Goal: Complete application form: Complete application form

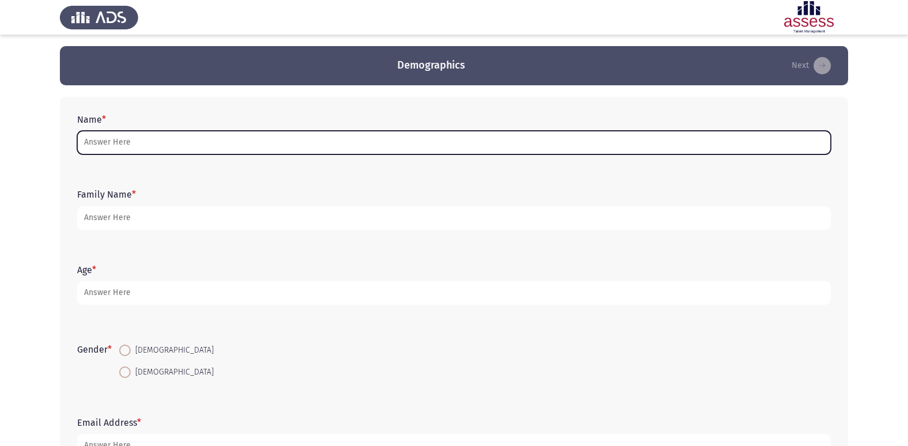
click at [169, 143] on input "Name *" at bounding box center [454, 143] width 754 height 24
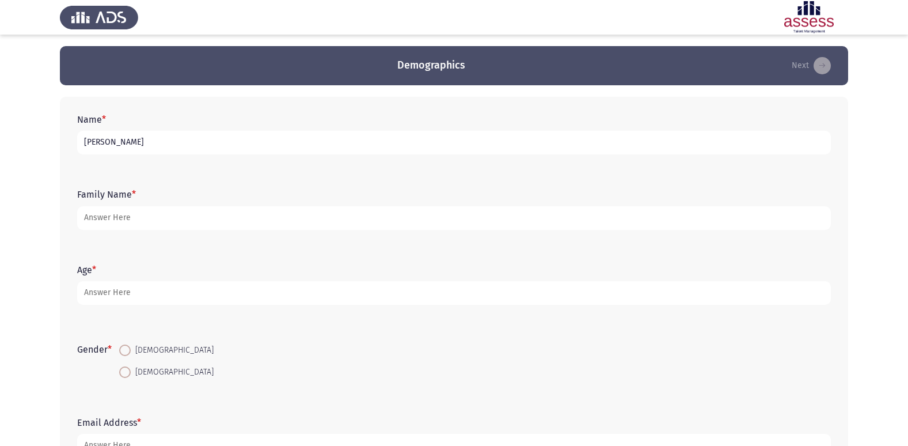
type input "[PERSON_NAME]"
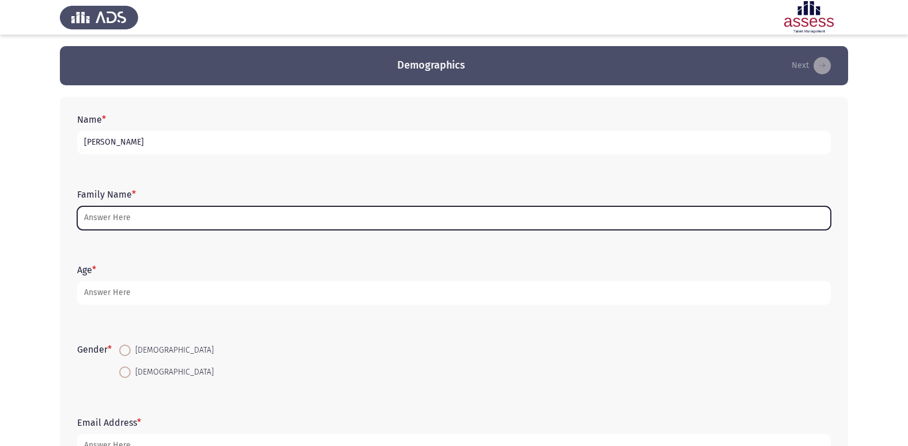
click at [178, 215] on input "Family Name *" at bounding box center [454, 218] width 754 height 24
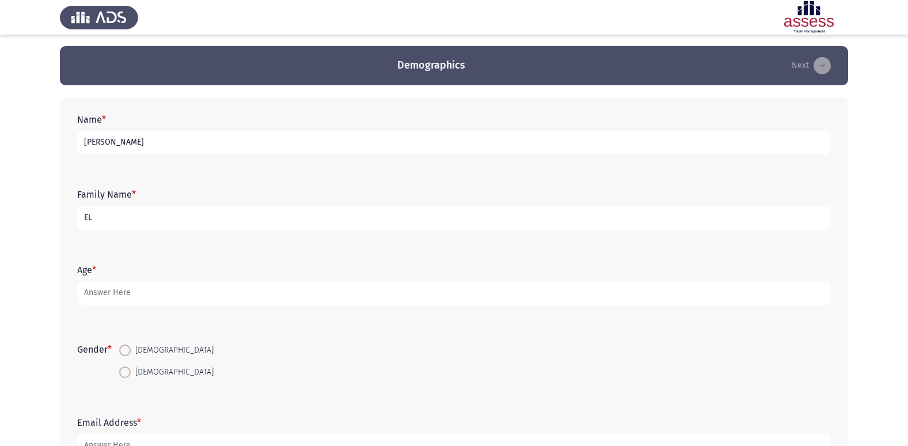
type input "E"
type input "الاشقر"
click at [117, 135] on input "[PERSON_NAME]" at bounding box center [454, 143] width 754 height 24
type input "[PERSON_NAME]"
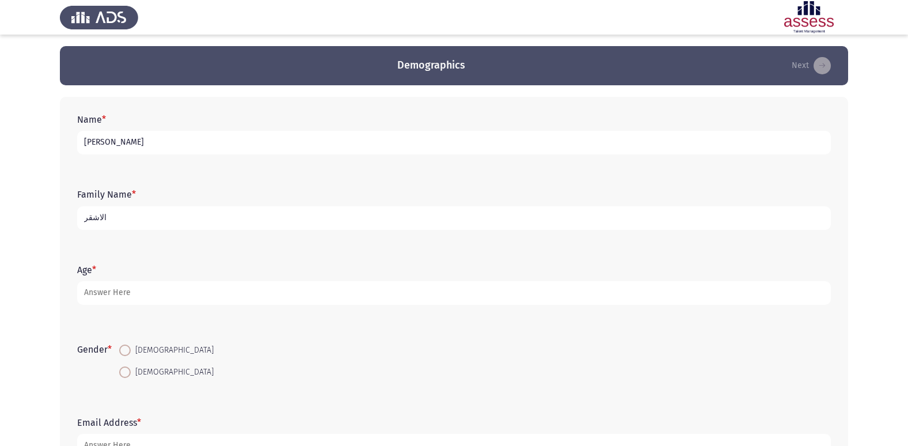
click at [92, 217] on input "الاشقر" at bounding box center [454, 218] width 754 height 24
type input "30704241800913 E-Just"
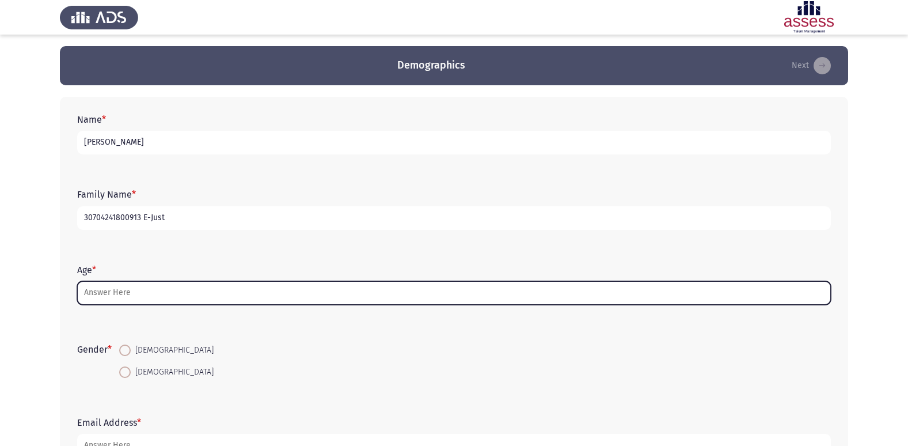
click at [140, 296] on input "Age *" at bounding box center [454, 293] width 754 height 24
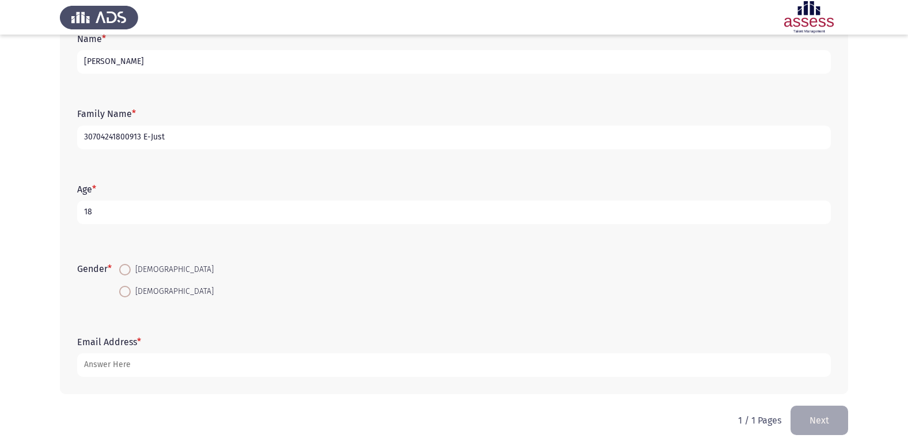
scroll to position [86, 0]
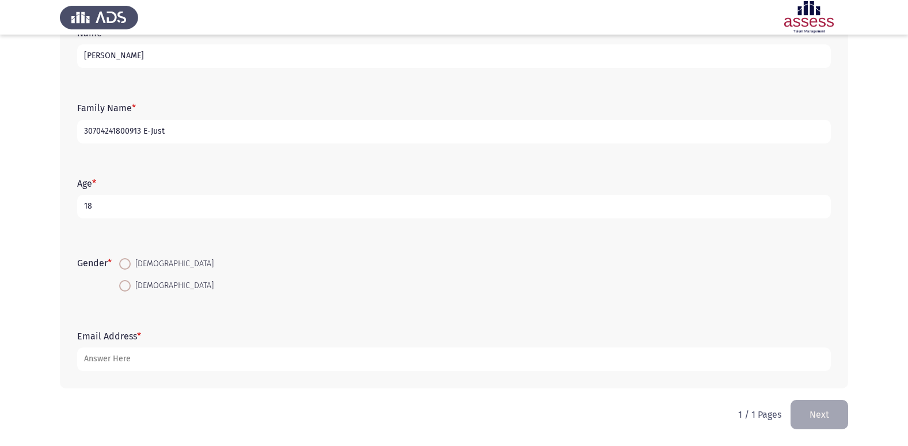
type input "18"
click at [131, 260] on span at bounding box center [125, 264] width 12 height 12
click at [131, 260] on input "[DEMOGRAPHIC_DATA]" at bounding box center [125, 264] width 12 height 12
radio input "true"
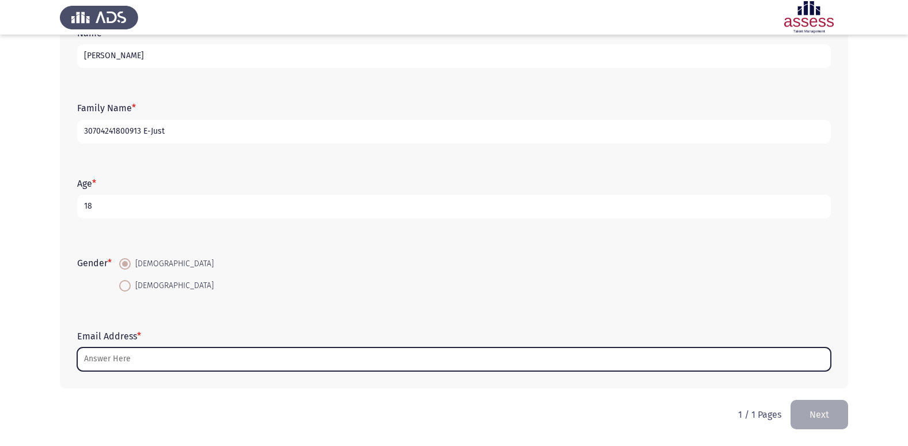
click at [126, 352] on input "Email Address *" at bounding box center [454, 359] width 754 height 24
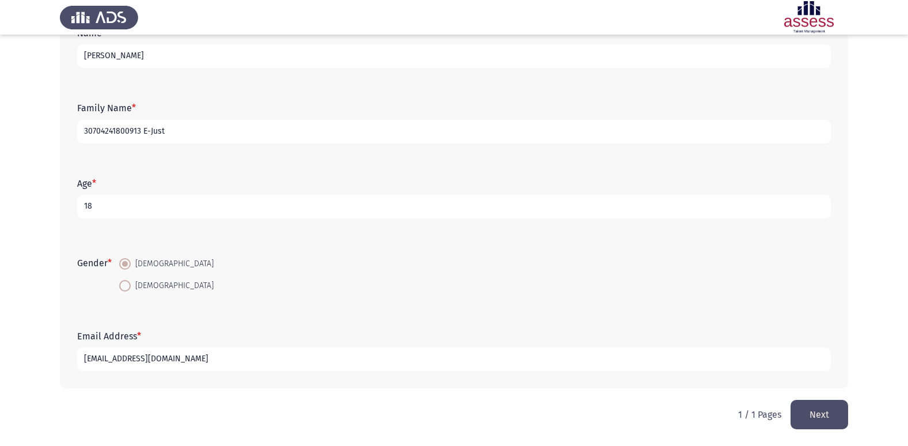
type input "[EMAIL_ADDRESS][DOMAIN_NAME]"
click at [800, 423] on button "Next" at bounding box center [819, 414] width 58 height 29
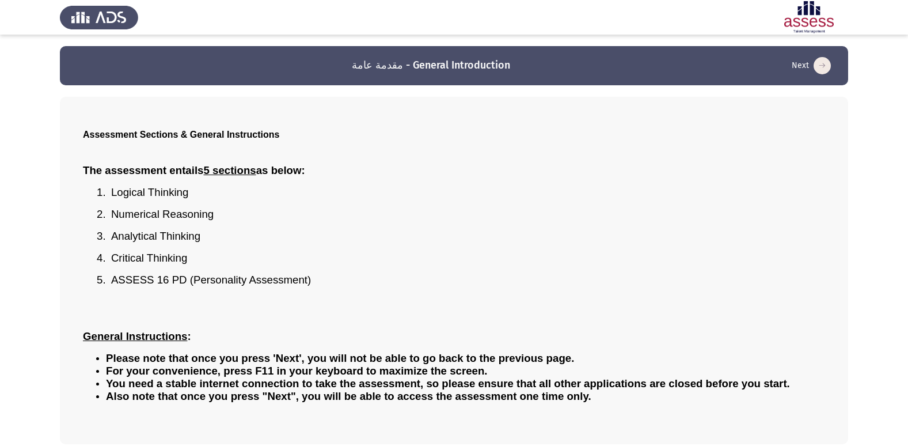
scroll to position [51, 0]
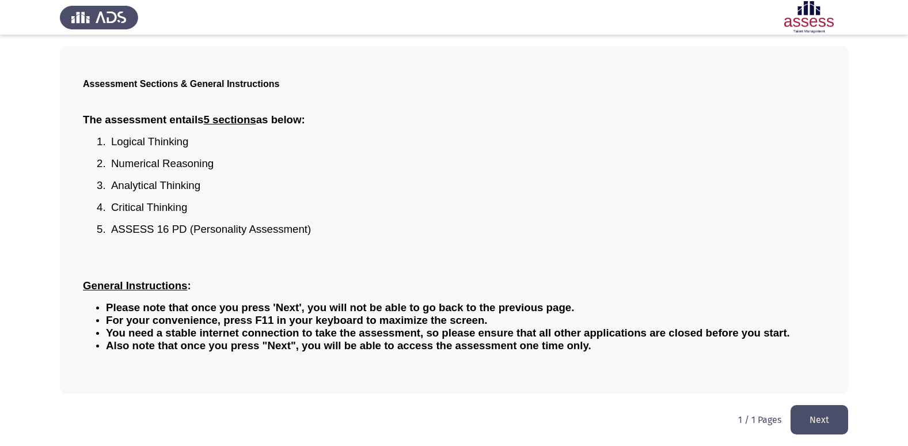
click at [822, 423] on button "Next" at bounding box center [819, 419] width 58 height 29
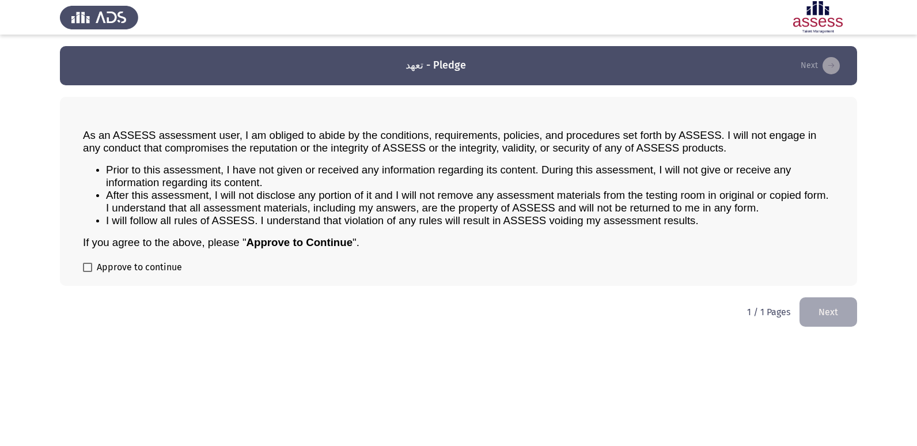
click at [92, 267] on label "Approve to continue" at bounding box center [132, 267] width 99 height 14
click at [88, 272] on input "Approve to continue" at bounding box center [87, 272] width 1 height 1
checkbox input "true"
click at [807, 307] on button "Next" at bounding box center [828, 311] width 58 height 29
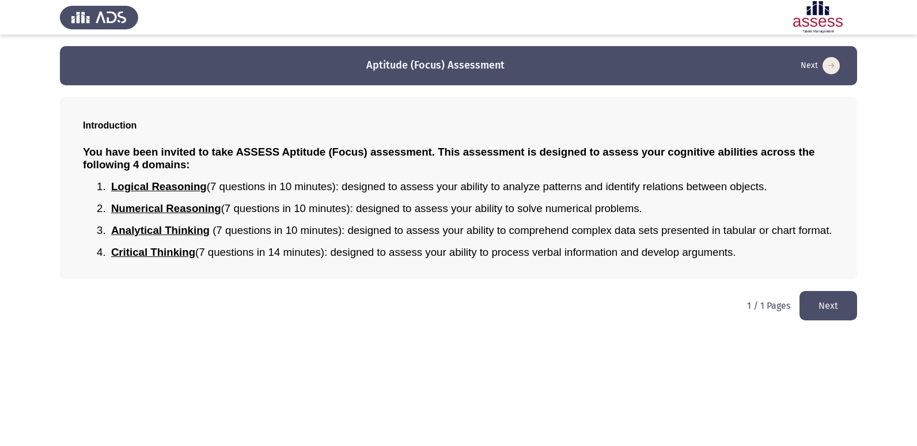
click at [809, 302] on button "Next" at bounding box center [828, 305] width 58 height 29
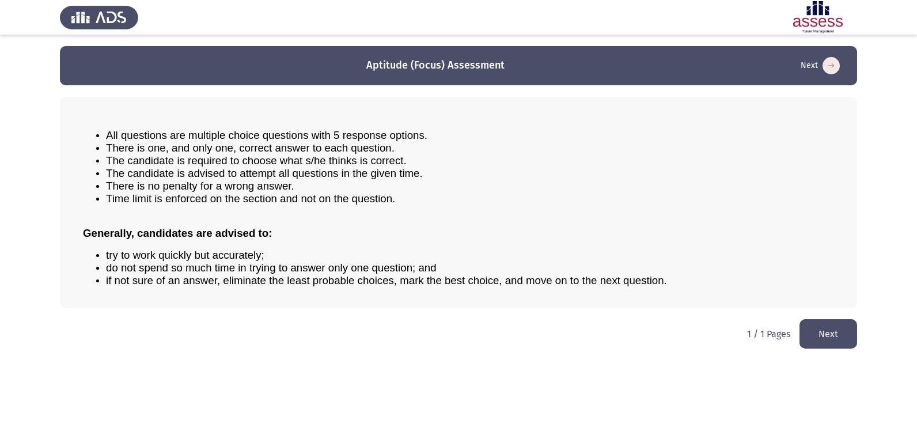
click at [837, 328] on button "Next" at bounding box center [828, 333] width 58 height 29
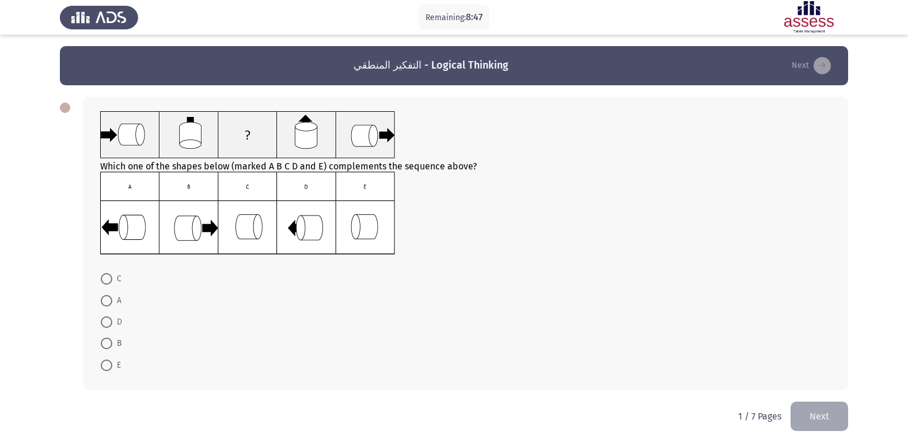
click at [109, 303] on span at bounding box center [107, 301] width 12 height 12
click at [109, 303] on input "A" at bounding box center [107, 301] width 12 height 12
radio input "true"
click at [835, 415] on button "Next" at bounding box center [819, 414] width 58 height 29
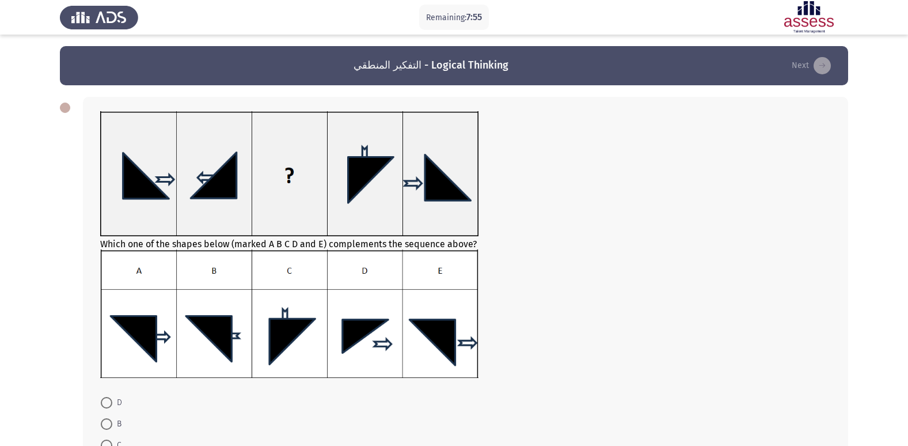
scroll to position [58, 0]
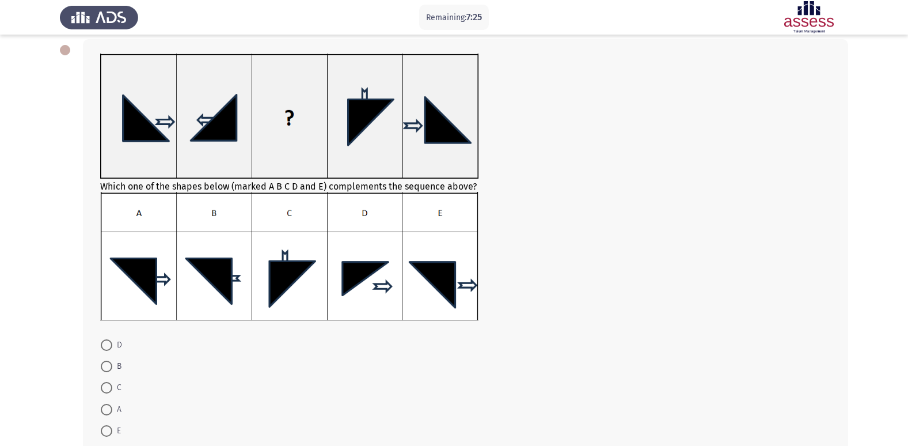
click at [107, 343] on span at bounding box center [107, 345] width 12 height 12
click at [107, 343] on input "D" at bounding box center [107, 345] width 12 height 12
radio input "true"
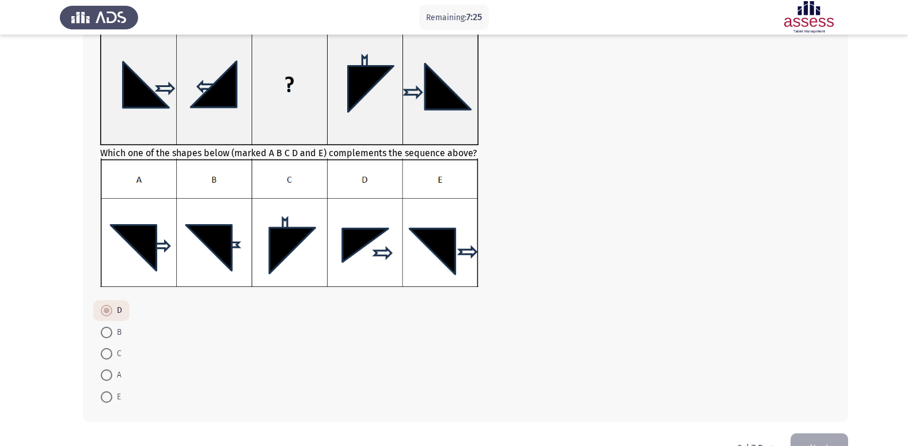
scroll to position [124, 0]
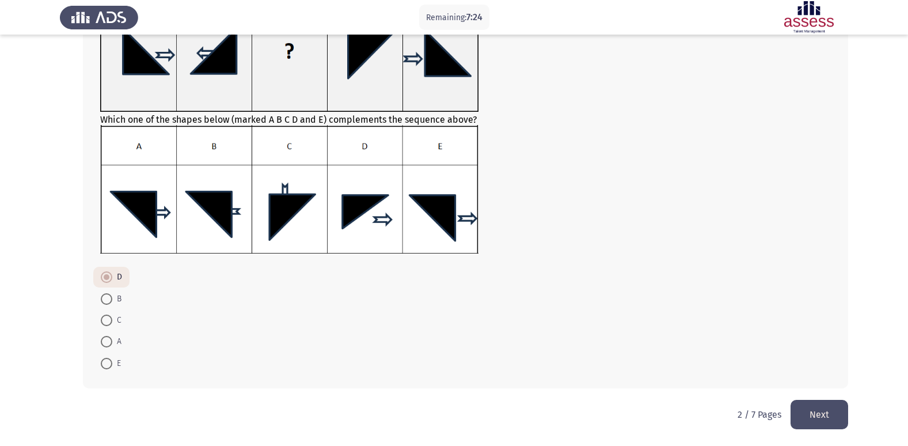
click at [799, 411] on button "Next" at bounding box center [819, 414] width 58 height 29
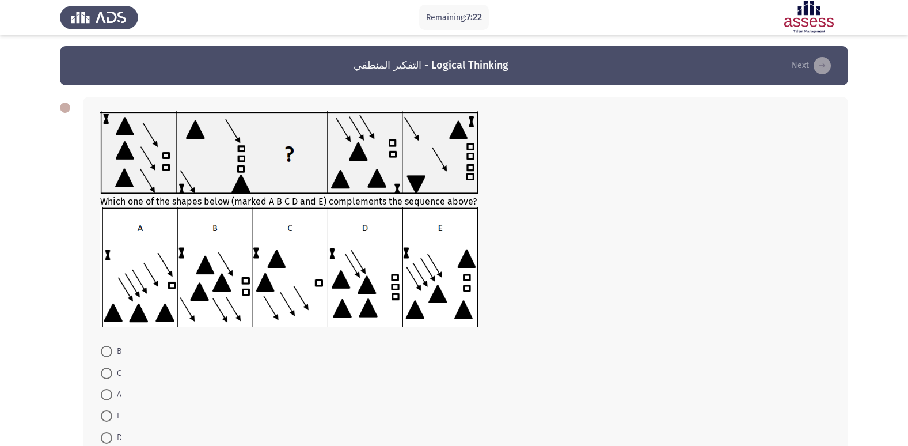
scroll to position [58, 0]
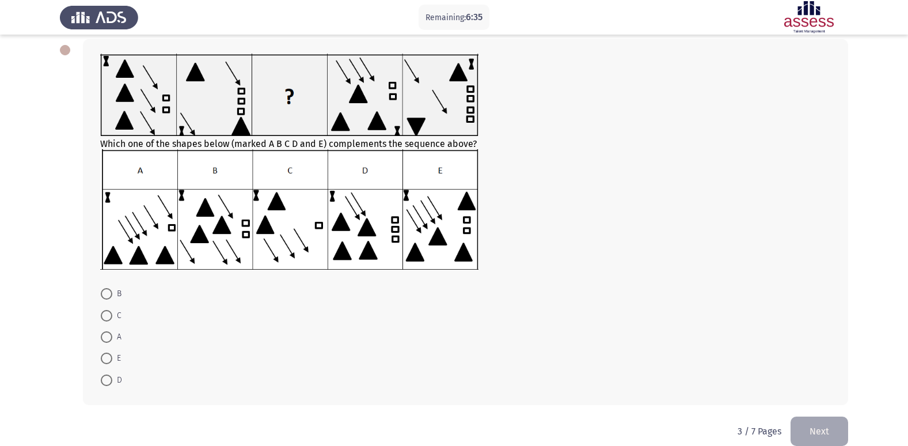
click at [110, 314] on span at bounding box center [107, 316] width 12 height 12
click at [110, 314] on input "C" at bounding box center [107, 316] width 12 height 12
radio input "true"
click at [803, 427] on button "Next" at bounding box center [819, 429] width 58 height 29
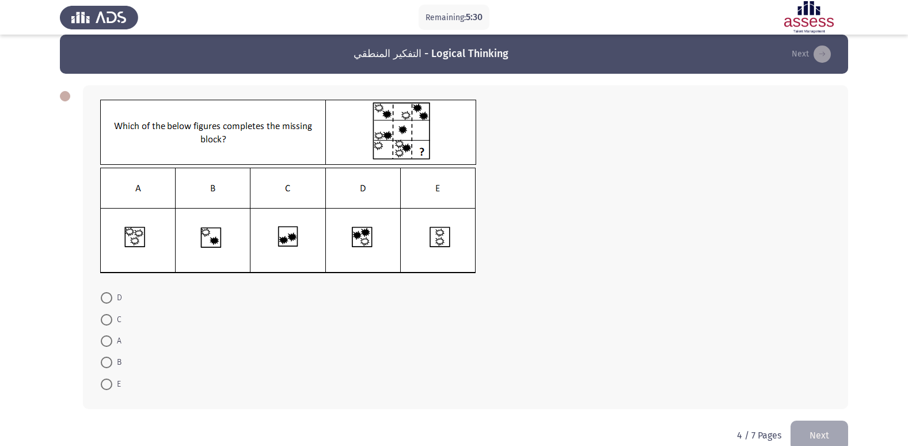
scroll to position [0, 0]
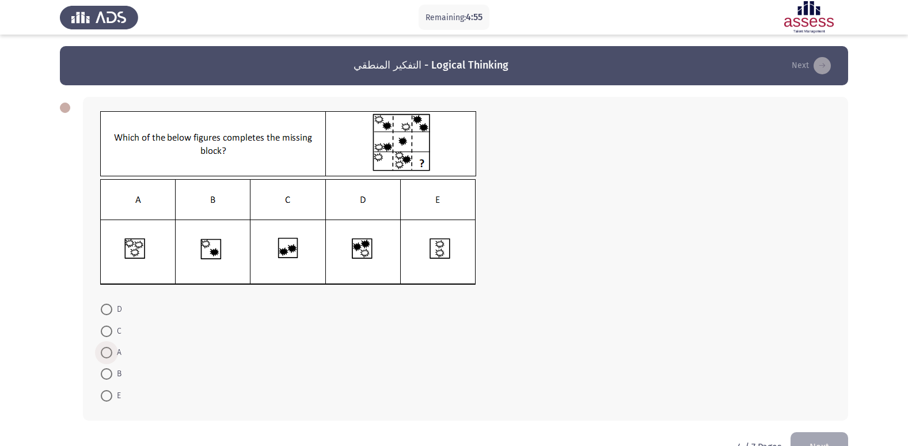
click at [109, 349] on span at bounding box center [107, 353] width 12 height 12
click at [109, 349] on input "A" at bounding box center [107, 353] width 12 height 12
radio input "true"
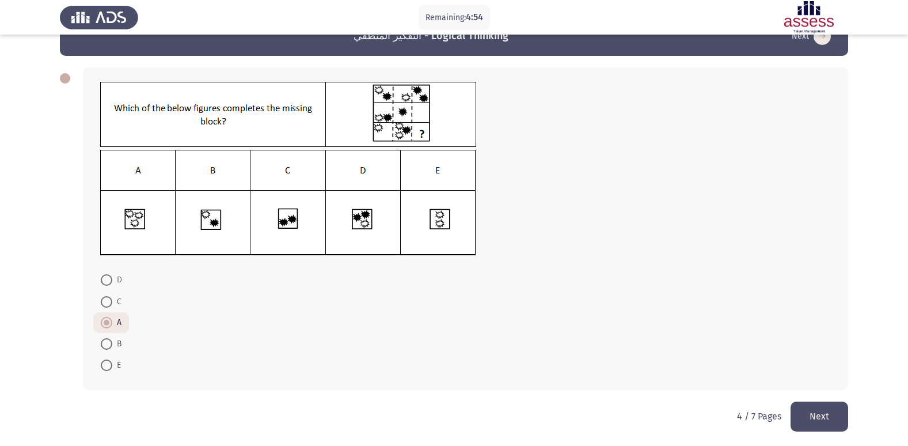
scroll to position [31, 0]
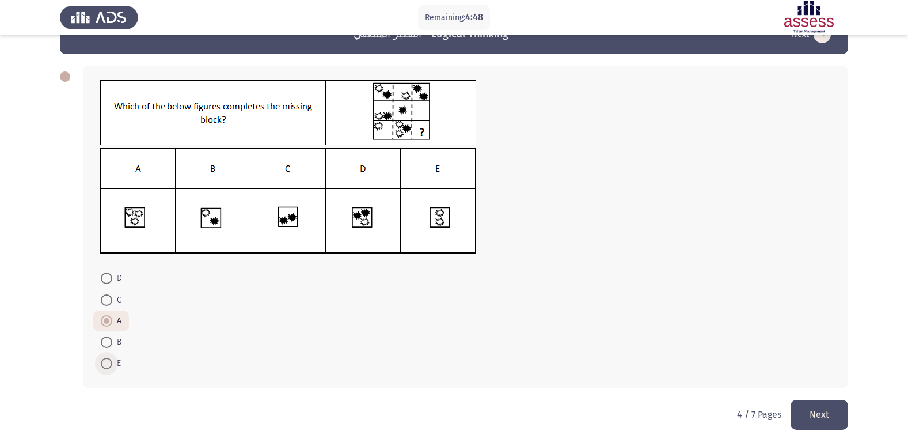
click at [106, 362] on span at bounding box center [107, 364] width 12 height 12
click at [106, 362] on input "E" at bounding box center [107, 364] width 12 height 12
radio input "true"
click at [111, 300] on span at bounding box center [107, 300] width 12 height 12
click at [111, 300] on input "C" at bounding box center [107, 300] width 12 height 12
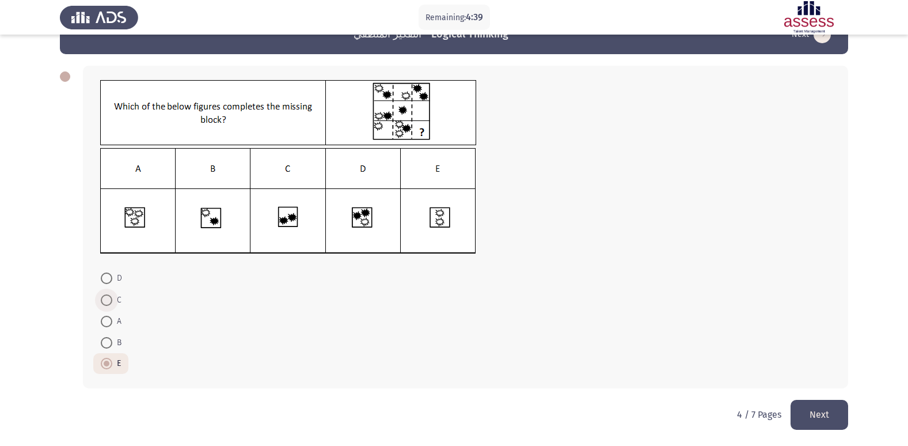
radio input "true"
click at [109, 343] on span at bounding box center [107, 342] width 12 height 12
click at [109, 343] on input "B" at bounding box center [107, 342] width 12 height 12
radio input "true"
click at [827, 419] on button "Next" at bounding box center [819, 414] width 58 height 29
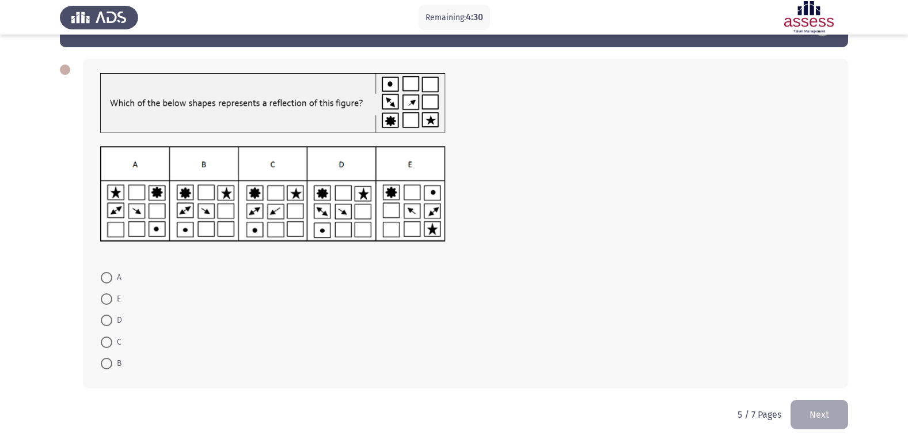
scroll to position [0, 0]
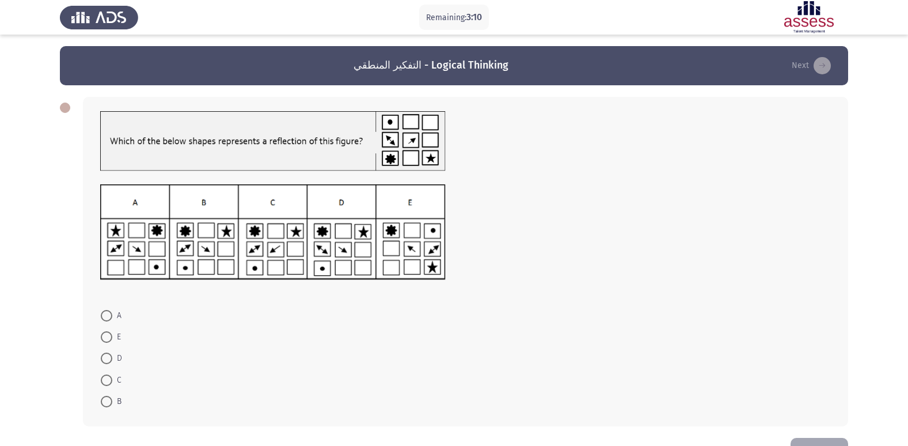
click at [102, 401] on span at bounding box center [107, 402] width 12 height 12
click at [102, 401] on input "B" at bounding box center [107, 402] width 12 height 12
radio input "true"
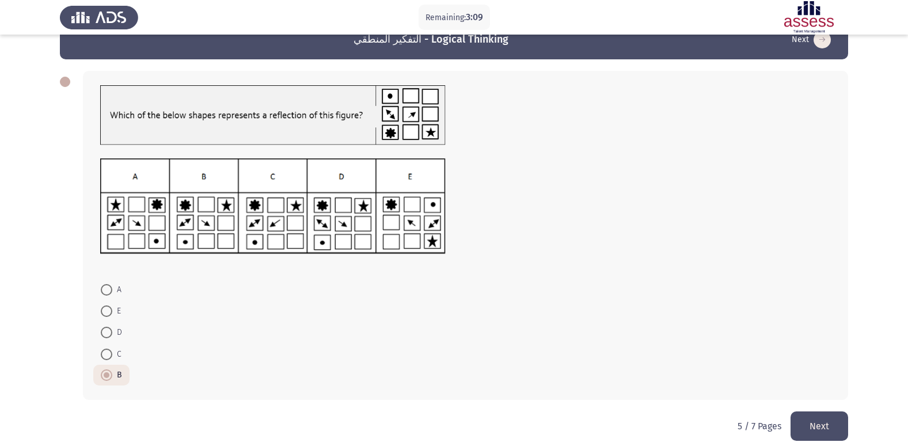
scroll to position [37, 0]
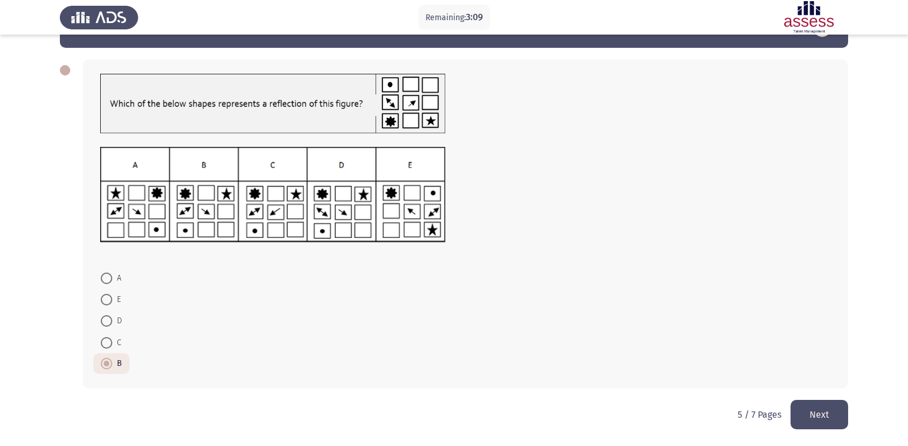
click at [805, 402] on button "Next" at bounding box center [819, 414] width 58 height 29
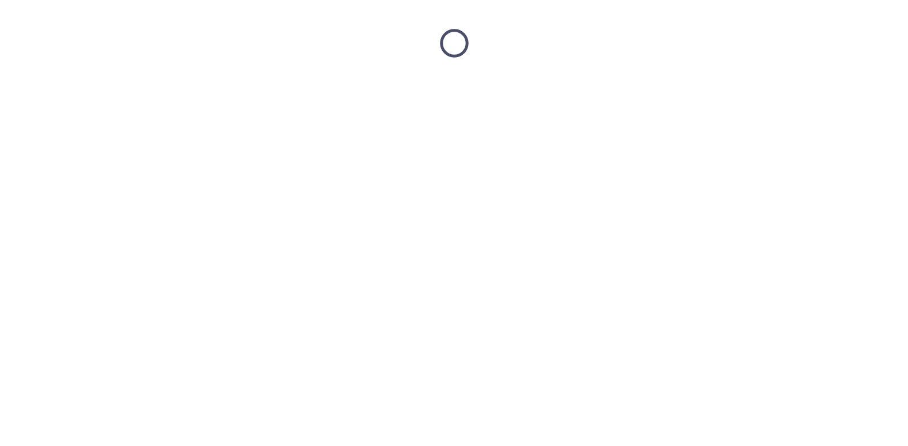
scroll to position [0, 0]
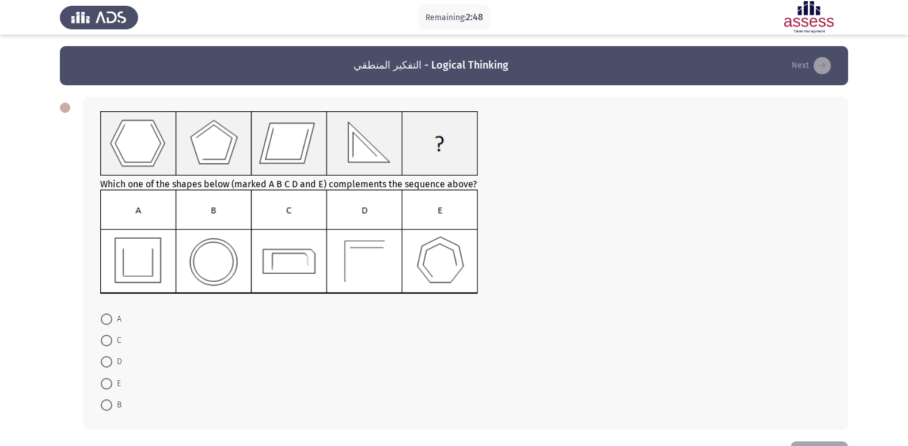
click at [112, 359] on span "D" at bounding box center [117, 362] width 10 height 14
click at [112, 359] on input "D" at bounding box center [107, 362] width 12 height 12
radio input "true"
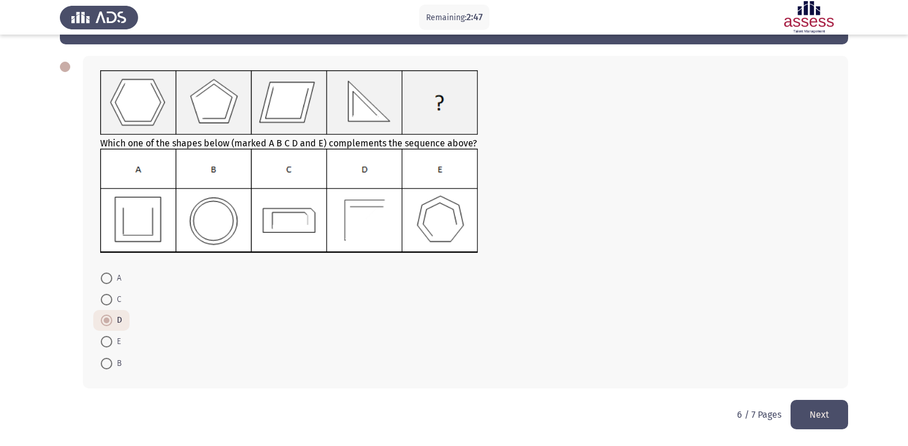
click at [837, 422] on button "Next" at bounding box center [819, 414] width 58 height 29
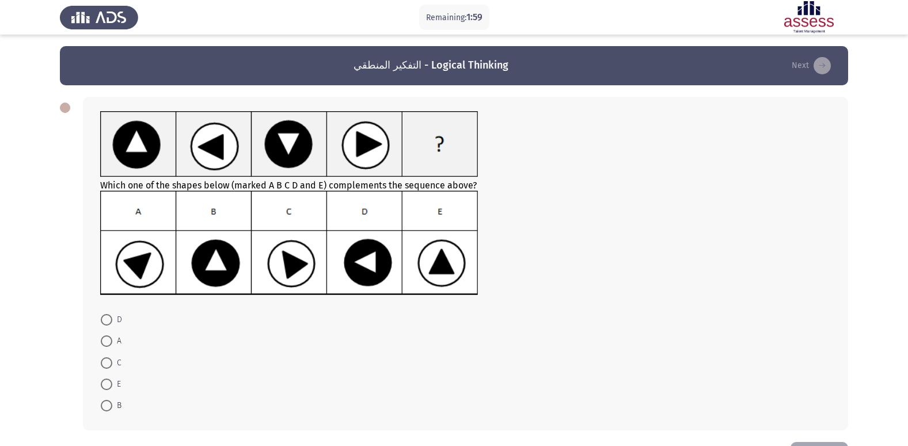
click at [103, 411] on span at bounding box center [107, 406] width 12 height 12
click at [103, 411] on input "B" at bounding box center [107, 406] width 12 height 12
radio input "true"
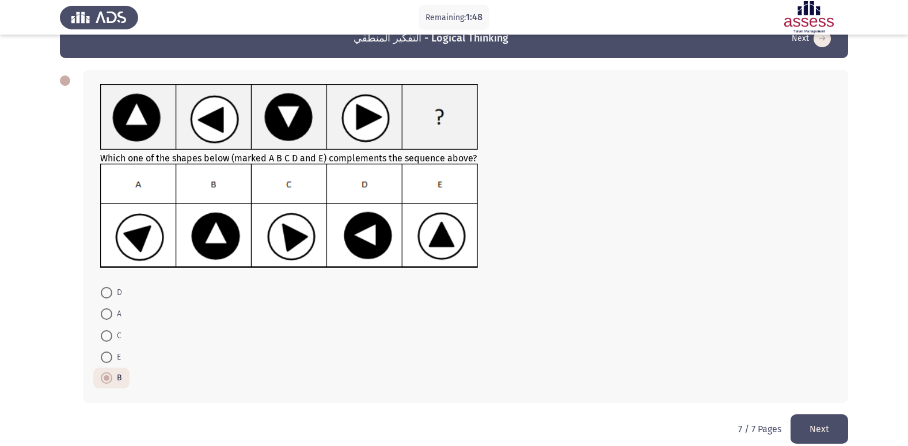
scroll to position [41, 0]
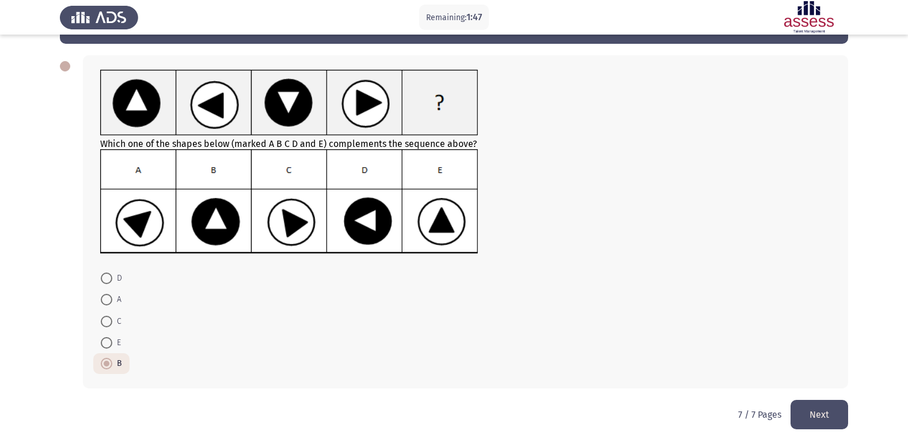
click at [822, 408] on button "Next" at bounding box center [819, 414] width 58 height 29
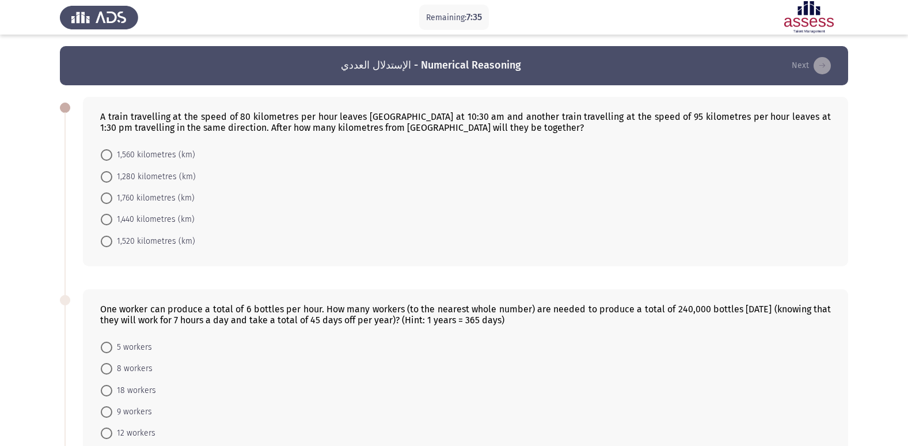
scroll to position [58, 0]
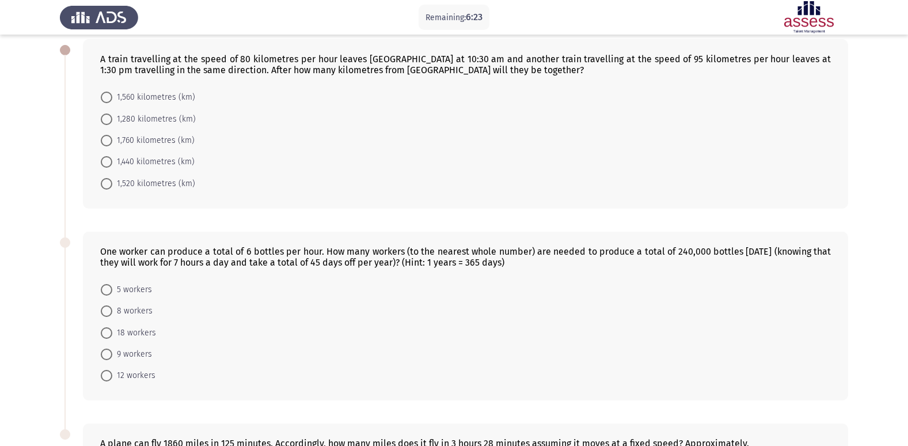
click at [115, 352] on span "9 workers" at bounding box center [132, 354] width 40 height 14
click at [112, 352] on input "9 workers" at bounding box center [107, 354] width 12 height 12
radio input "true"
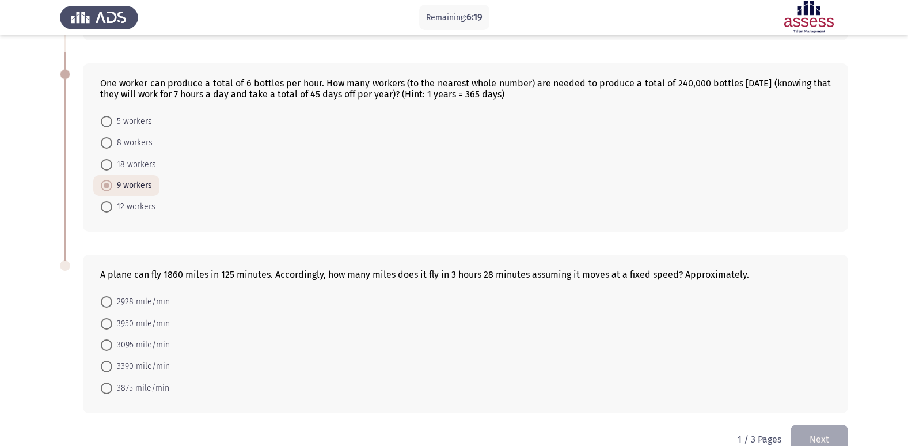
scroll to position [250, 0]
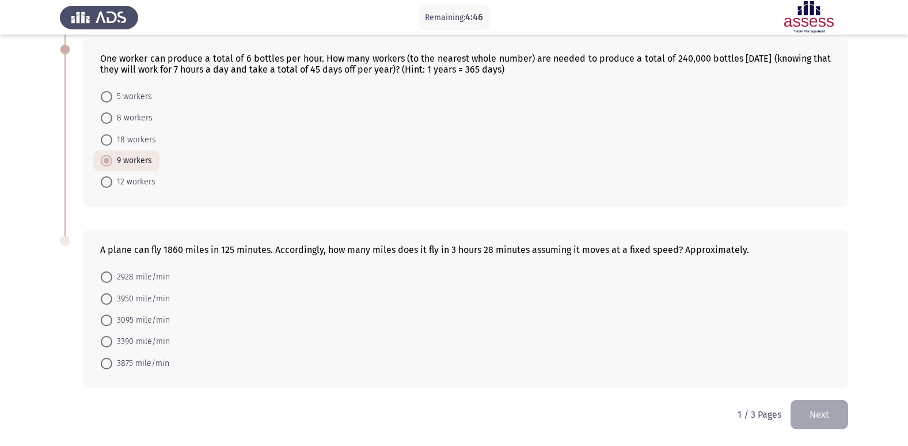
click at [120, 320] on span "3095 mile/min" at bounding box center [141, 320] width 58 height 14
click at [112, 320] on input "3095 mile/min" at bounding box center [107, 320] width 12 height 12
radio input "true"
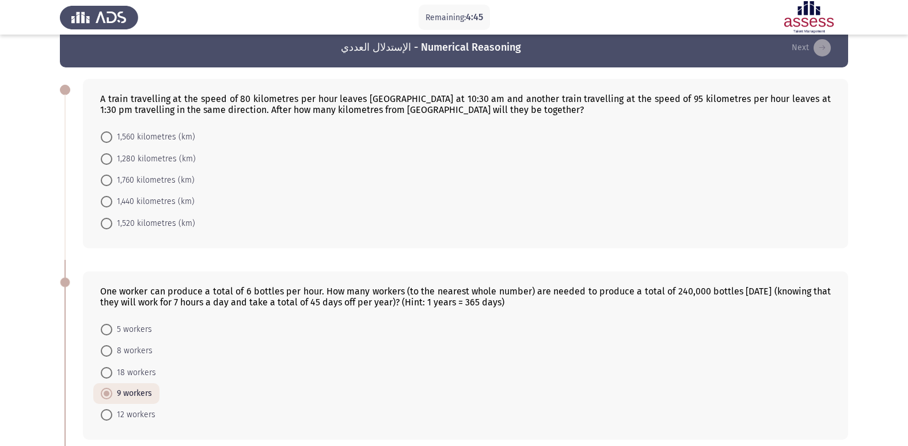
scroll to position [0, 0]
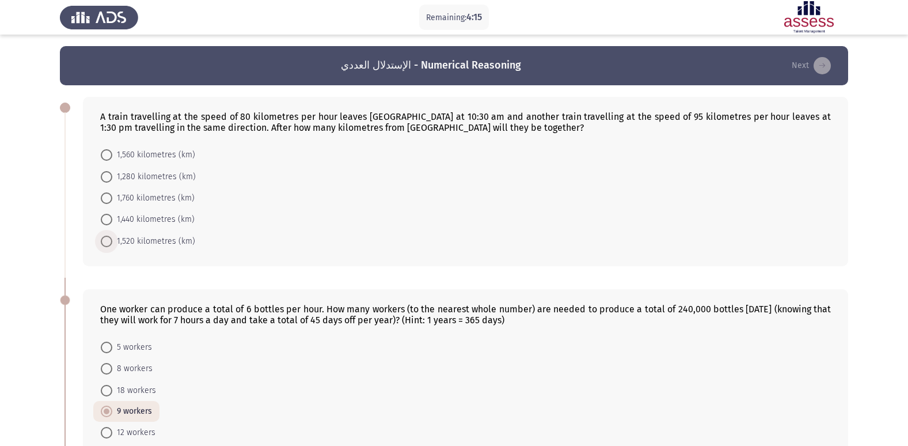
click at [113, 238] on span "1,520 kilometres (km)" at bounding box center [153, 241] width 83 height 14
click at [112, 238] on input "1,520 kilometres (km)" at bounding box center [107, 241] width 12 height 12
radio input "true"
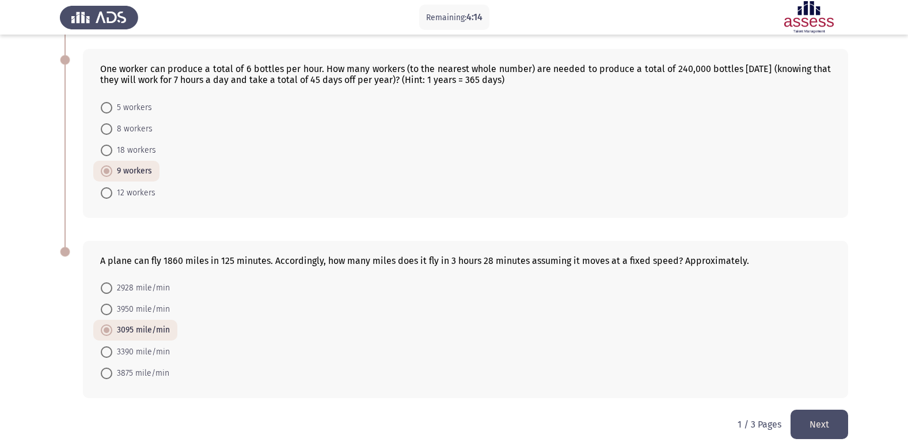
scroll to position [249, 0]
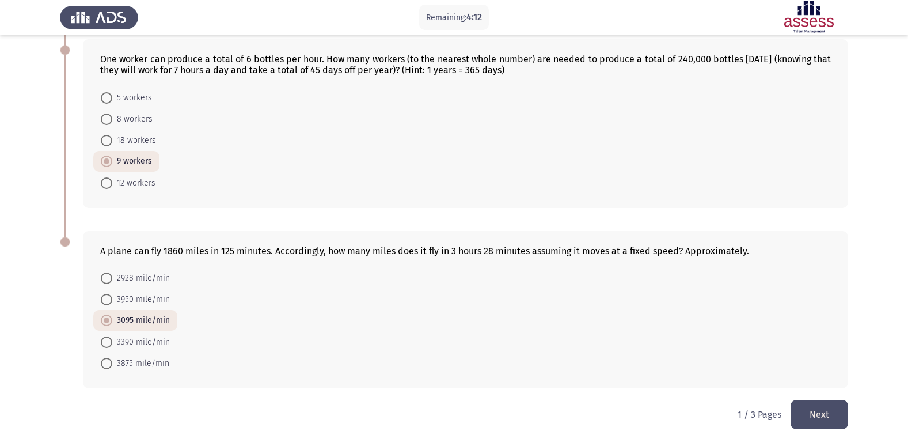
click at [805, 420] on button "Next" at bounding box center [819, 414] width 58 height 29
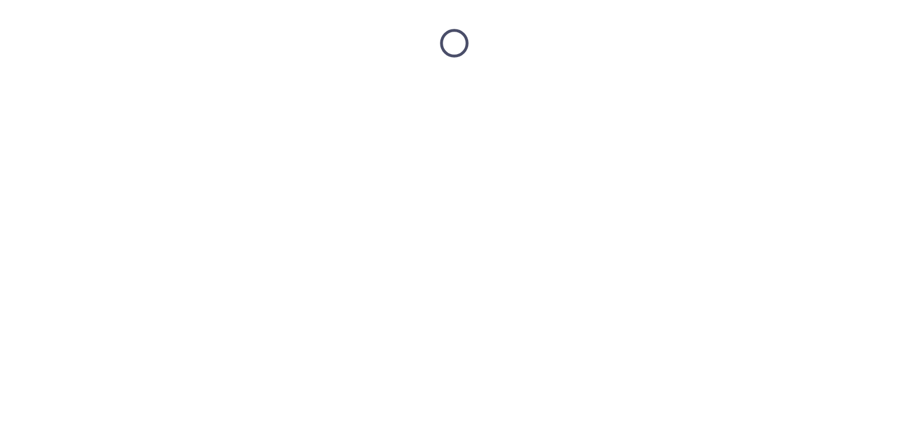
scroll to position [0, 0]
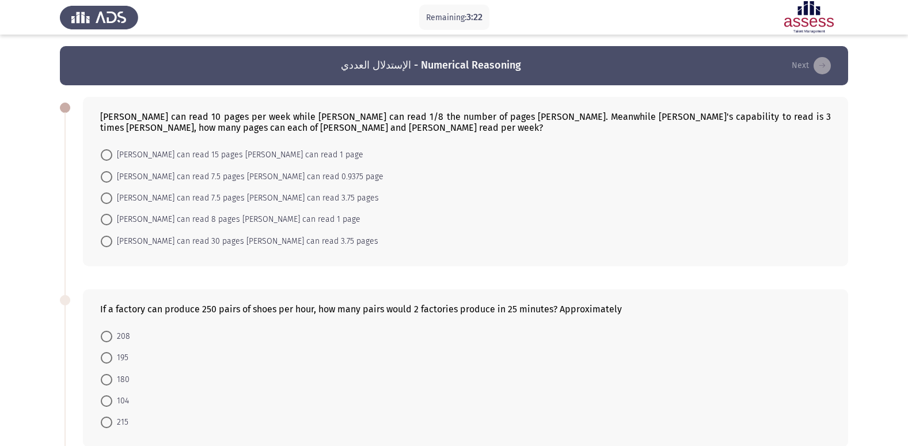
click at [185, 246] on span "[PERSON_NAME] can read 30 pages [PERSON_NAME] can read 3.75 pages" at bounding box center [245, 241] width 266 height 14
click at [112, 246] on input "[PERSON_NAME] can read 30 pages [PERSON_NAME] can read 3.75 pages" at bounding box center [107, 241] width 12 height 12
radio input "true"
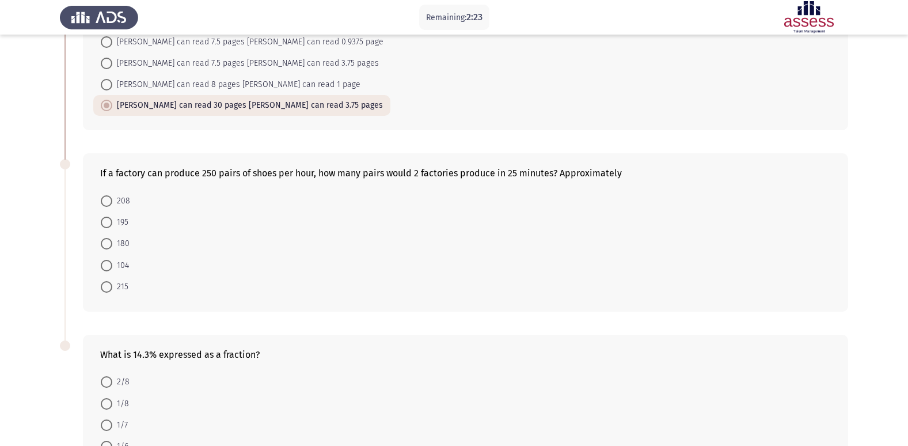
scroll to position [115, 0]
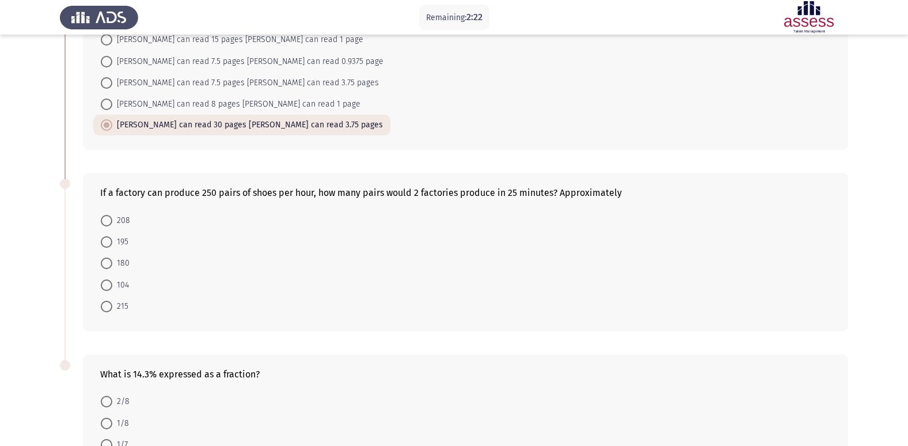
click at [97, 212] on mat-radio-button "208" at bounding box center [115, 219] width 44 height 21
click at [105, 218] on span at bounding box center [107, 221] width 12 height 12
click at [105, 218] on input "208" at bounding box center [107, 221] width 12 height 12
radio input "true"
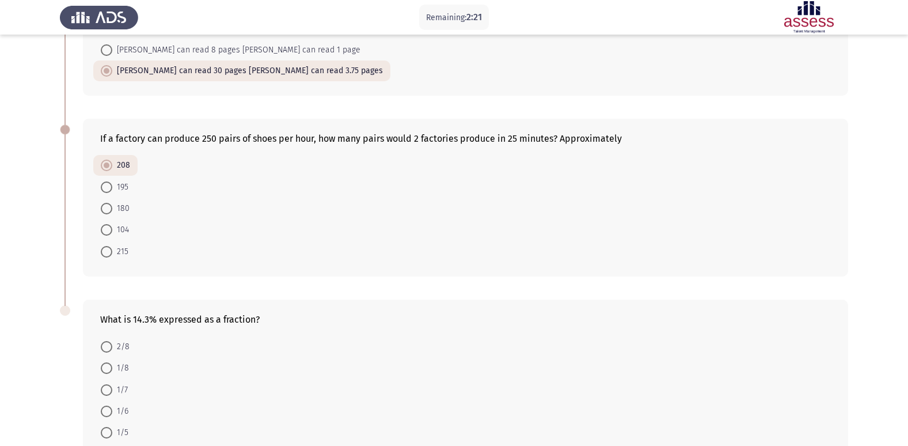
scroll to position [238, 0]
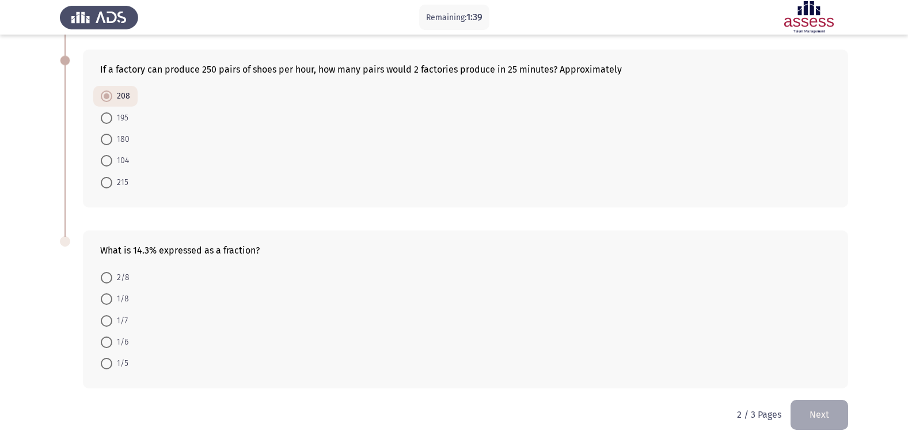
click at [121, 324] on span "1/7" at bounding box center [120, 321] width 16 height 14
click at [112, 324] on input "1/7" at bounding box center [107, 321] width 12 height 12
radio input "true"
click at [797, 420] on button "Next" at bounding box center [819, 414] width 58 height 29
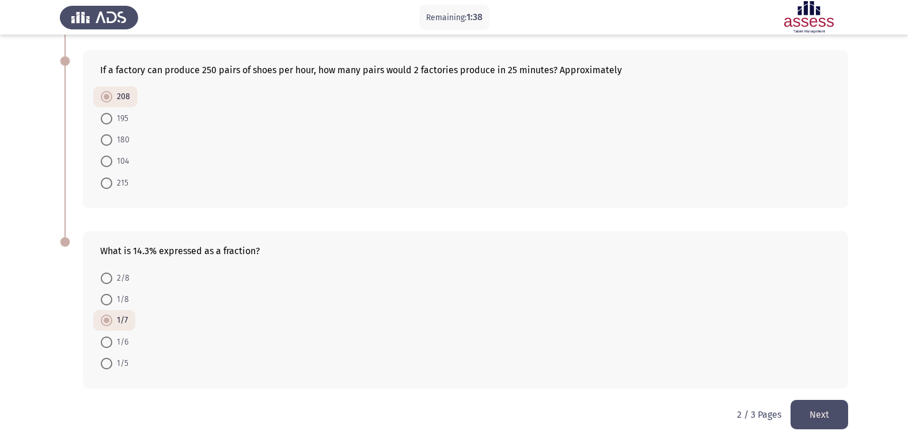
scroll to position [0, 0]
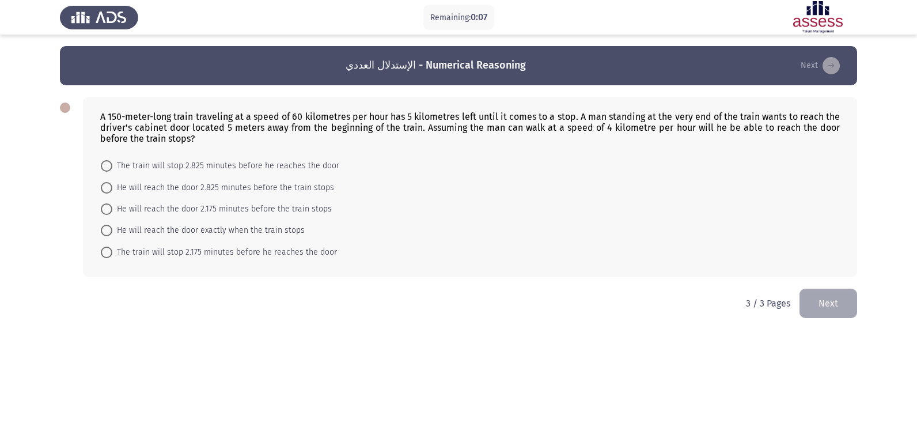
click at [182, 253] on span "The train will stop 2.175 minutes before he reaches the door" at bounding box center [224, 252] width 225 height 14
click at [112, 253] on input "The train will stop 2.175 minutes before he reaches the door" at bounding box center [107, 252] width 12 height 12
radio input "true"
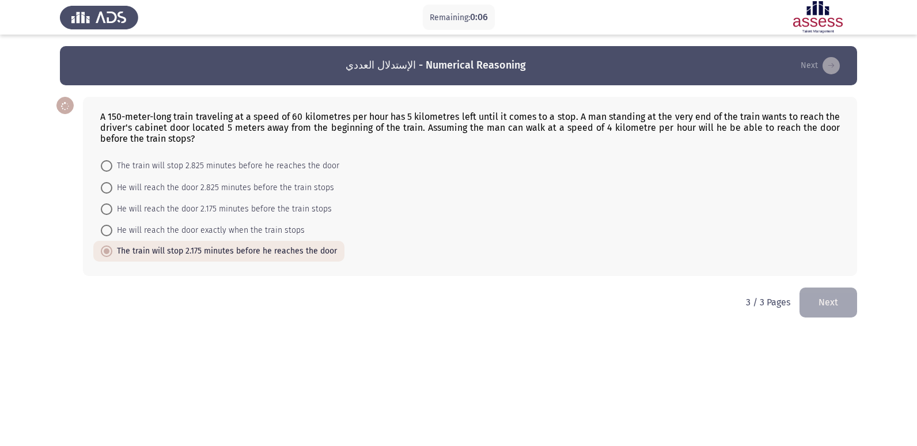
click at [168, 214] on span "He will reach the door 2.175 minutes before the train stops" at bounding box center [221, 209] width 219 height 14
click at [112, 214] on input "He will reach the door 2.175 minutes before the train stops" at bounding box center [107, 209] width 12 height 12
radio input "true"
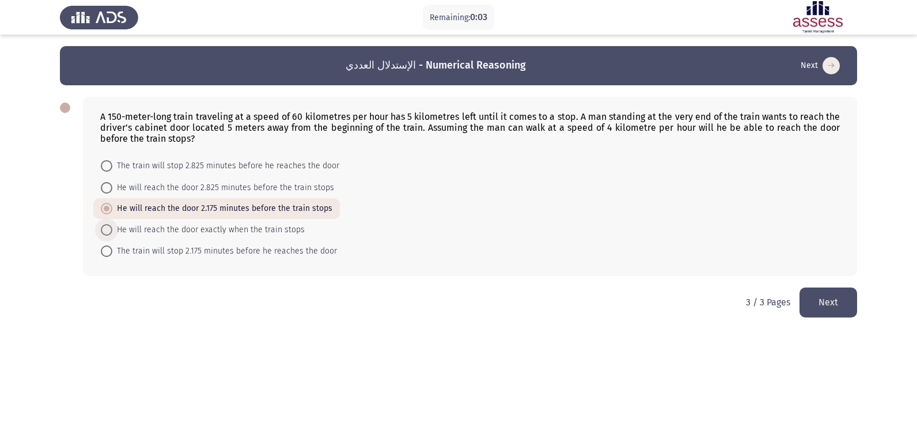
click at [216, 227] on span "He will reach the door exactly when the train stops" at bounding box center [208, 230] width 192 height 14
click at [112, 227] on input "He will reach the door exactly when the train stops" at bounding box center [107, 230] width 12 height 12
radio input "true"
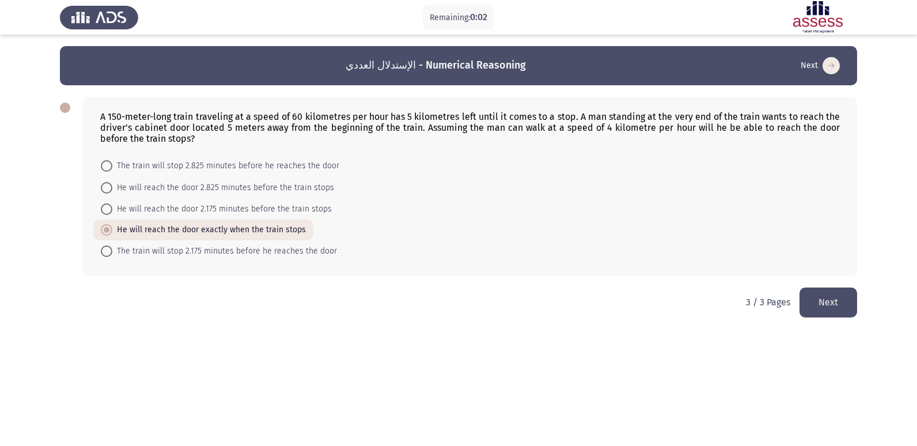
click at [809, 307] on button "Next" at bounding box center [828, 301] width 58 height 29
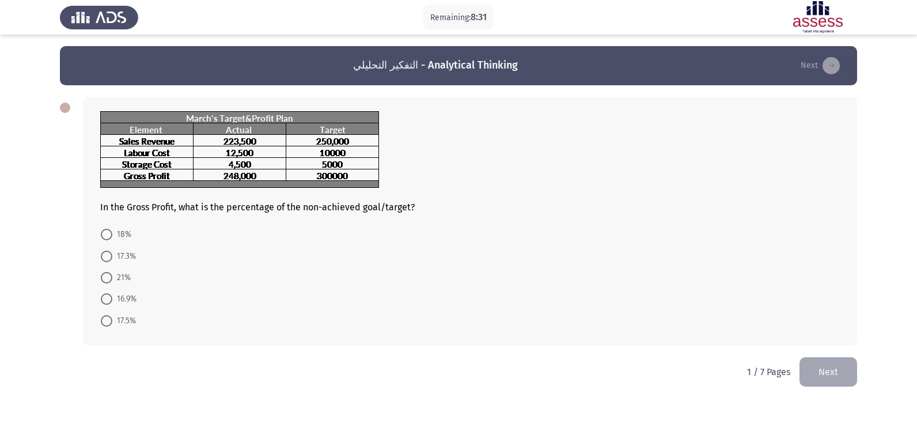
click at [108, 261] on span at bounding box center [107, 256] width 12 height 12
click at [108, 261] on input "17.3%" at bounding box center [107, 256] width 12 height 12
radio input "true"
click at [831, 372] on button "Next" at bounding box center [828, 370] width 58 height 29
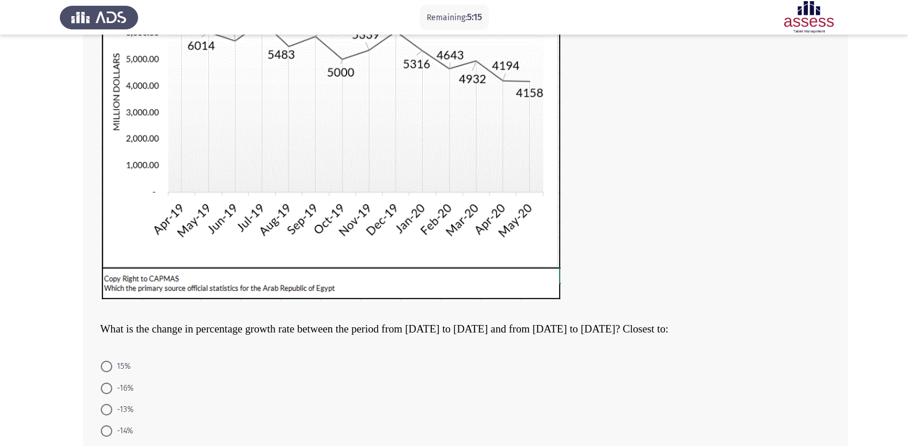
scroll to position [264, 0]
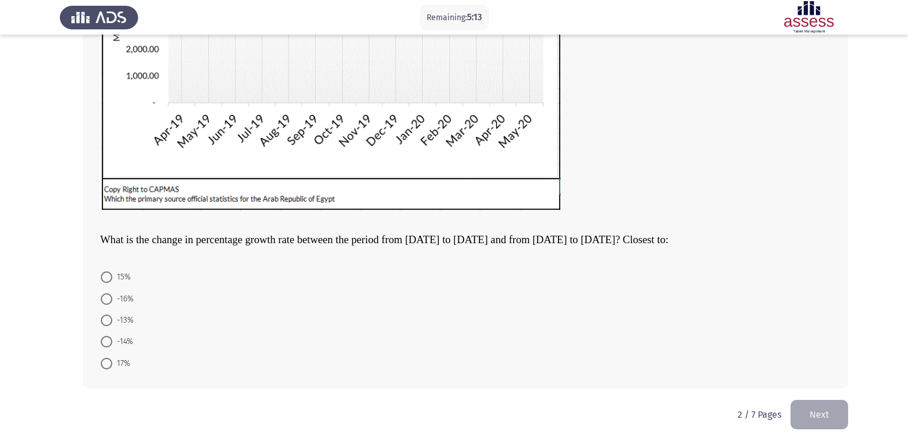
click at [115, 302] on span "-16%" at bounding box center [122, 299] width 21 height 14
click at [112, 302] on input "-16%" at bounding box center [107, 299] width 12 height 12
radio input "true"
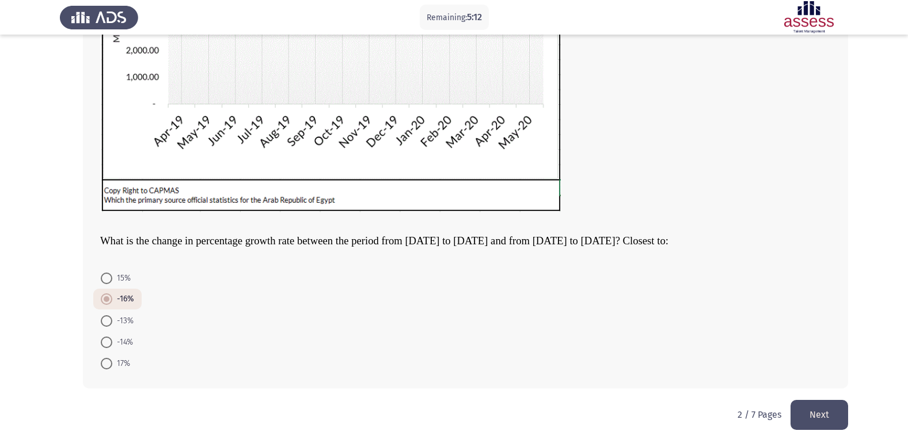
click at [811, 416] on button "Next" at bounding box center [819, 414] width 58 height 29
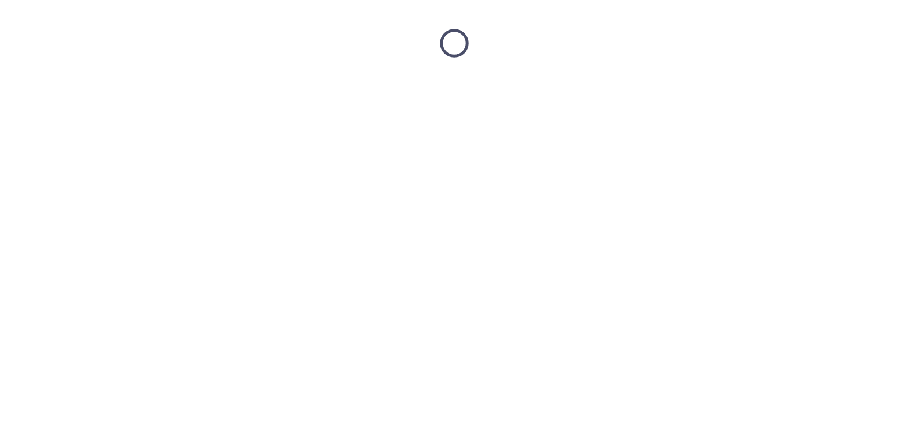
scroll to position [0, 0]
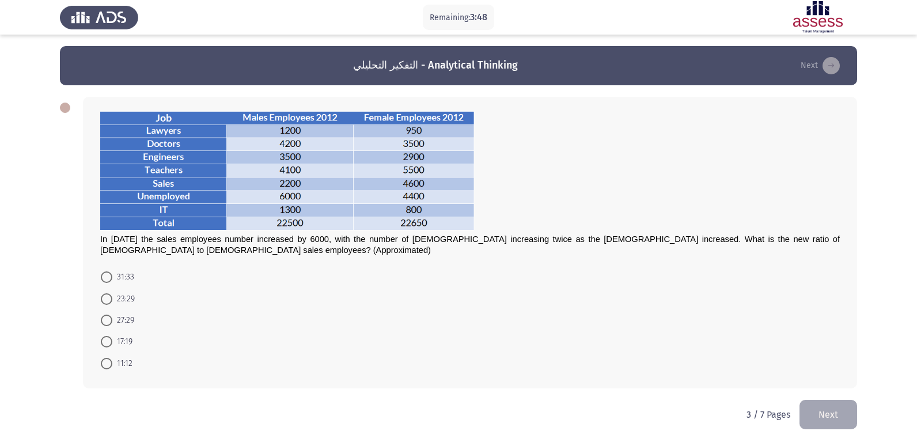
click at [120, 268] on mat-radio-button "31:33" at bounding box center [117, 276] width 48 height 21
click at [116, 272] on span "31:33" at bounding box center [123, 277] width 22 height 14
click at [112, 272] on input "31:33" at bounding box center [107, 277] width 12 height 12
radio input "true"
click at [802, 422] on button "Next" at bounding box center [828, 412] width 58 height 29
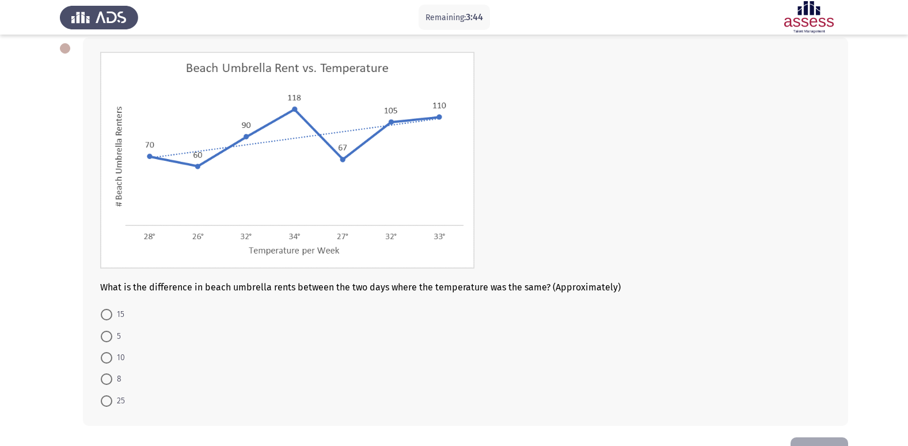
scroll to position [39, 0]
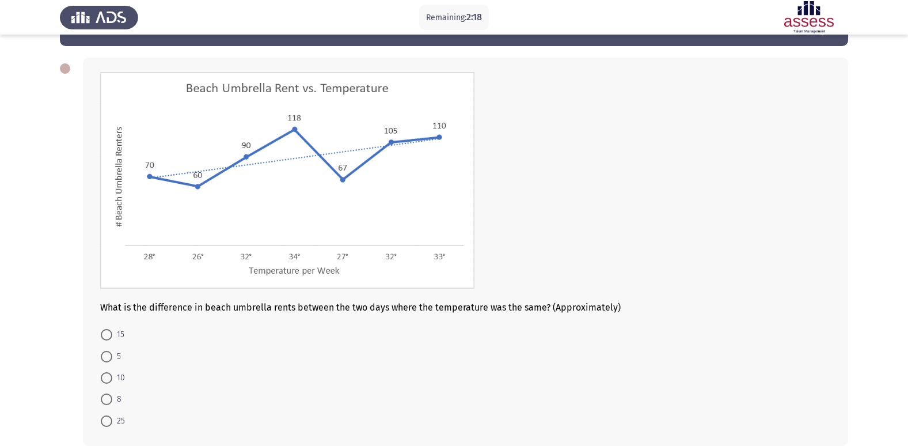
click at [107, 343] on mat-radio-button "15" at bounding box center [112, 334] width 39 height 21
click at [108, 334] on span at bounding box center [107, 335] width 12 height 12
click at [108, 334] on input "15" at bounding box center [107, 335] width 12 height 12
radio input "true"
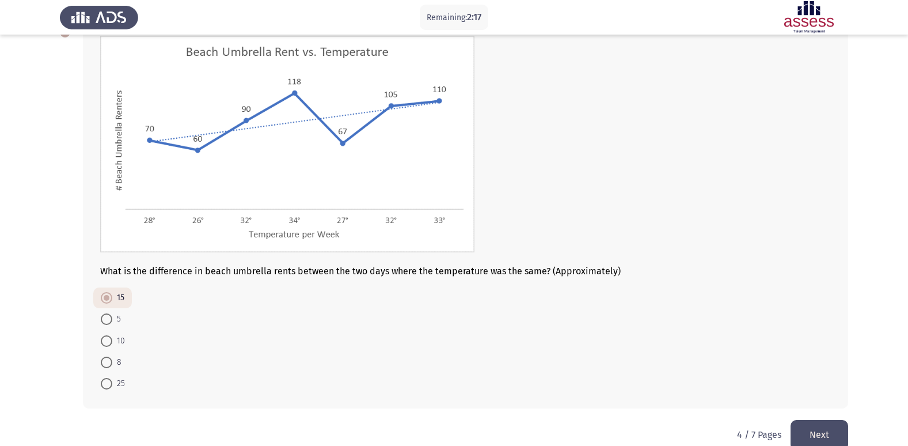
scroll to position [96, 0]
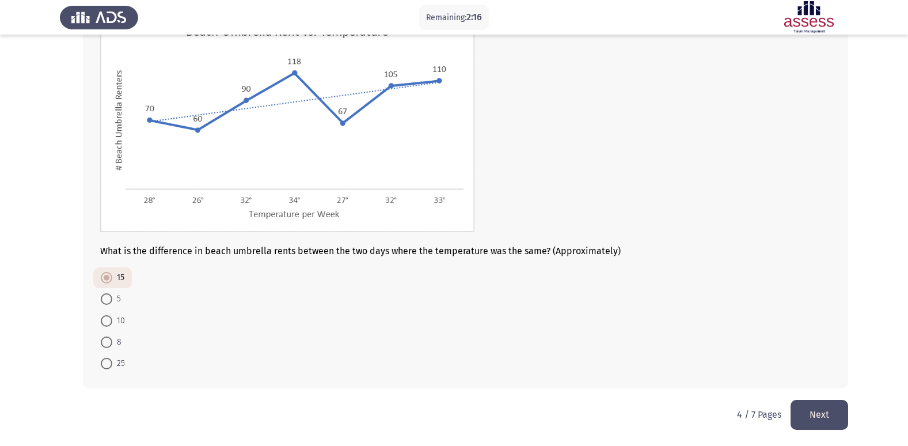
click at [821, 409] on button "Next" at bounding box center [819, 414] width 58 height 29
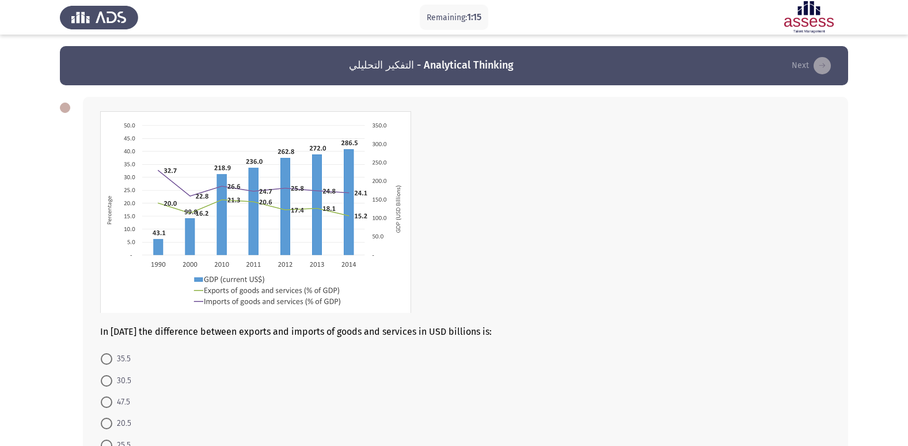
scroll to position [58, 0]
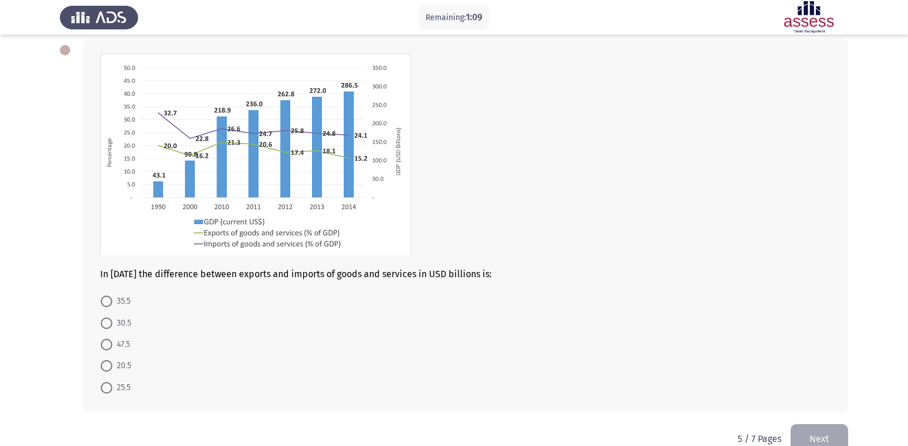
click at [107, 360] on span at bounding box center [107, 366] width 12 height 12
click at [107, 360] on input "20.5" at bounding box center [107, 366] width 12 height 12
radio input "true"
click at [797, 430] on button "Next" at bounding box center [819, 437] width 58 height 29
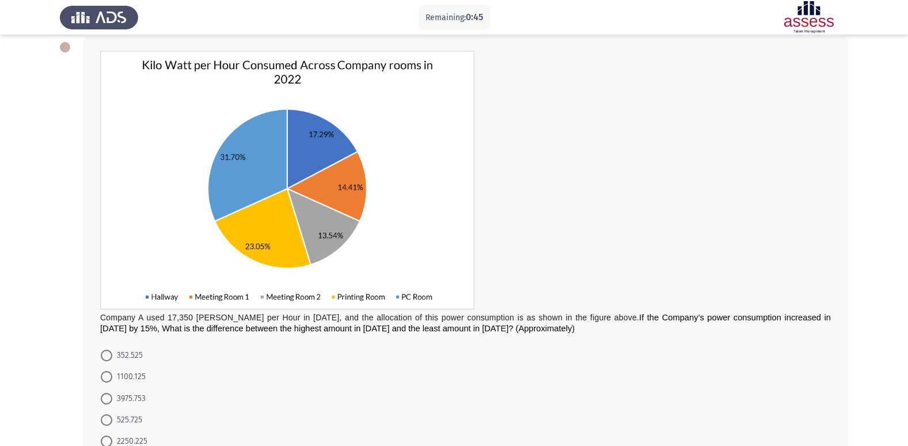
scroll to position [81, 0]
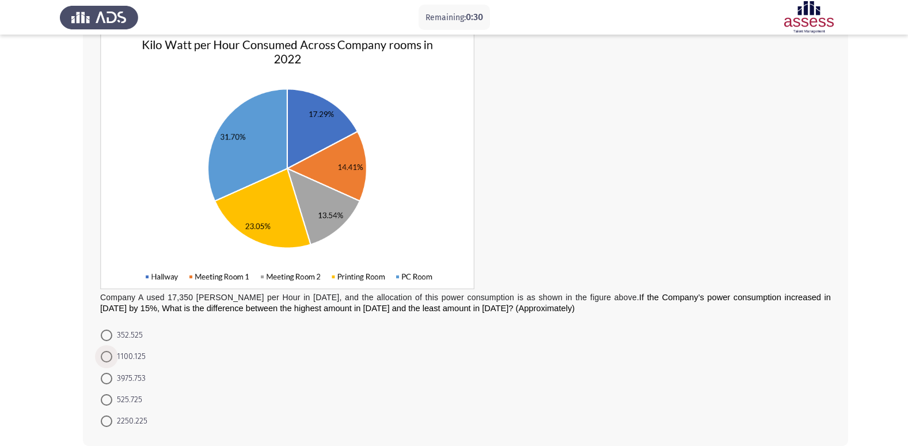
click at [130, 356] on span "1100.125" at bounding box center [128, 356] width 33 height 14
click at [112, 356] on input "1100.125" at bounding box center [107, 357] width 12 height 12
radio input "true"
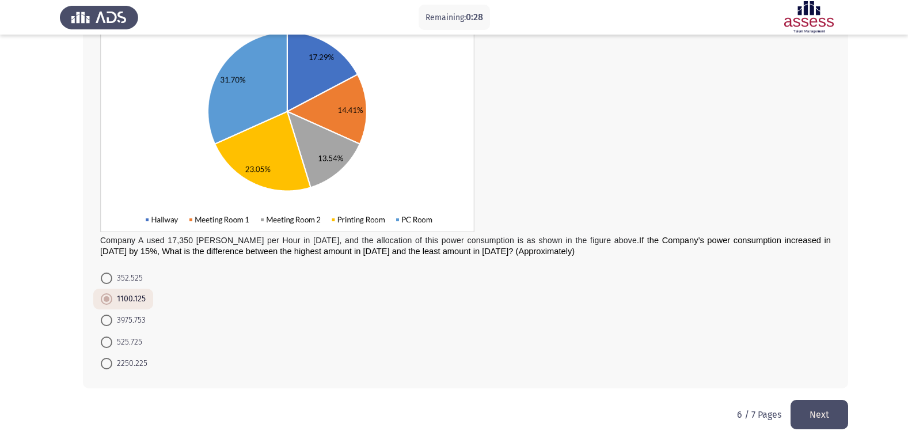
click at [826, 410] on button "Next" at bounding box center [819, 414] width 58 height 29
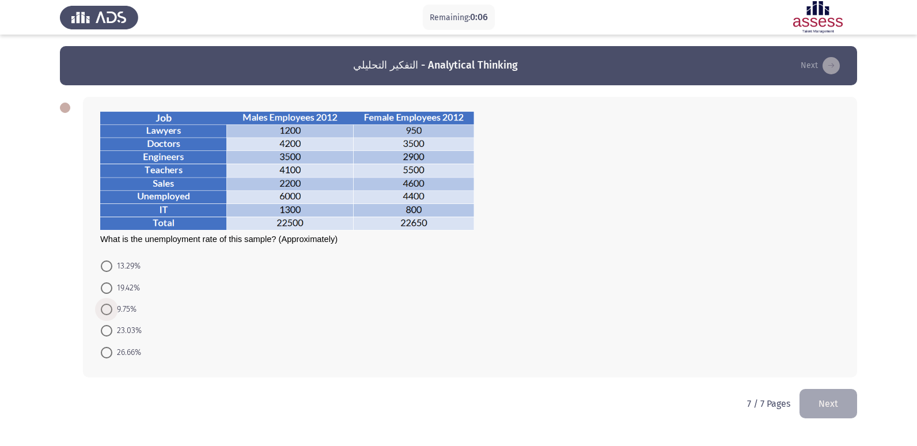
click at [130, 312] on span "9.75%" at bounding box center [124, 309] width 24 height 14
click at [112, 312] on input "9.75%" at bounding box center [107, 309] width 12 height 12
radio input "true"
click at [814, 410] on button "Next" at bounding box center [828, 401] width 58 height 29
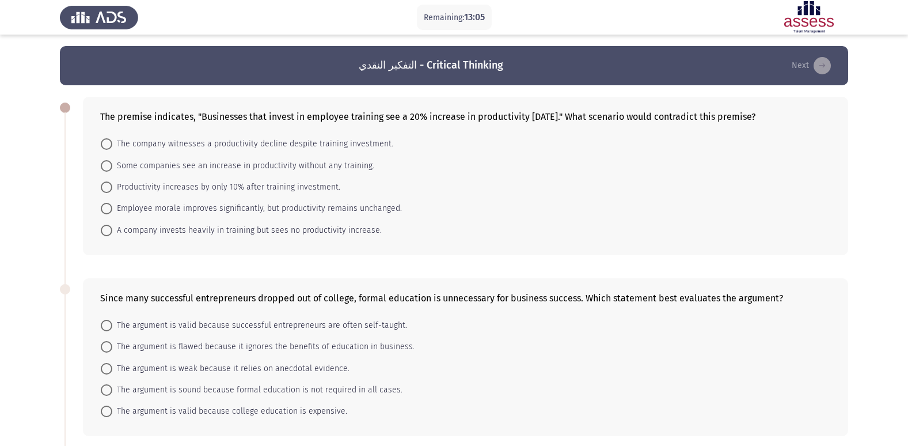
click at [269, 188] on span "Productivity increases by only 10% after training investment." at bounding box center [226, 187] width 228 height 14
click at [112, 188] on input "Productivity increases by only 10% after training investment." at bounding box center [107, 187] width 12 height 12
radio input "true"
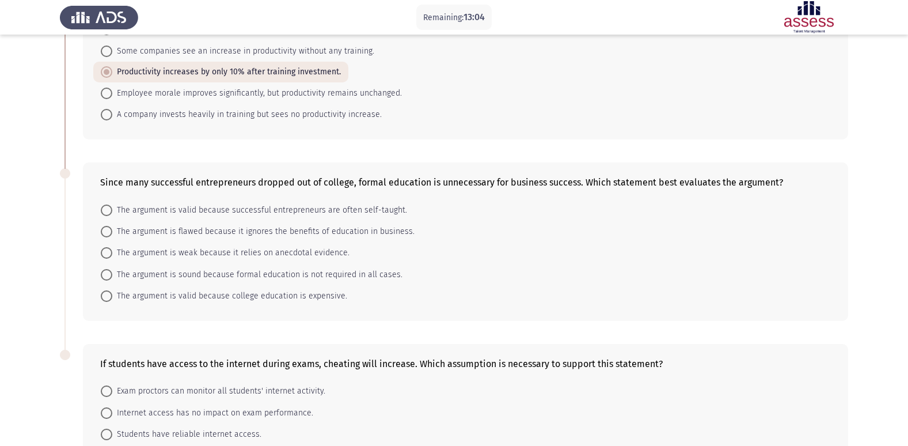
scroll to position [115, 0]
click at [299, 276] on span "The argument is sound because formal education is not required in all cases." at bounding box center [257, 274] width 290 height 14
click at [112, 276] on input "The argument is sound because formal education is not required in all cases." at bounding box center [107, 274] width 12 height 12
radio input "true"
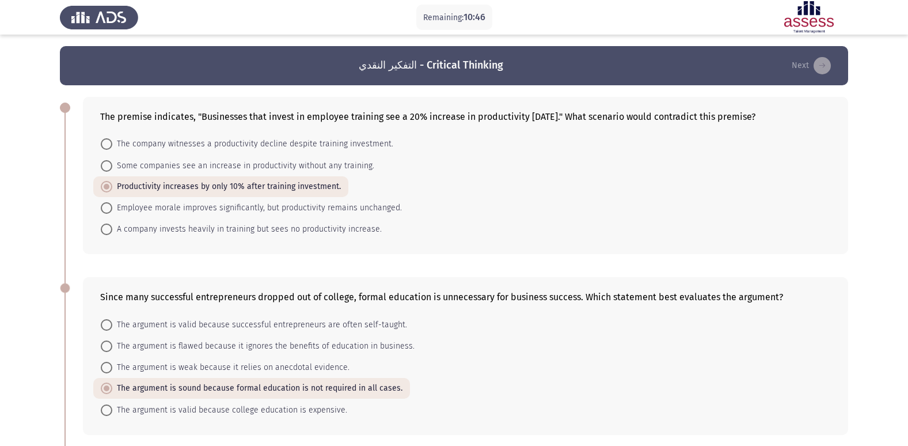
scroll to position [227, 0]
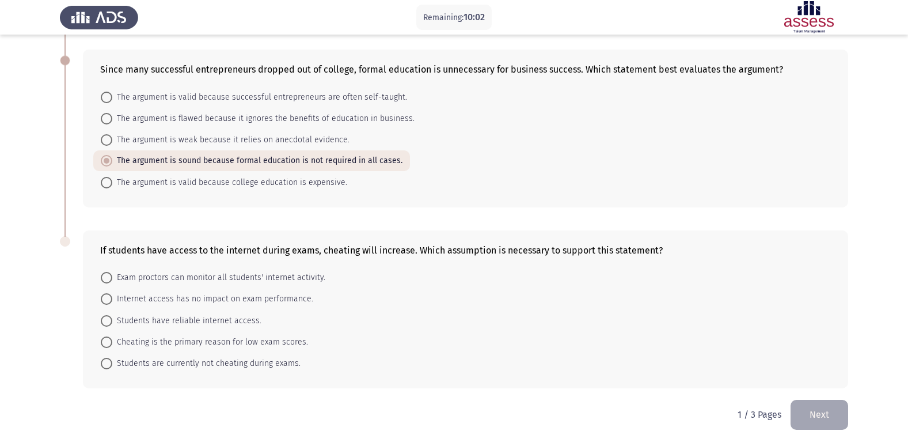
click at [235, 320] on span "Students have reliable internet access." at bounding box center [186, 321] width 149 height 14
click at [112, 320] on input "Students have reliable internet access." at bounding box center [107, 321] width 12 height 12
radio input "true"
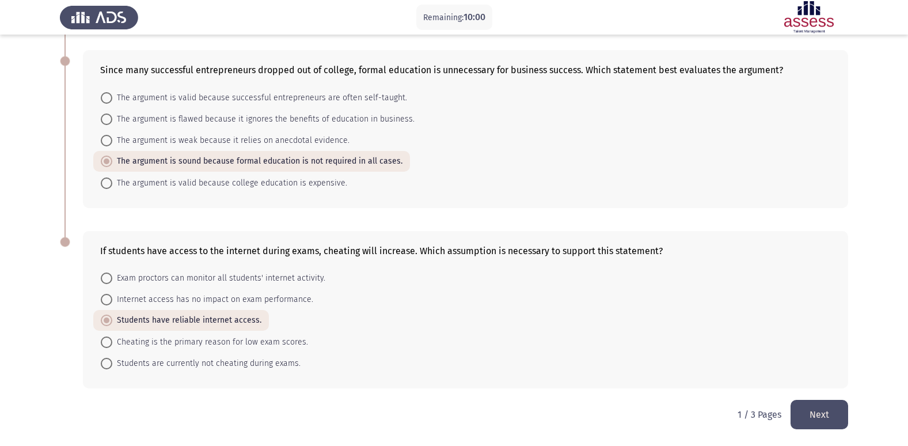
click at [823, 417] on button "Next" at bounding box center [819, 414] width 58 height 29
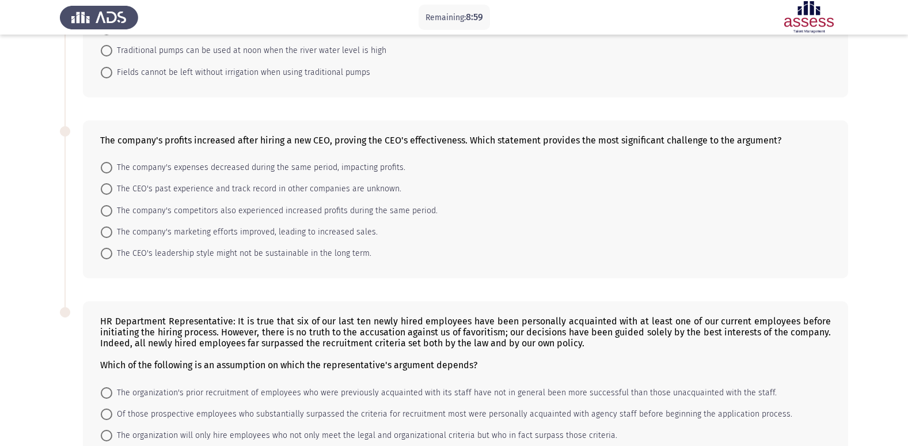
scroll to position [144, 0]
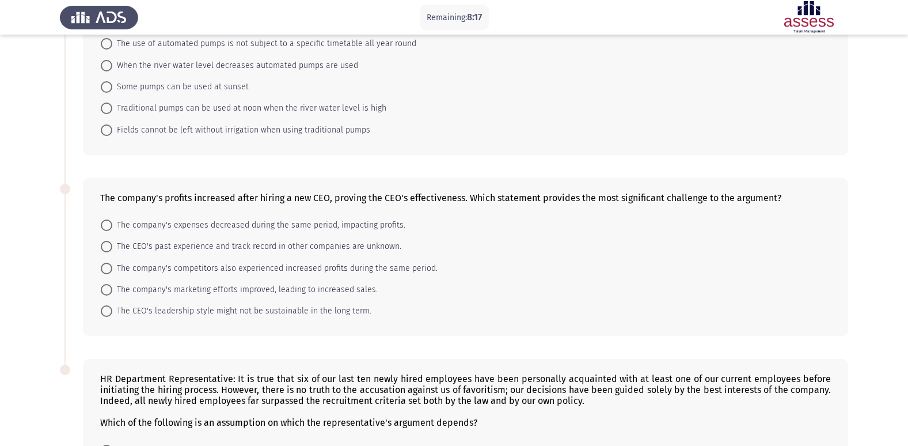
click at [297, 224] on span "The company's expenses decreased during the same period, impacting profits." at bounding box center [258, 225] width 293 height 14
click at [112, 224] on input "The company's expenses decreased during the same period, impacting profits." at bounding box center [107, 225] width 12 height 12
radio input "true"
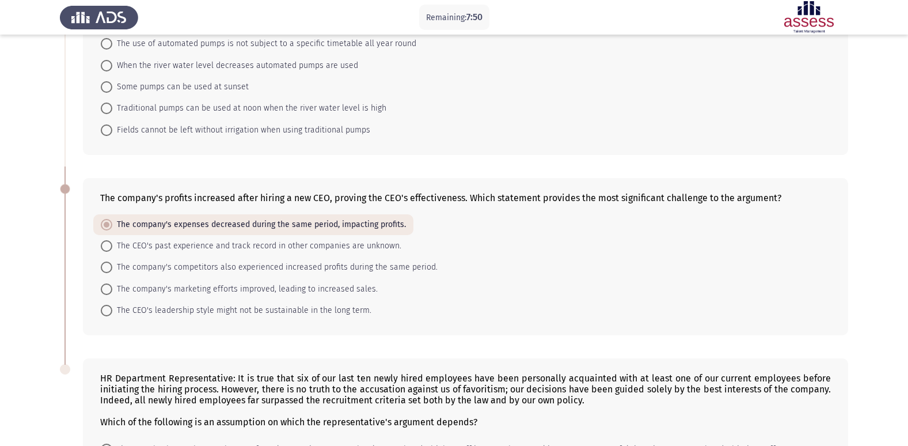
click at [257, 305] on span "The CEO's leadership style might not be sustainable in the long term." at bounding box center [241, 310] width 259 height 14
click at [112, 305] on input "The CEO's leadership style might not be sustainable in the long term." at bounding box center [107, 311] width 12 height 12
radio input "true"
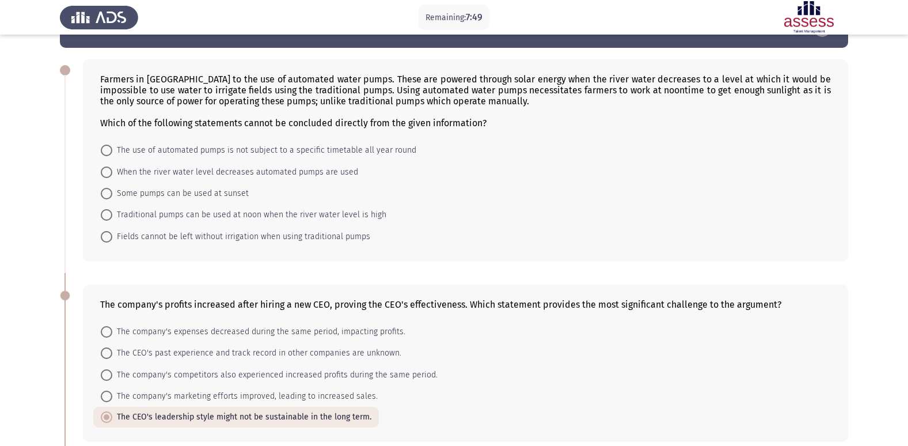
scroll to position [0, 0]
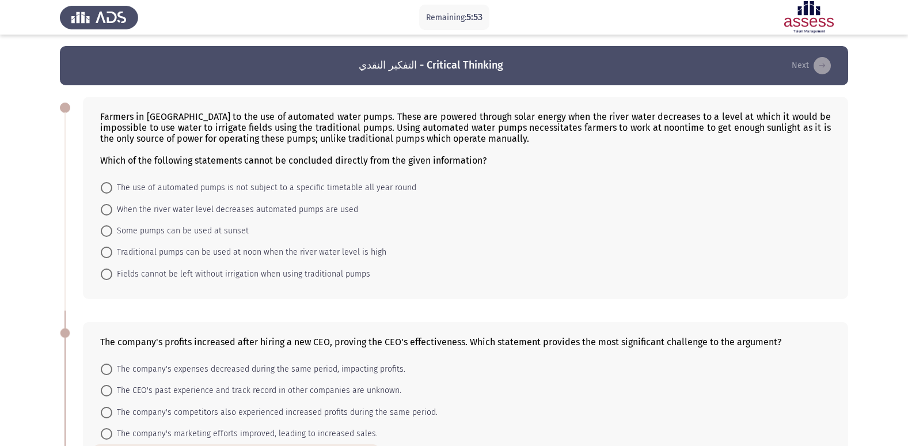
click at [171, 214] on span "When the river water level decreases automated pumps are used" at bounding box center [235, 210] width 246 height 14
click at [112, 214] on input "When the river water level decreases automated pumps are used" at bounding box center [107, 210] width 12 height 12
radio input "true"
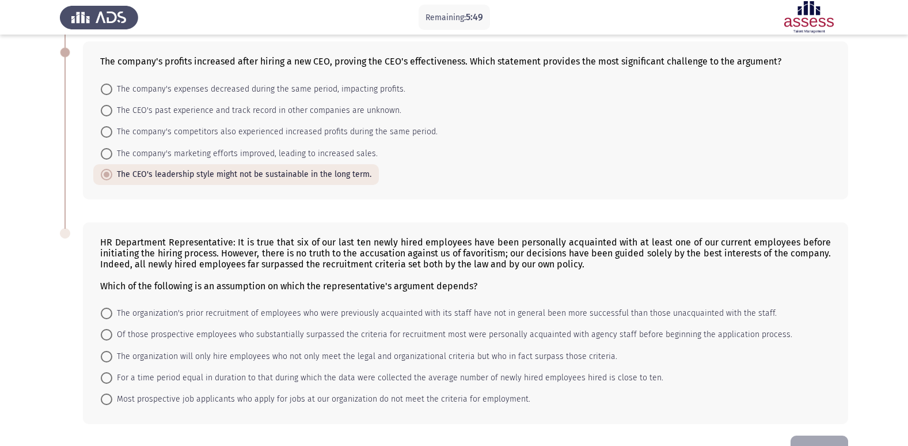
scroll to position [315, 0]
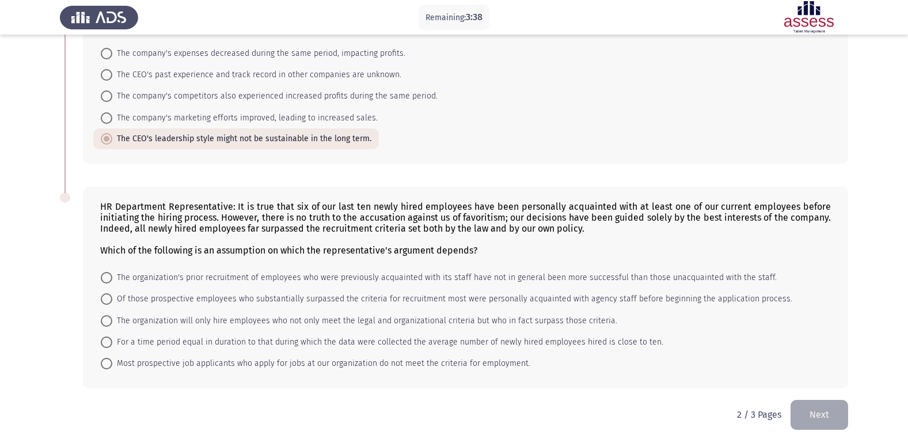
click at [215, 326] on span "The organization will only hire employees who not only meet the legal and organ…" at bounding box center [364, 321] width 505 height 14
click at [112, 326] on input "The organization will only hire employees who not only meet the legal and organ…" at bounding box center [107, 321] width 12 height 12
radio input "true"
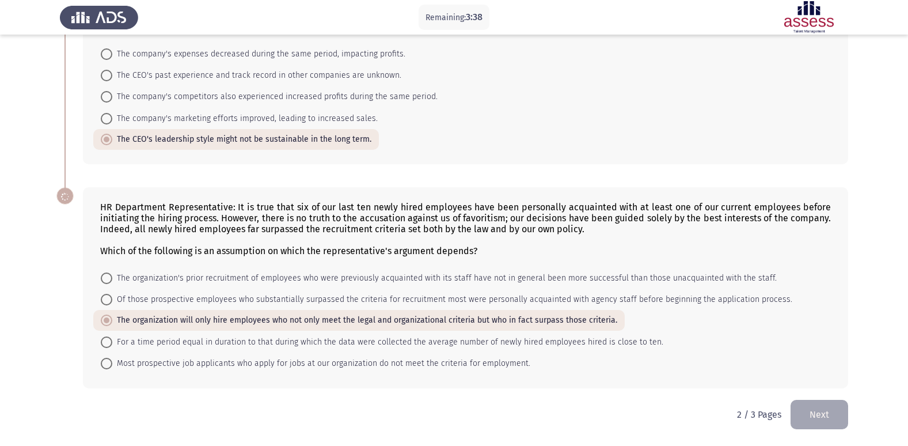
scroll to position [314, 0]
click at [832, 415] on button "Next" at bounding box center [819, 414] width 58 height 29
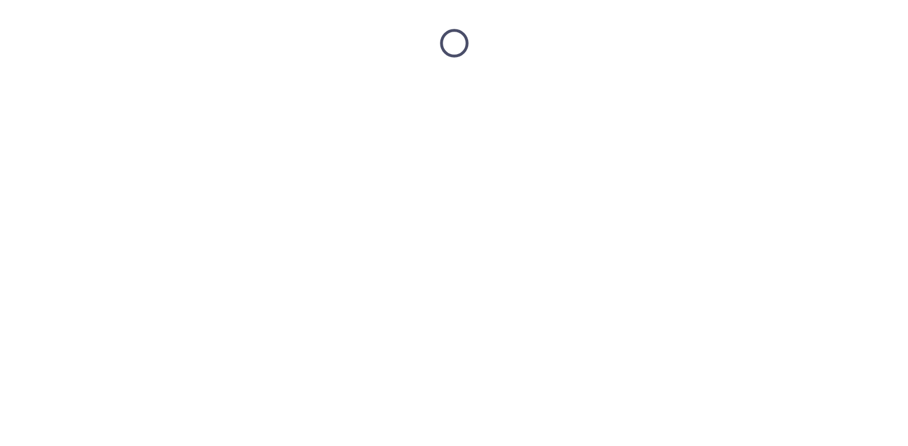
scroll to position [0, 0]
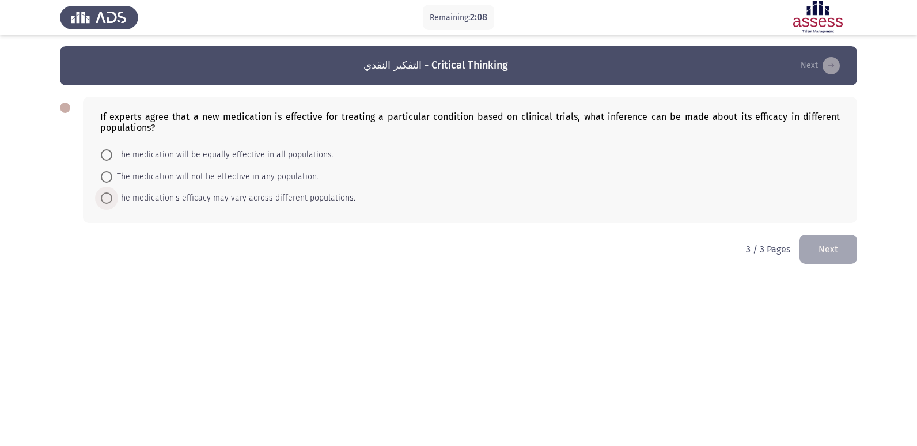
click at [224, 204] on span "The medication's efficacy may vary across different populations." at bounding box center [233, 198] width 243 height 14
click at [112, 204] on input "The medication's efficacy may vary across different populations." at bounding box center [107, 198] width 12 height 12
radio input "true"
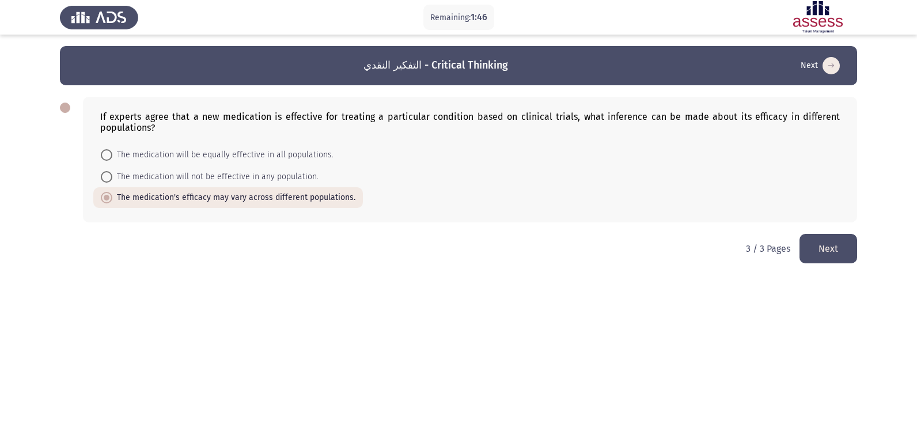
click at [817, 247] on button "Next" at bounding box center [828, 248] width 58 height 29
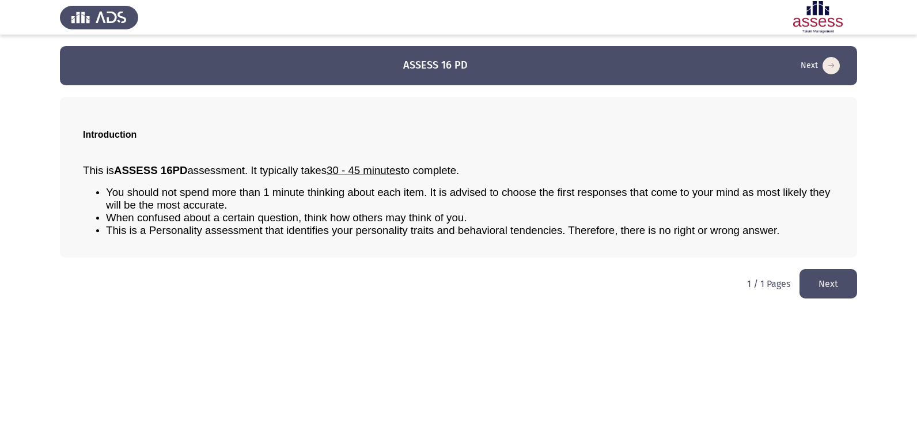
click at [806, 286] on button "Next" at bounding box center [828, 283] width 58 height 29
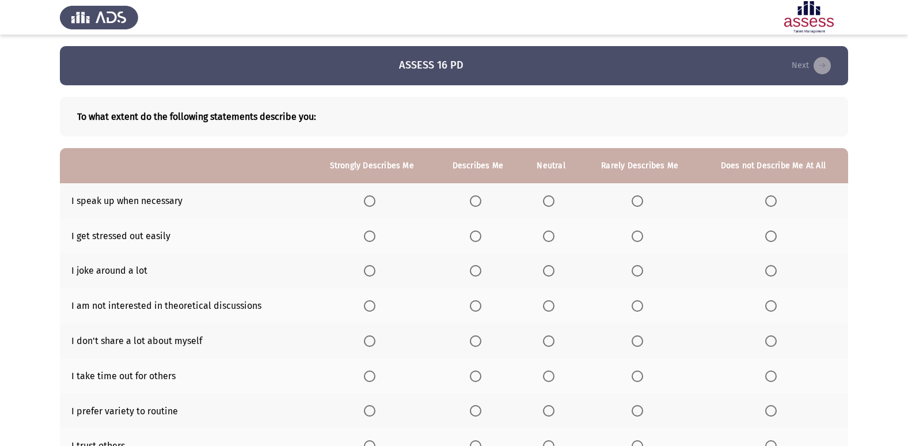
click at [472, 200] on span "Select an option" at bounding box center [476, 201] width 12 height 12
click at [472, 200] on input "Select an option" at bounding box center [476, 201] width 12 height 12
click at [769, 238] on span "Select an option" at bounding box center [771, 236] width 12 height 12
click at [769, 238] on input "Select an option" at bounding box center [771, 236] width 12 height 12
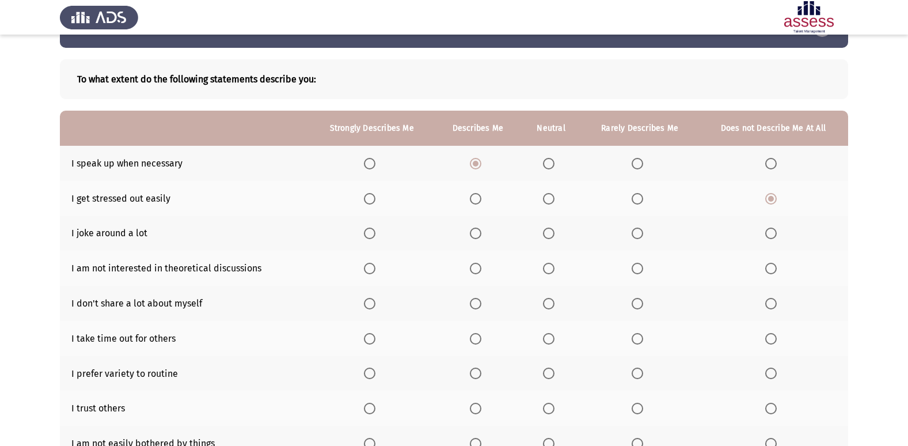
scroll to position [58, 0]
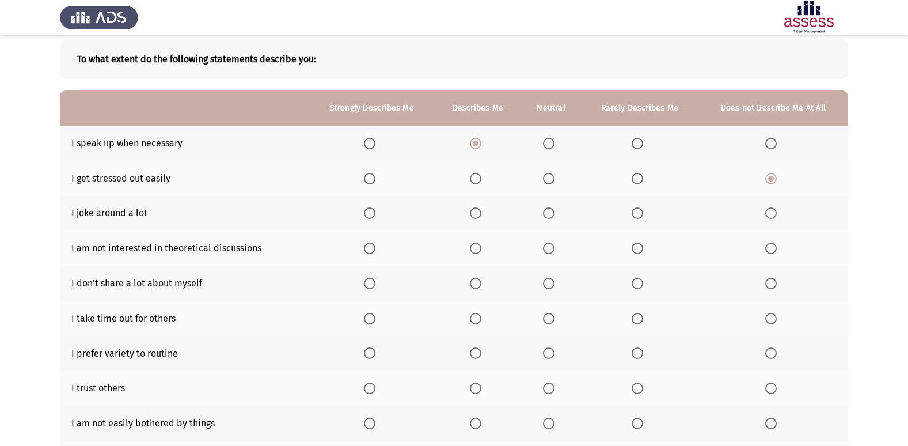
click at [638, 180] on span "Select an option" at bounding box center [638, 179] width 12 height 12
click at [638, 180] on input "Select an option" at bounding box center [638, 179] width 12 height 12
click at [766, 209] on span "Select an option" at bounding box center [771, 213] width 12 height 12
click at [766, 209] on input "Select an option" at bounding box center [771, 213] width 12 height 12
click at [769, 250] on span "Select an option" at bounding box center [771, 248] width 12 height 12
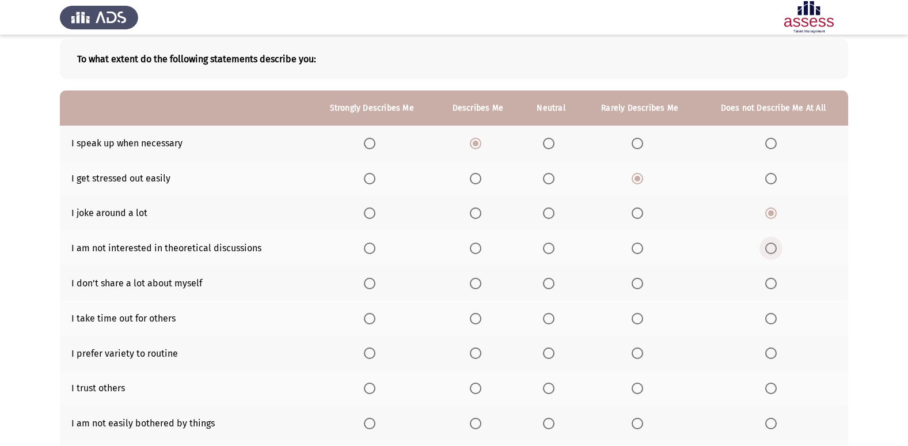
click at [769, 250] on input "Select an option" at bounding box center [771, 248] width 12 height 12
click at [471, 283] on span "Select an option" at bounding box center [476, 284] width 12 height 12
click at [471, 283] on input "Select an option" at bounding box center [476, 284] width 12 height 12
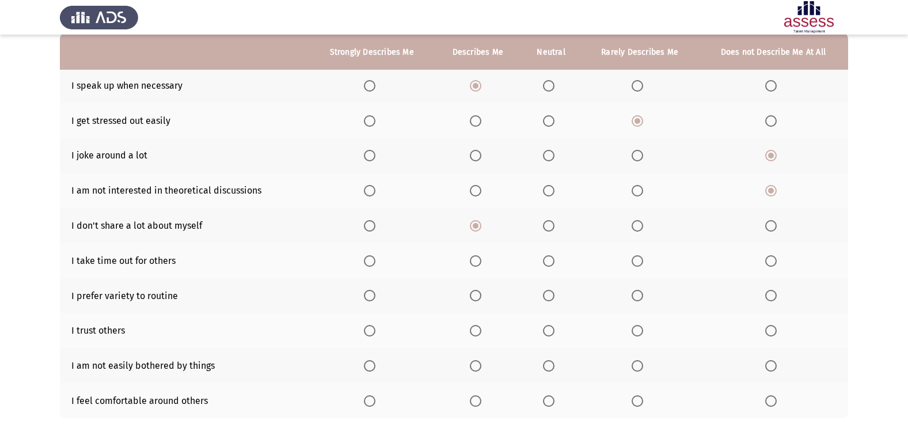
click at [552, 223] on span "Select an option" at bounding box center [549, 226] width 12 height 12
click at [552, 223] on input "Select an option" at bounding box center [549, 226] width 12 height 12
click at [366, 257] on span "Select an option" at bounding box center [370, 261] width 12 height 12
click at [366, 257] on input "Select an option" at bounding box center [370, 261] width 12 height 12
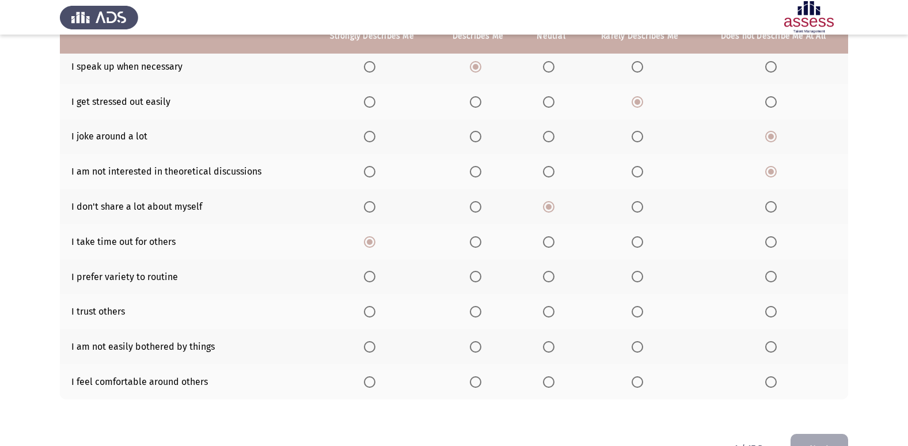
scroll to position [168, 0]
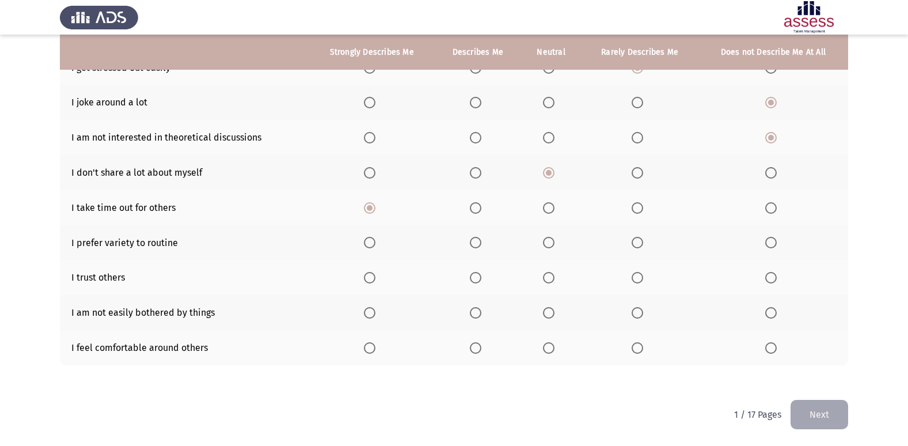
click at [552, 242] on span "Select an option" at bounding box center [549, 243] width 12 height 12
click at [552, 242] on input "Select an option" at bounding box center [549, 243] width 12 height 12
click at [634, 280] on span "Select an option" at bounding box center [638, 278] width 12 height 12
click at [634, 280] on input "Select an option" at bounding box center [638, 278] width 12 height 12
click at [373, 308] on span "Select an option" at bounding box center [370, 313] width 12 height 12
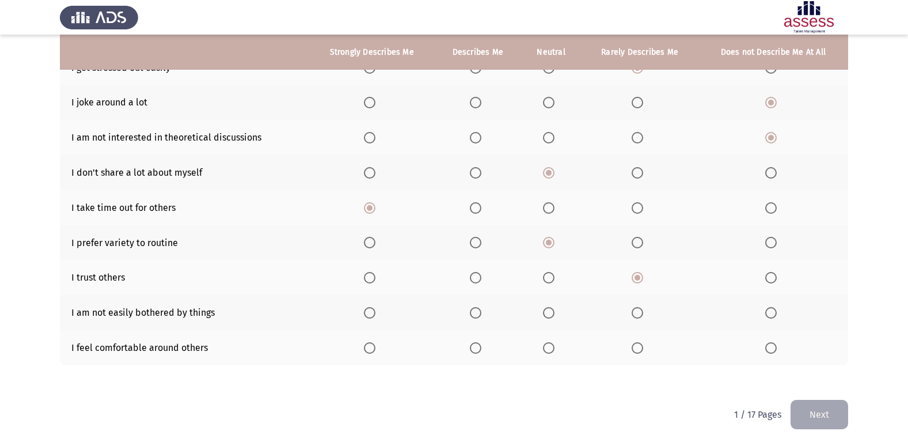
click at [373, 308] on input "Select an option" at bounding box center [370, 313] width 12 height 12
click at [370, 343] on span "Select an option" at bounding box center [370, 348] width 12 height 12
click at [370, 343] on input "Select an option" at bounding box center [370, 348] width 12 height 12
click at [824, 415] on button "Next" at bounding box center [819, 414] width 58 height 29
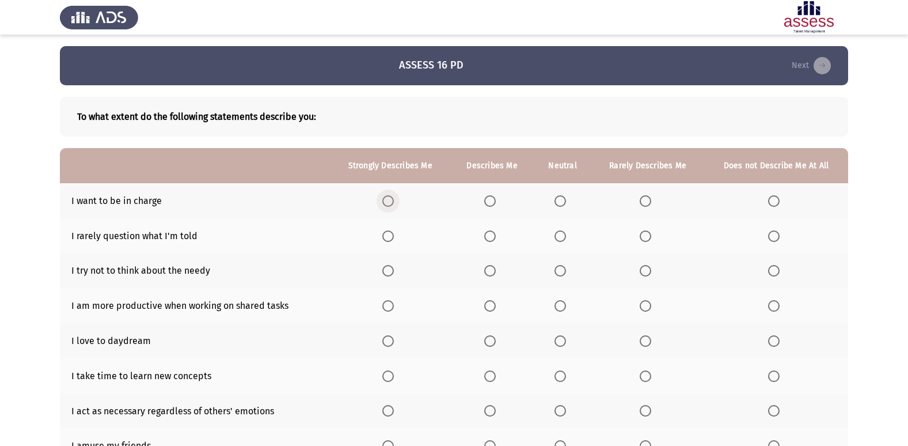
click at [393, 202] on span "Select an option" at bounding box center [388, 201] width 12 height 12
click at [393, 202] on input "Select an option" at bounding box center [388, 201] width 12 height 12
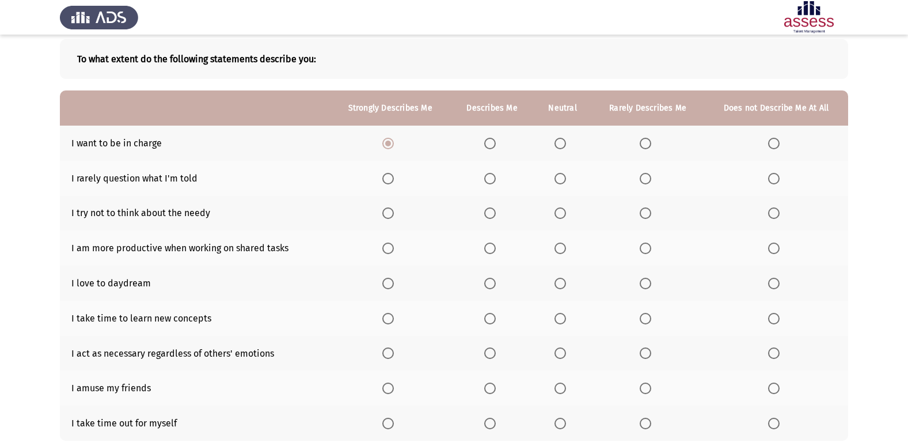
click at [557, 176] on span "Select an option" at bounding box center [560, 179] width 12 height 12
click at [557, 176] on input "Select an option" at bounding box center [560, 179] width 12 height 12
click at [386, 252] on span "Select an option" at bounding box center [388, 248] width 12 height 12
click at [386, 252] on input "Select an option" at bounding box center [388, 248] width 12 height 12
click at [391, 288] on span "Select an option" at bounding box center [388, 284] width 12 height 12
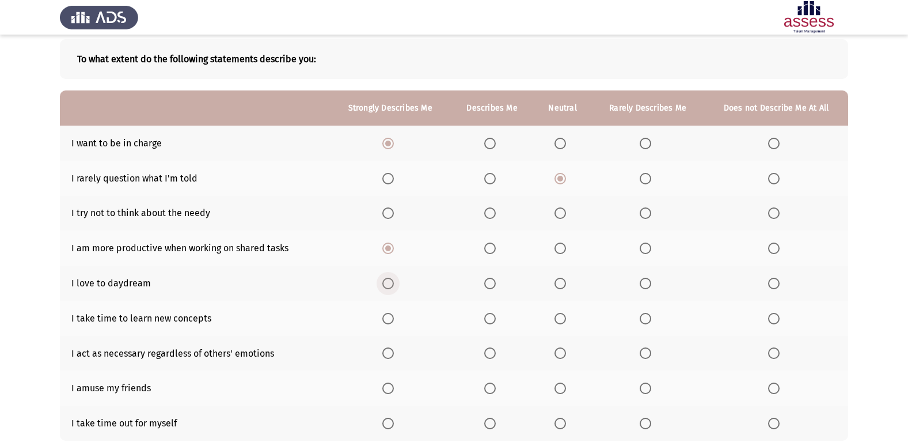
click at [391, 288] on input "Select an option" at bounding box center [388, 284] width 12 height 12
click at [641, 210] on span "Select an option" at bounding box center [646, 213] width 12 height 12
click at [641, 210] on input "Select an option" at bounding box center [646, 213] width 12 height 12
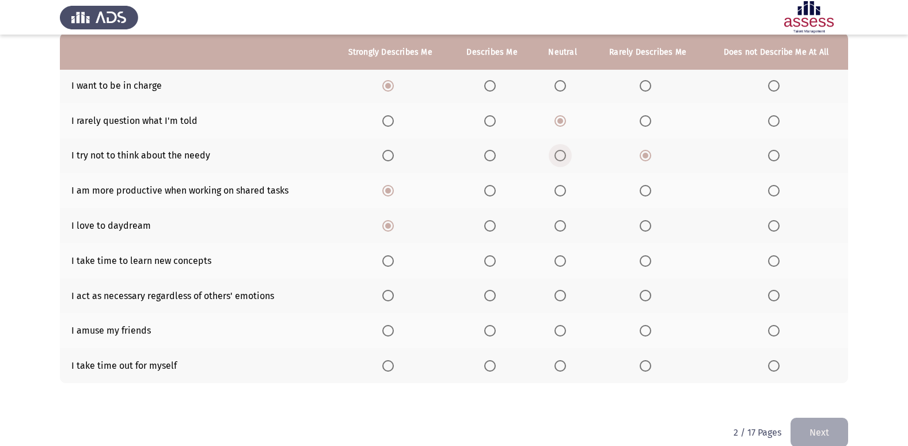
click at [561, 160] on span "Select an option" at bounding box center [560, 156] width 12 height 12
click at [561, 160] on input "Select an option" at bounding box center [560, 156] width 12 height 12
click at [643, 263] on span "Select an option" at bounding box center [646, 261] width 12 height 12
click at [643, 263] on input "Select an option" at bounding box center [646, 261] width 12 height 12
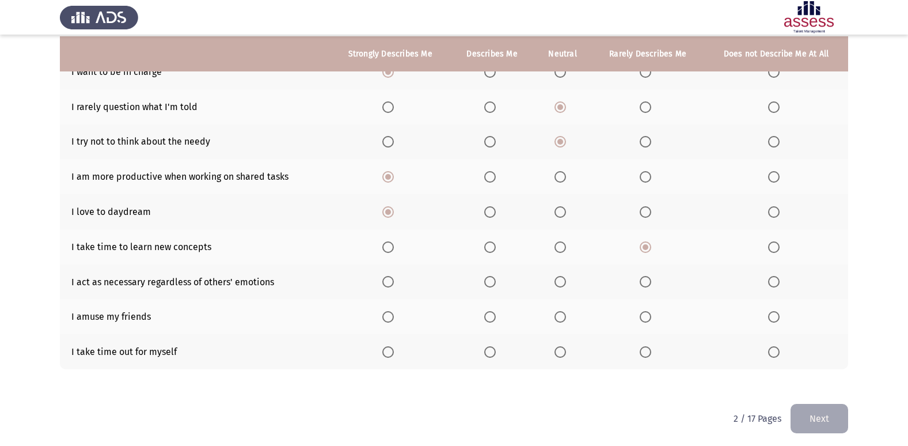
scroll to position [133, 0]
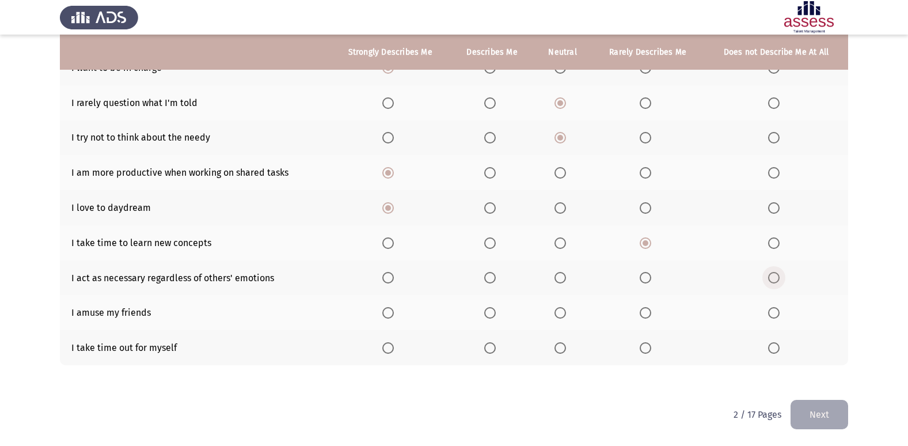
click at [778, 282] on span "Select an option" at bounding box center [774, 278] width 12 height 12
click at [778, 282] on input "Select an option" at bounding box center [774, 278] width 12 height 12
click at [559, 310] on span "Select an option" at bounding box center [560, 313] width 12 height 12
click at [559, 310] on input "Select an option" at bounding box center [560, 313] width 12 height 12
click at [499, 347] on label "Select an option" at bounding box center [492, 348] width 16 height 12
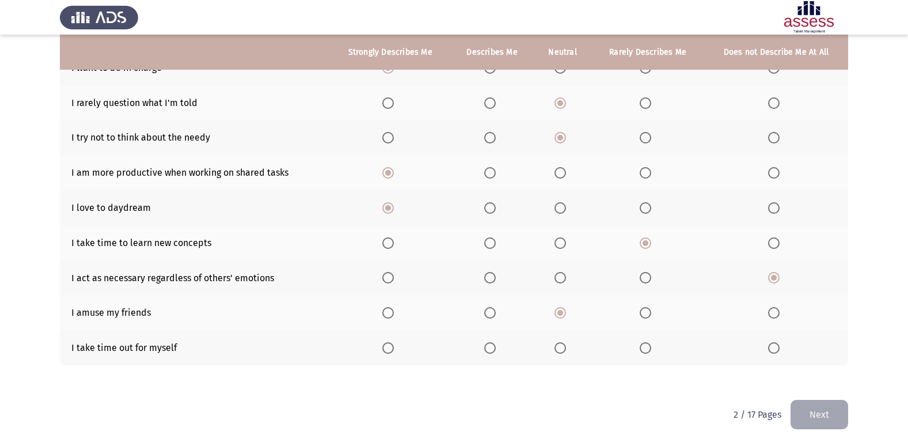
click at [496, 347] on input "Select an option" at bounding box center [490, 348] width 12 height 12
click at [808, 412] on button "Next" at bounding box center [819, 414] width 58 height 29
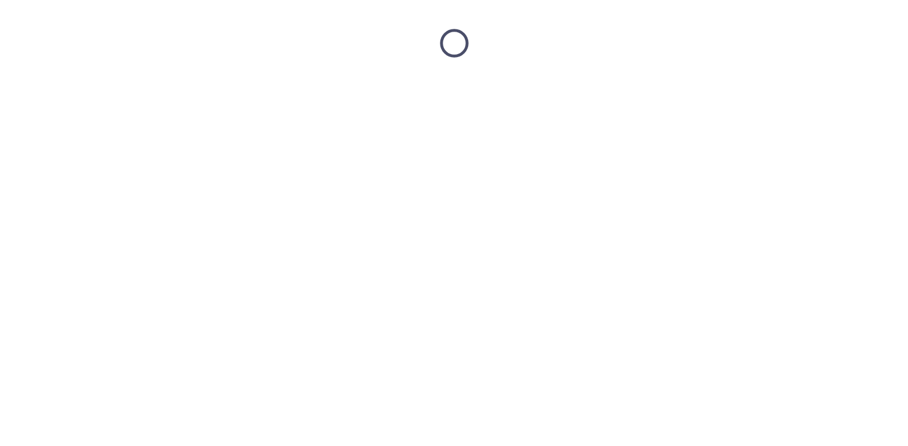
scroll to position [0, 0]
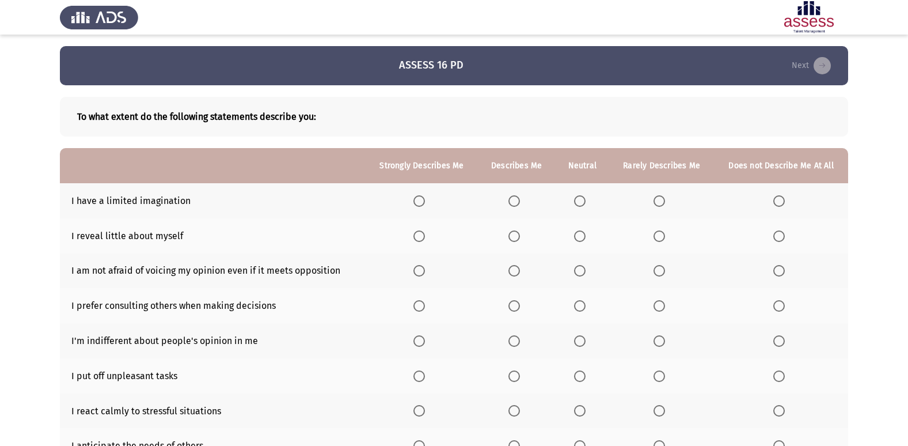
click at [776, 200] on span "Select an option" at bounding box center [779, 201] width 12 height 12
click at [776, 200] on input "Select an option" at bounding box center [779, 201] width 12 height 12
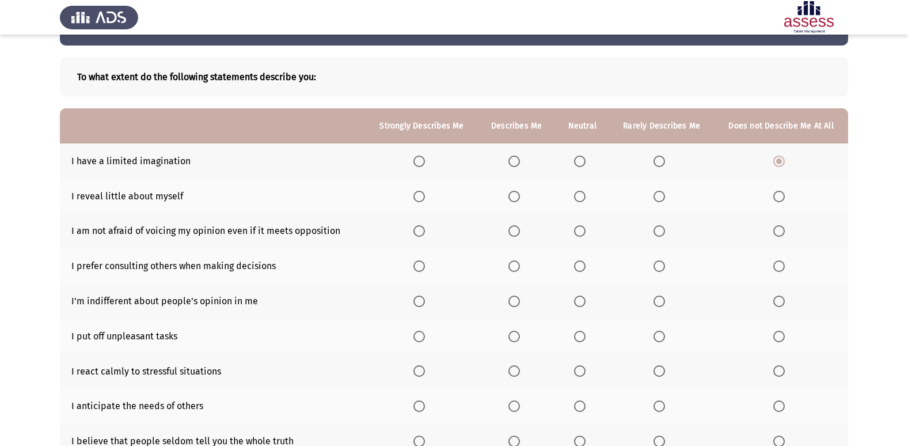
scroll to position [58, 0]
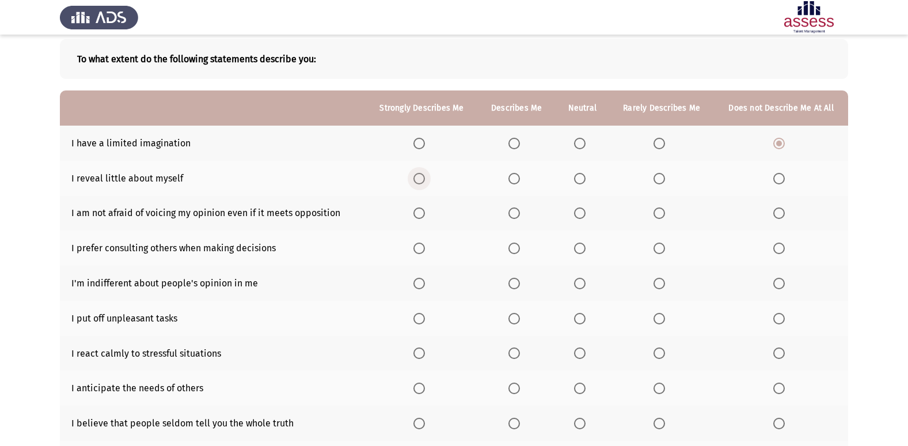
click at [419, 181] on span "Select an option" at bounding box center [419, 179] width 12 height 12
click at [419, 181] on input "Select an option" at bounding box center [419, 179] width 12 height 12
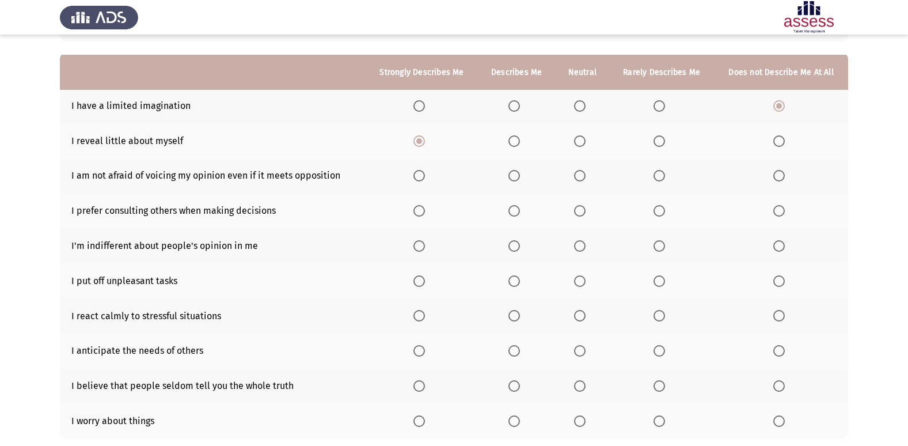
scroll to position [115, 0]
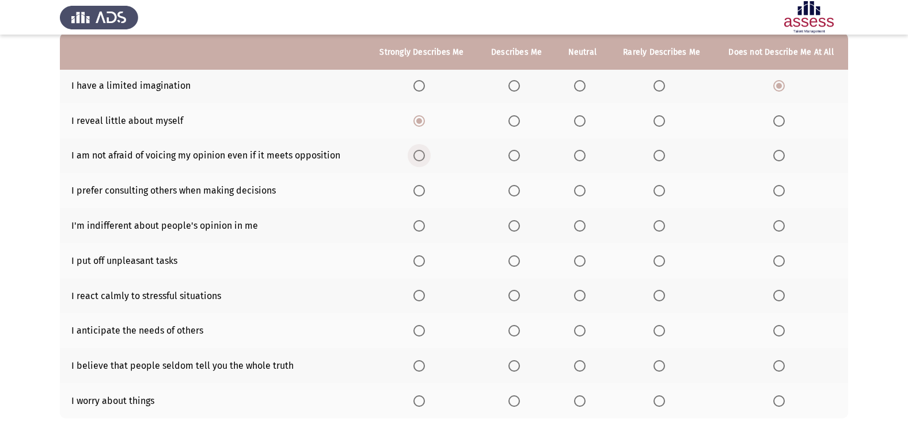
click at [420, 159] on span "Select an option" at bounding box center [419, 156] width 12 height 12
click at [420, 159] on input "Select an option" at bounding box center [419, 156] width 12 height 12
click at [517, 122] on span "Select an option" at bounding box center [514, 121] width 12 height 12
click at [517, 122] on input "Select an option" at bounding box center [514, 121] width 12 height 12
click at [576, 187] on span "Select an option" at bounding box center [580, 191] width 12 height 12
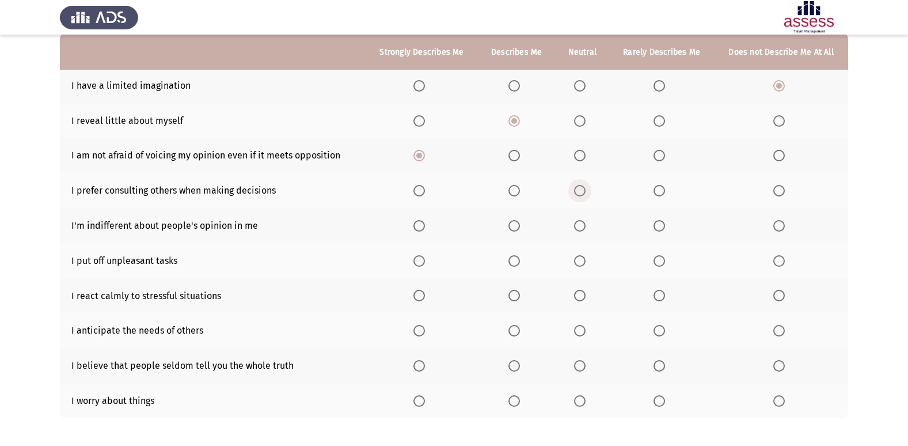
click at [576, 187] on input "Select an option" at bounding box center [580, 191] width 12 height 12
click at [660, 224] on span "Select an option" at bounding box center [659, 226] width 12 height 12
click at [660, 224] on input "Select an option" at bounding box center [659, 226] width 12 height 12
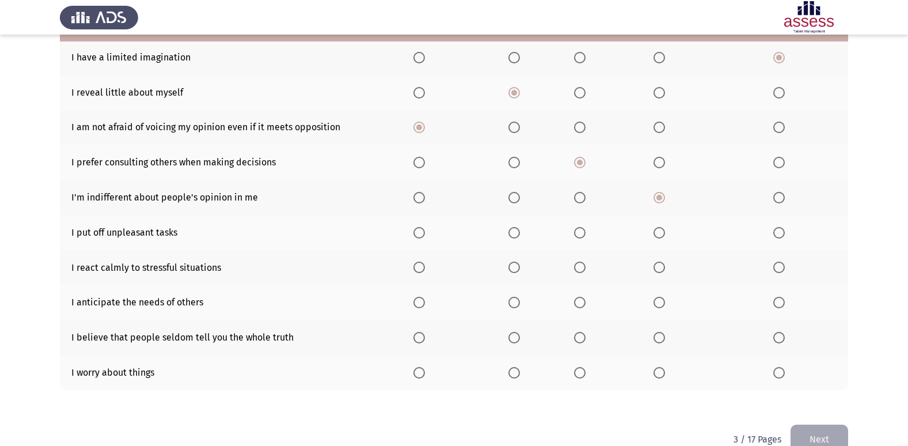
scroll to position [168, 0]
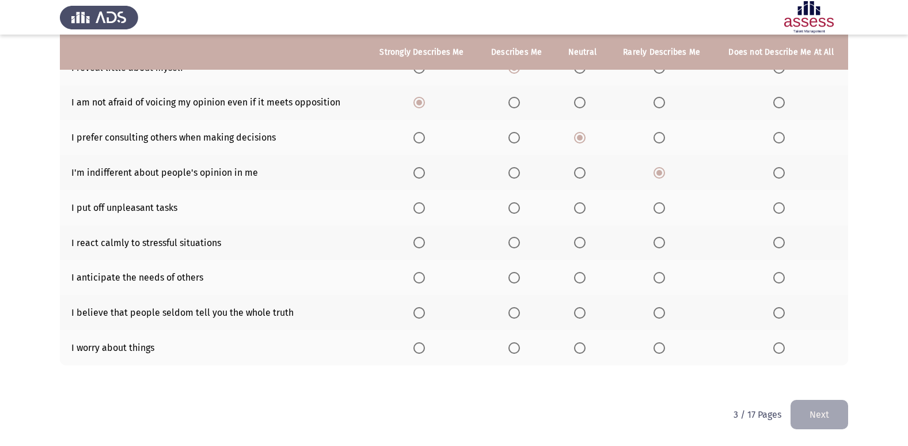
click at [663, 212] on span "Select an option" at bounding box center [659, 208] width 12 height 12
click at [663, 212] on input "Select an option" at bounding box center [659, 208] width 12 height 12
click at [423, 249] on th at bounding box center [422, 242] width 112 height 35
click at [421, 243] on span "Select an option" at bounding box center [419, 243] width 12 height 12
click at [421, 243] on input "Select an option" at bounding box center [419, 243] width 12 height 12
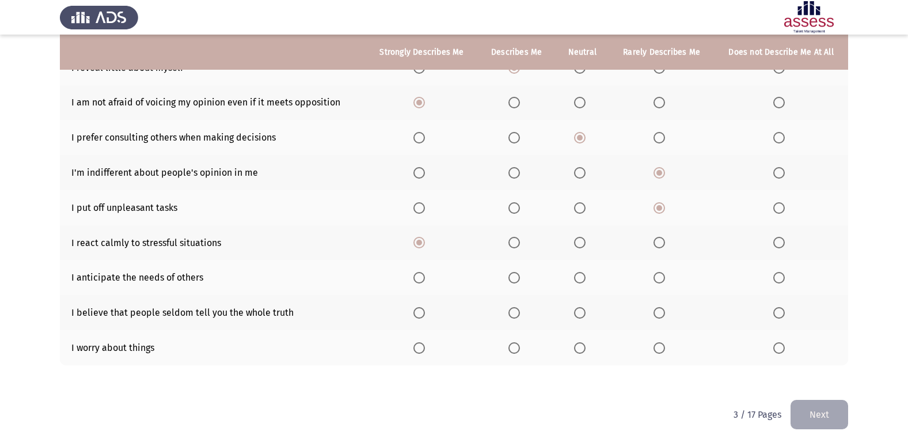
click at [417, 276] on span "Select an option" at bounding box center [419, 278] width 12 height 12
click at [417, 276] on input "Select an option" at bounding box center [419, 278] width 12 height 12
click at [419, 313] on span "Select an option" at bounding box center [419, 313] width 12 height 12
click at [419, 313] on input "Select an option" at bounding box center [419, 313] width 12 height 12
click at [588, 348] on label "Select an option" at bounding box center [582, 348] width 16 height 12
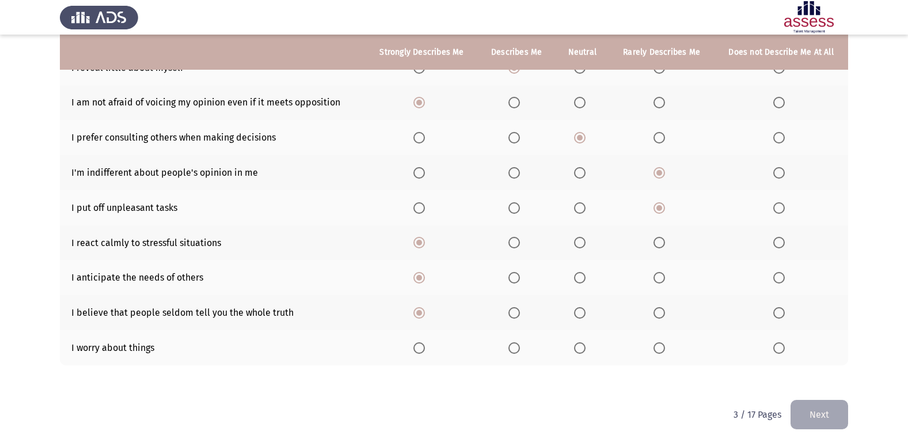
click at [586, 348] on input "Select an option" at bounding box center [580, 348] width 12 height 12
click at [831, 409] on button "Next" at bounding box center [819, 414] width 58 height 29
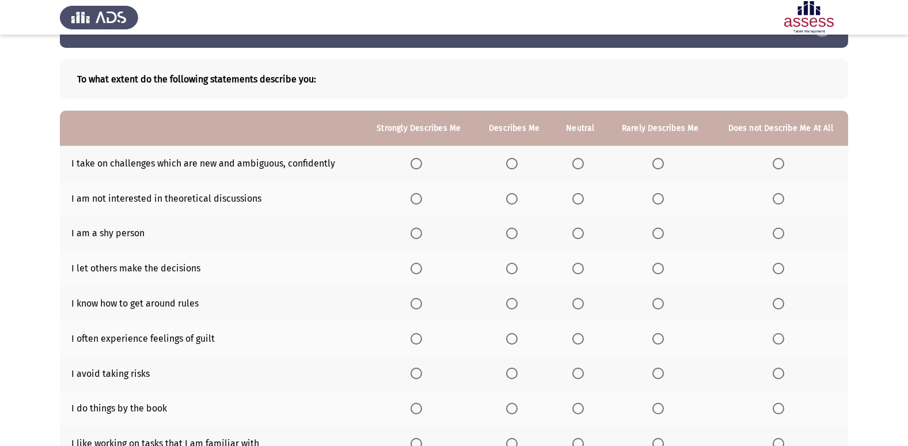
scroll to position [58, 0]
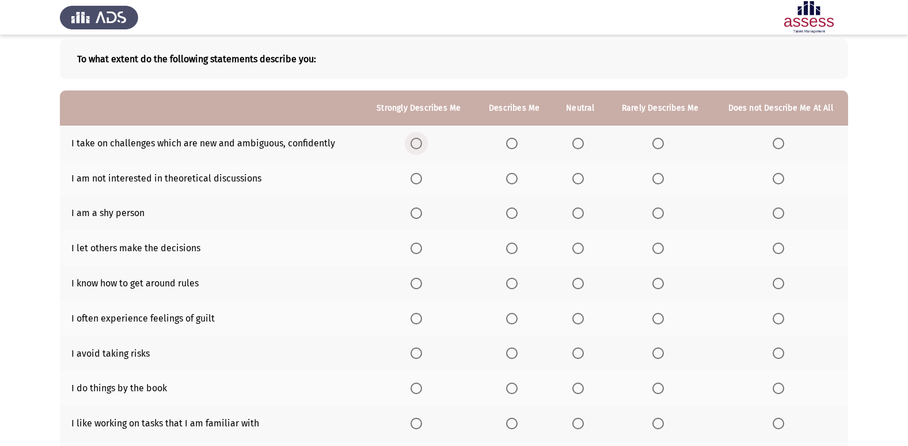
click at [420, 145] on span "Select an option" at bounding box center [417, 144] width 12 height 12
click at [420, 145] on input "Select an option" at bounding box center [417, 144] width 12 height 12
click at [521, 139] on label "Select an option" at bounding box center [514, 144] width 16 height 12
click at [518, 139] on input "Select an option" at bounding box center [512, 144] width 12 height 12
click at [786, 176] on label "Select an option" at bounding box center [781, 179] width 16 height 12
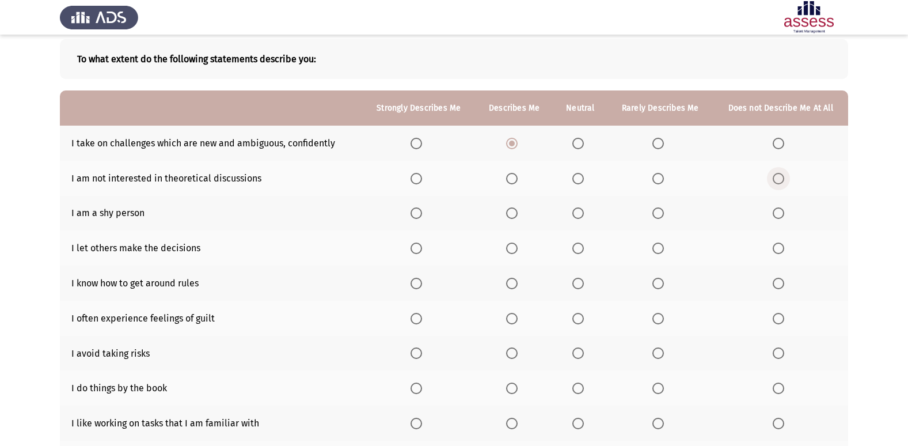
click at [784, 176] on input "Select an option" at bounding box center [779, 179] width 12 height 12
click at [584, 213] on span "Select an option" at bounding box center [578, 213] width 12 height 12
click at [584, 213] on input "Select an option" at bounding box center [578, 213] width 12 height 12
click at [655, 212] on span "Select an option" at bounding box center [658, 213] width 12 height 12
click at [655, 212] on input "Select an option" at bounding box center [658, 213] width 12 height 12
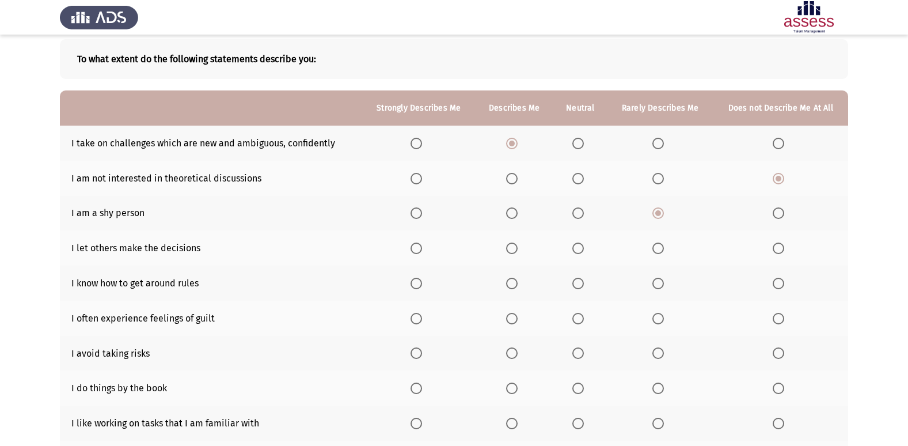
click at [780, 247] on span "Select an option" at bounding box center [779, 248] width 12 height 12
click at [780, 247] on input "Select an option" at bounding box center [779, 248] width 12 height 12
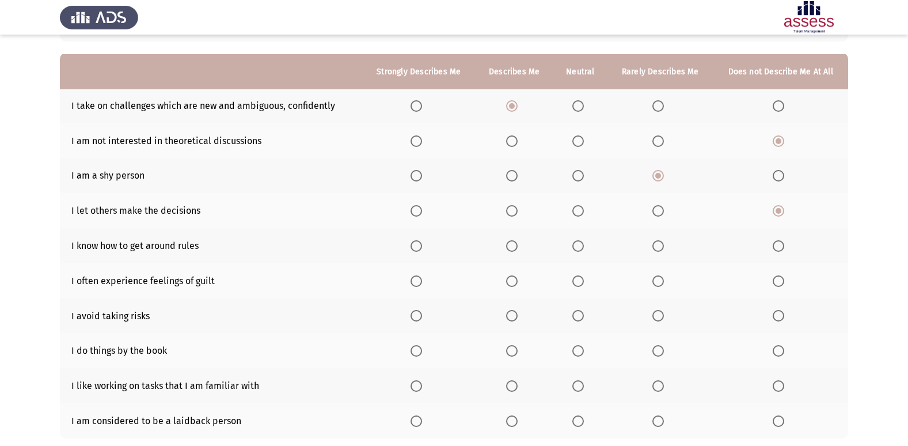
scroll to position [115, 0]
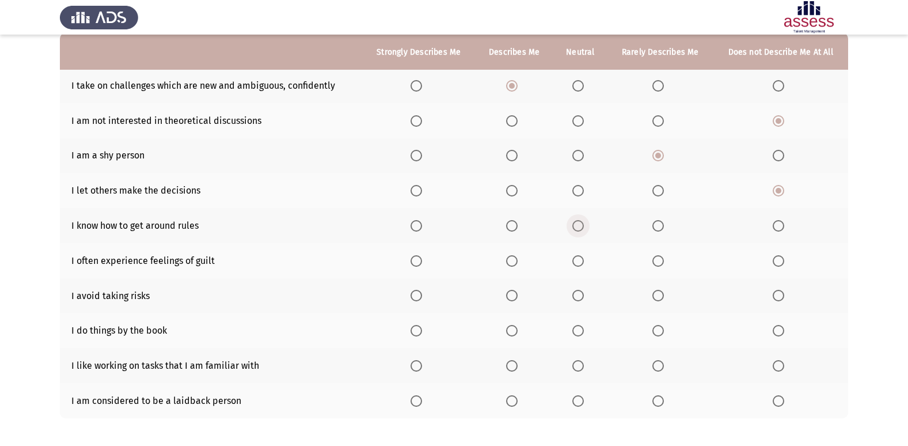
click at [582, 228] on span "Select an option" at bounding box center [578, 226] width 12 height 12
click at [582, 228] on input "Select an option" at bounding box center [578, 226] width 12 height 12
click at [576, 261] on span "Select an option" at bounding box center [578, 261] width 12 height 12
click at [576, 261] on input "Select an option" at bounding box center [578, 261] width 12 height 12
click at [662, 297] on span "Select an option" at bounding box center [658, 296] width 12 height 12
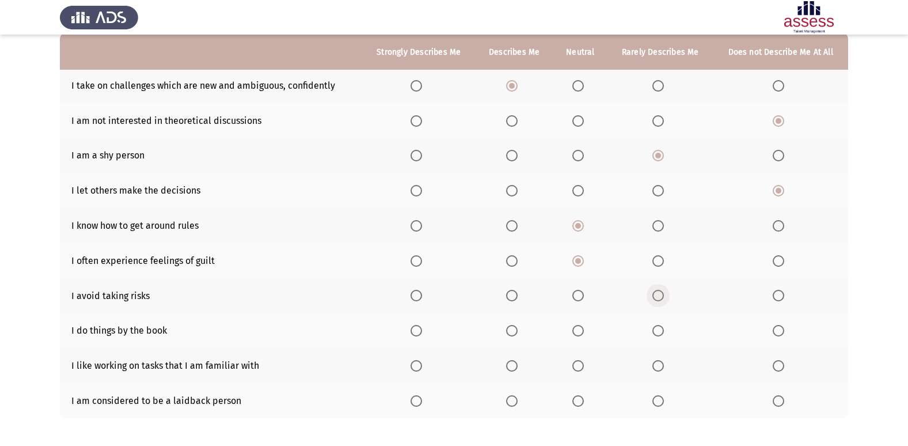
click at [662, 297] on input "Select an option" at bounding box center [658, 296] width 12 height 12
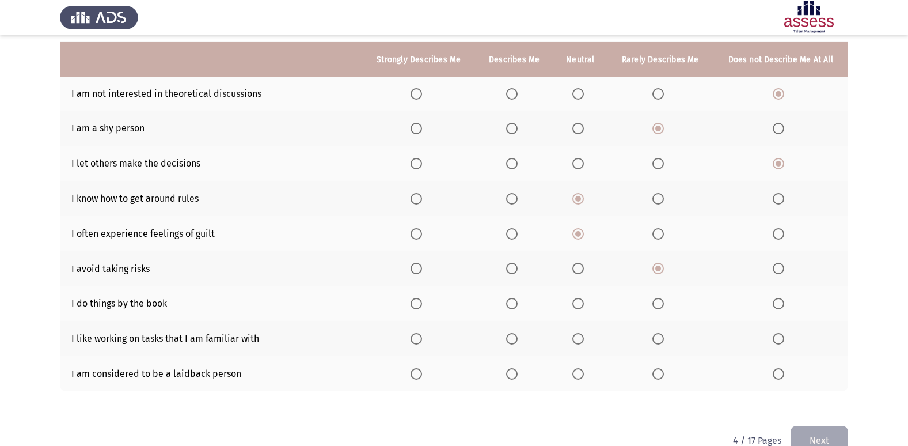
scroll to position [168, 0]
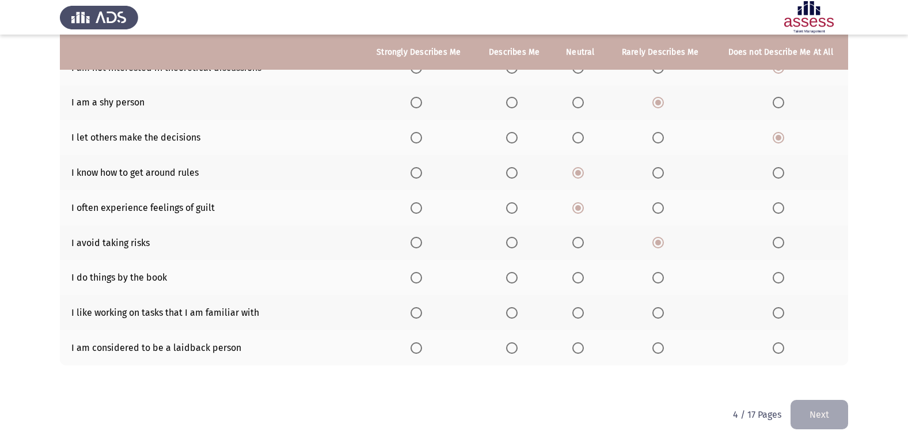
click at [423, 271] on mat-radio-button "Select an option" at bounding box center [419, 277] width 16 height 12
click at [417, 275] on span "Select an option" at bounding box center [417, 278] width 12 height 12
click at [417, 275] on input "Select an option" at bounding box center [417, 278] width 12 height 12
click at [509, 310] on span "Select an option" at bounding box center [512, 313] width 12 height 12
click at [509, 310] on input "Select an option" at bounding box center [512, 313] width 12 height 12
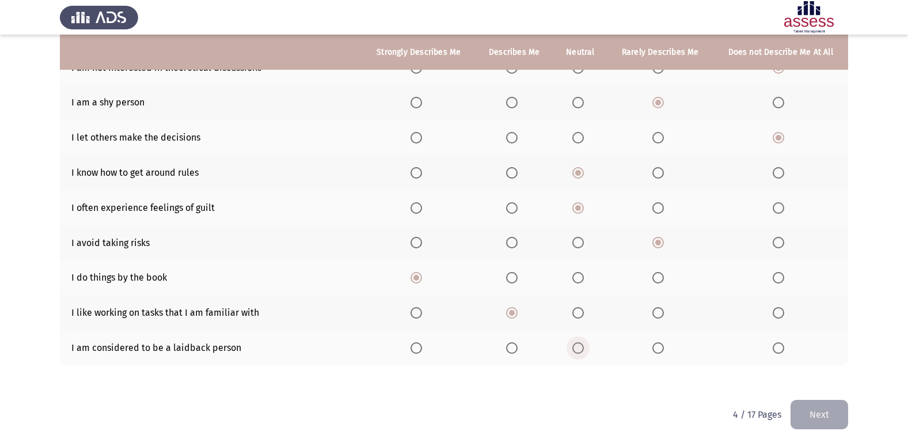
click at [580, 349] on span "Select an option" at bounding box center [578, 348] width 12 height 12
click at [580, 349] on input "Select an option" at bounding box center [578, 348] width 12 height 12
click at [841, 420] on button "Next" at bounding box center [819, 414] width 58 height 29
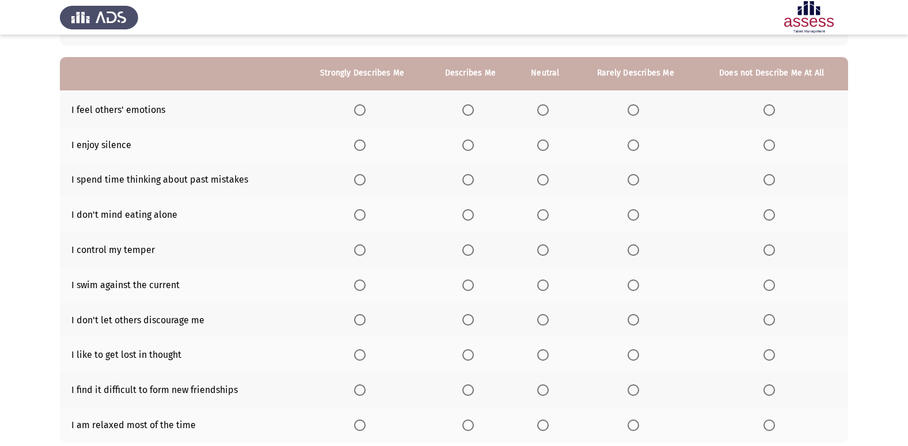
scroll to position [58, 0]
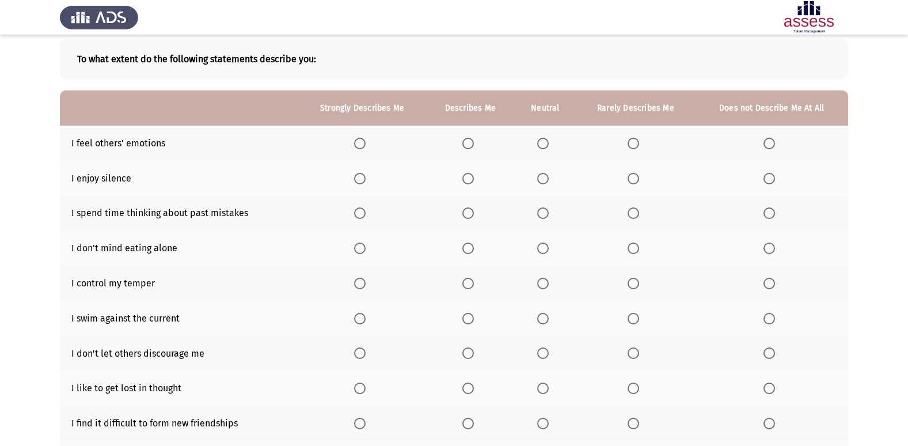
click at [360, 143] on span "Select an option" at bounding box center [360, 143] width 0 height 0
click at [360, 143] on input "Select an option" at bounding box center [360, 144] width 12 height 12
click at [464, 178] on span "Select an option" at bounding box center [468, 179] width 12 height 12
click at [464, 178] on input "Select an option" at bounding box center [468, 179] width 12 height 12
click at [639, 209] on span "Select an option" at bounding box center [634, 213] width 12 height 12
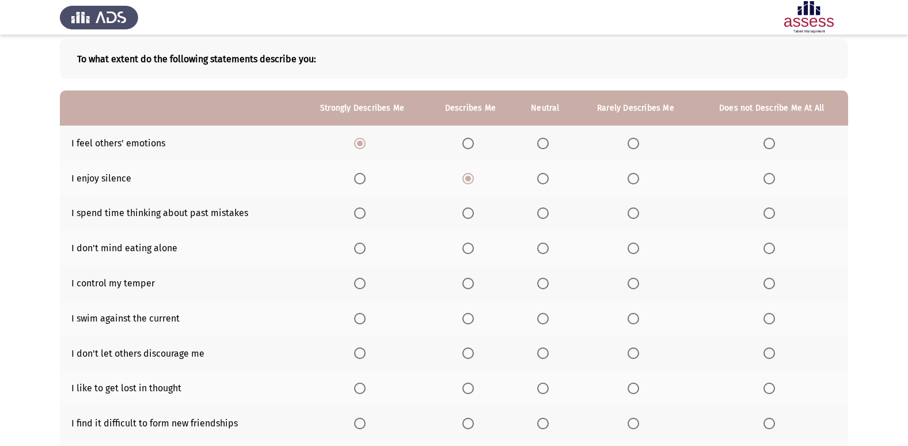
click at [639, 209] on input "Select an option" at bounding box center [634, 213] width 12 height 12
click at [363, 251] on span "Select an option" at bounding box center [360, 248] width 12 height 12
click at [363, 251] on input "Select an option" at bounding box center [360, 248] width 12 height 12
click at [359, 287] on span "Select an option" at bounding box center [360, 284] width 12 height 12
click at [359, 287] on input "Select an option" at bounding box center [360, 284] width 12 height 12
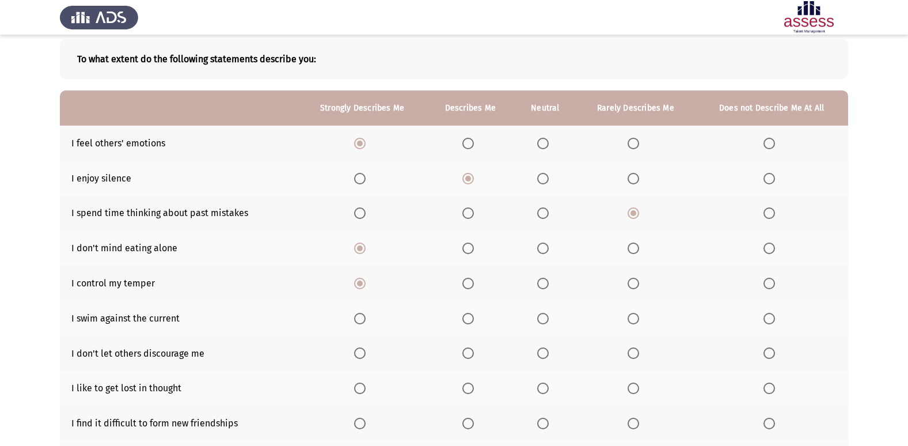
scroll to position [115, 0]
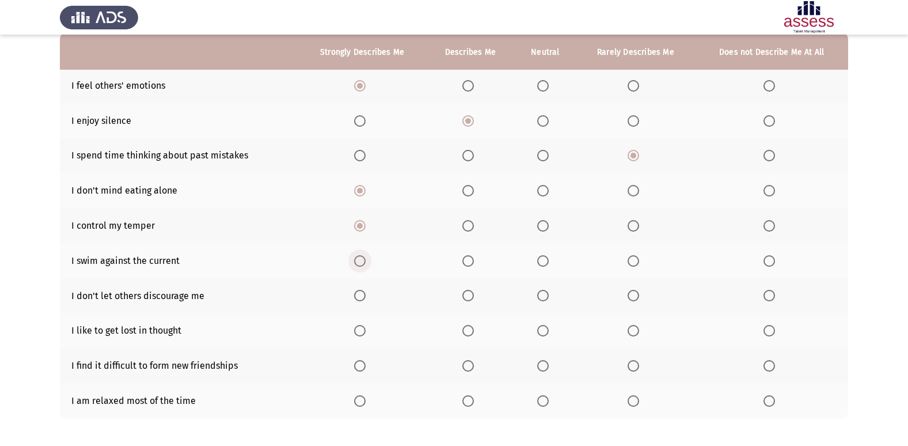
click at [359, 262] on span "Select an option" at bounding box center [360, 261] width 12 height 12
click at [359, 262] on input "Select an option" at bounding box center [360, 261] width 12 height 12
click at [358, 292] on span "Select an option" at bounding box center [360, 296] width 12 height 12
click at [358, 292] on input "Select an option" at bounding box center [360, 296] width 12 height 12
click at [468, 264] on span "Select an option" at bounding box center [468, 261] width 12 height 12
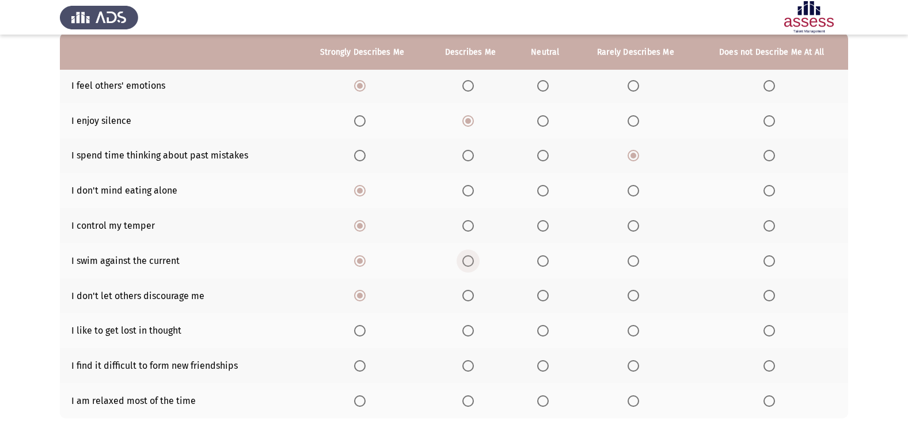
click at [468, 264] on input "Select an option" at bounding box center [468, 261] width 12 height 12
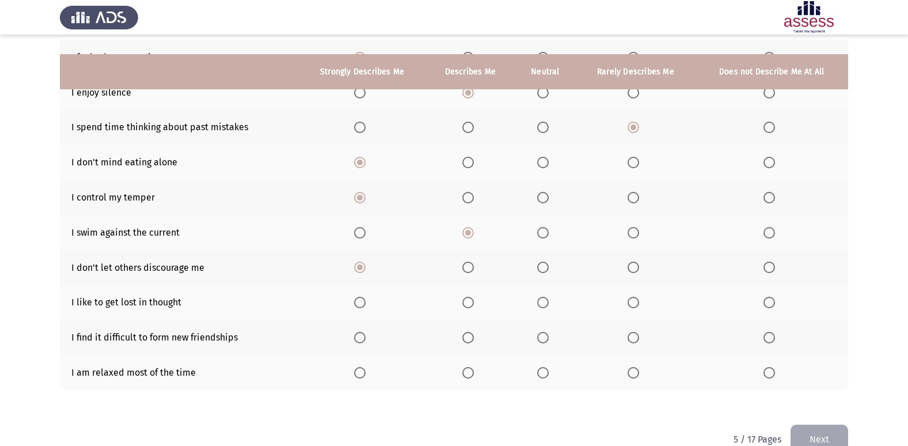
scroll to position [168, 0]
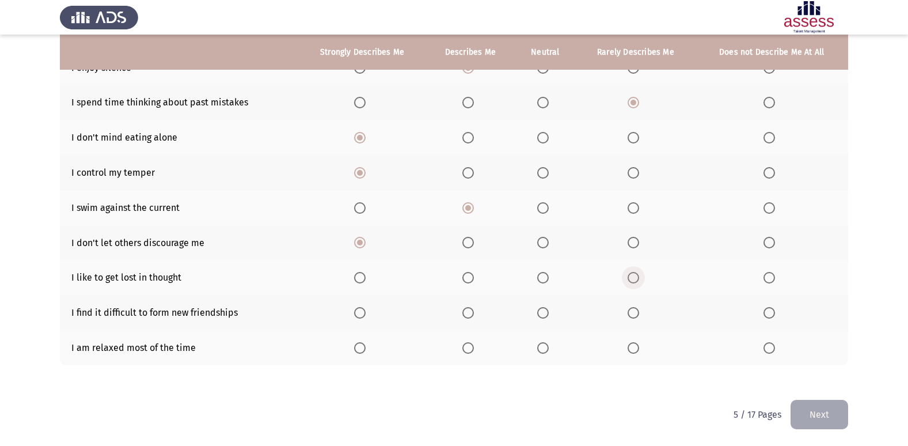
click at [638, 281] on span "Select an option" at bounding box center [634, 278] width 12 height 12
click at [638, 281] on input "Select an option" at bounding box center [634, 278] width 12 height 12
click at [466, 275] on span "Select an option" at bounding box center [468, 278] width 12 height 12
click at [466, 275] on input "Select an option" at bounding box center [468, 278] width 12 height 12
click at [776, 316] on label "Select an option" at bounding box center [771, 313] width 16 height 12
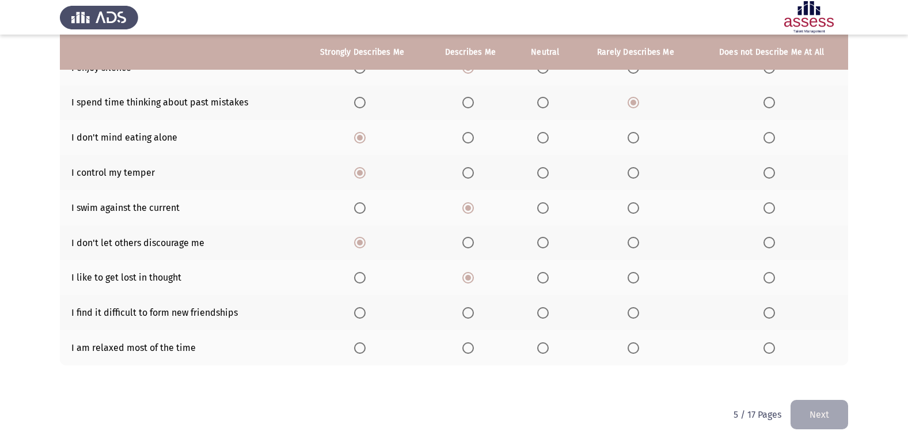
click at [775, 316] on input "Select an option" at bounding box center [769, 313] width 12 height 12
click at [366, 351] on span "Select an option" at bounding box center [360, 348] width 12 height 12
click at [366, 351] on input "Select an option" at bounding box center [360, 348] width 12 height 12
click at [833, 413] on button "Next" at bounding box center [819, 414] width 58 height 29
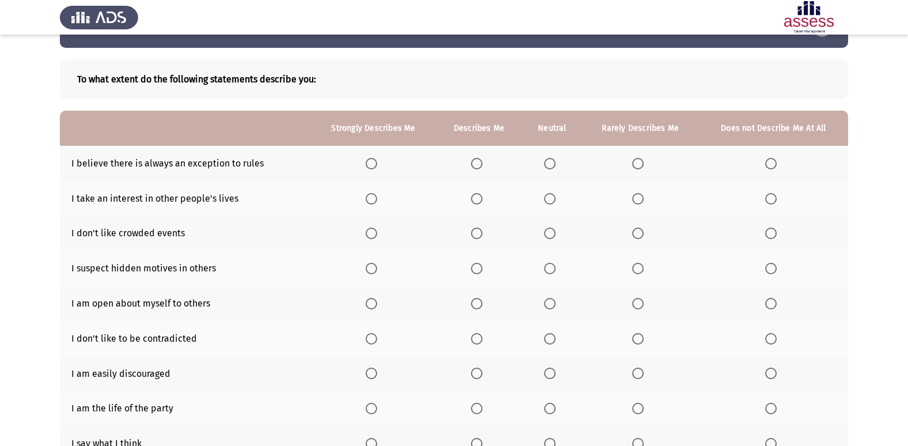
scroll to position [58, 0]
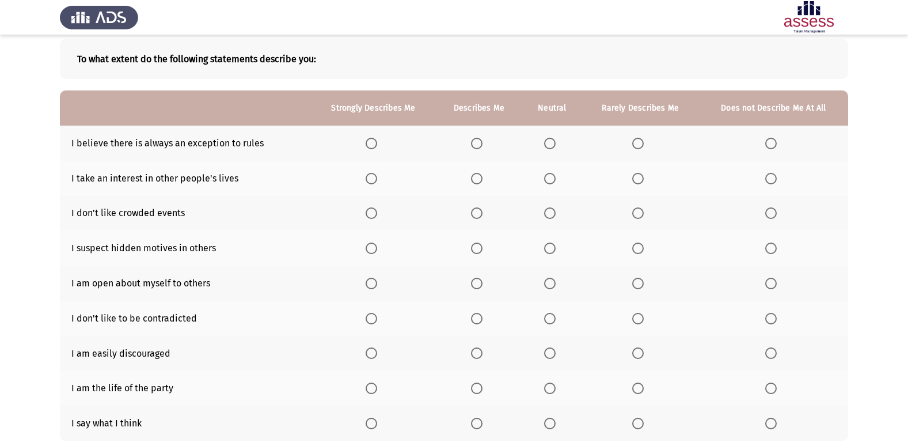
click at [642, 145] on span "Select an option" at bounding box center [638, 144] width 12 height 12
click at [642, 145] on input "Select an option" at bounding box center [638, 144] width 12 height 12
click at [767, 140] on span "Select an option" at bounding box center [771, 144] width 12 height 12
click at [767, 140] on input "Select an option" at bounding box center [771, 144] width 12 height 12
click at [636, 178] on span "Select an option" at bounding box center [638, 179] width 12 height 12
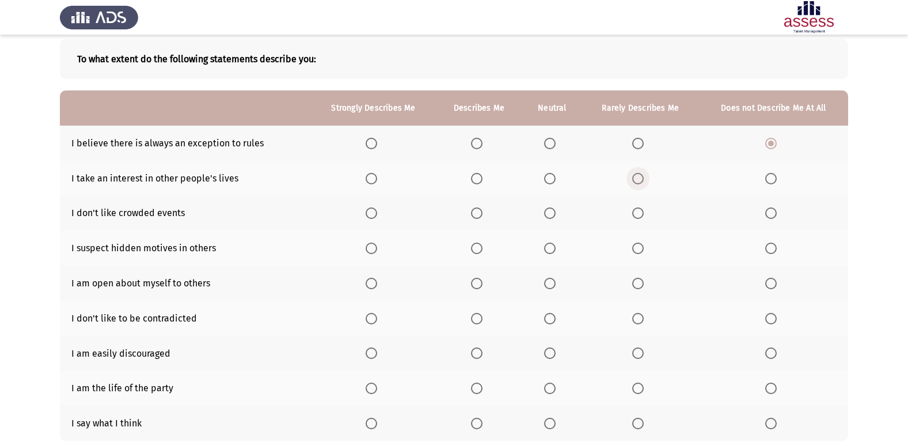
click at [636, 178] on input "Select an option" at bounding box center [638, 179] width 12 height 12
click at [367, 211] on span "Select an option" at bounding box center [372, 213] width 12 height 12
click at [367, 211] on input "Select an option" at bounding box center [372, 213] width 12 height 12
click at [485, 217] on label "Select an option" at bounding box center [479, 213] width 16 height 12
click at [482, 217] on input "Select an option" at bounding box center [477, 213] width 12 height 12
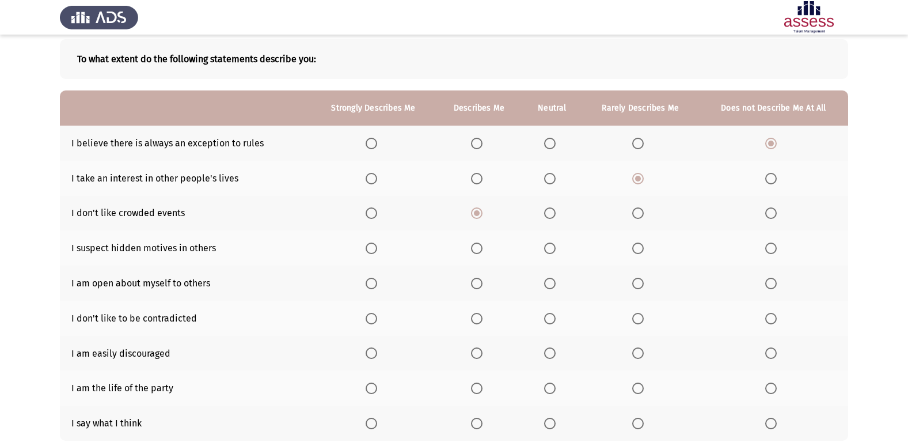
scroll to position [115, 0]
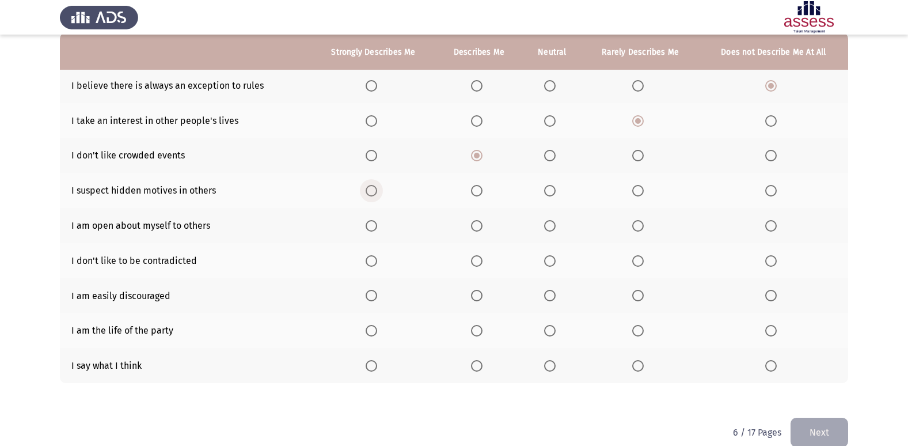
click at [369, 195] on span "Select an option" at bounding box center [372, 191] width 12 height 12
click at [369, 195] on input "Select an option" at bounding box center [372, 191] width 12 height 12
click at [545, 222] on span "Select an option" at bounding box center [550, 226] width 12 height 12
click at [545, 222] on input "Select an option" at bounding box center [550, 226] width 12 height 12
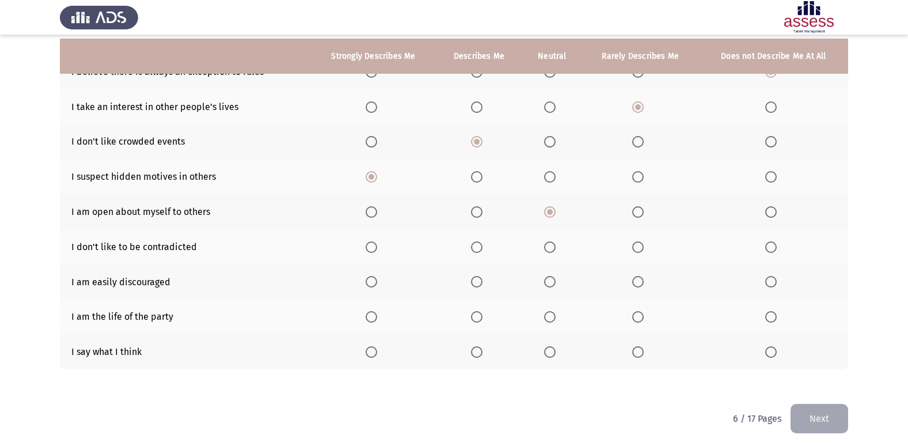
scroll to position [133, 0]
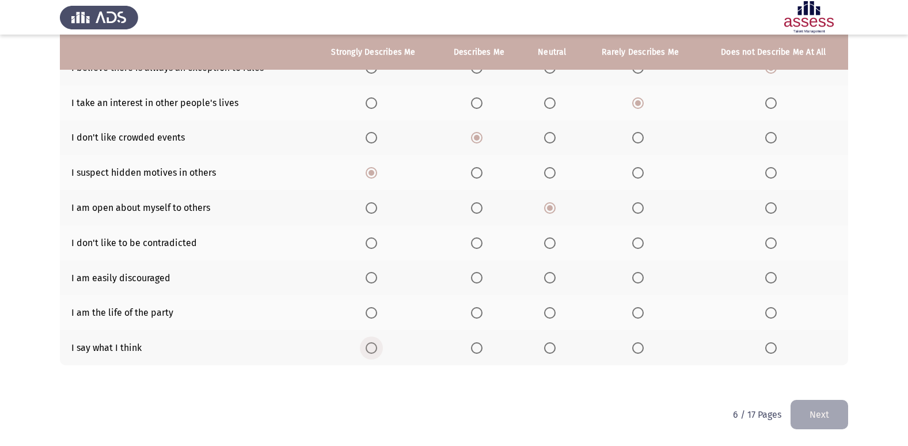
click at [376, 350] on span "Select an option" at bounding box center [372, 348] width 12 height 12
click at [376, 350] on input "Select an option" at bounding box center [372, 348] width 12 height 12
click at [775, 312] on span "Select an option" at bounding box center [771, 313] width 12 height 12
click at [775, 312] on input "Select an option" at bounding box center [771, 313] width 12 height 12
click at [640, 279] on span "Select an option" at bounding box center [638, 278] width 12 height 12
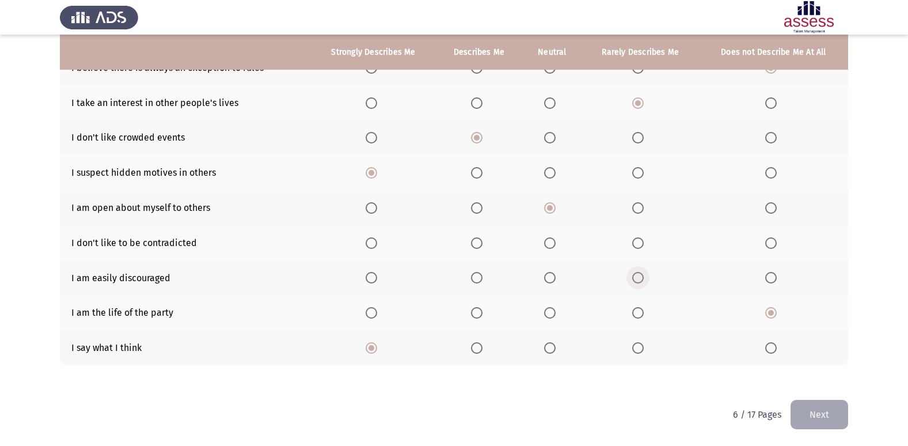
click at [640, 279] on input "Select an option" at bounding box center [638, 278] width 12 height 12
click at [554, 243] on span "Select an option" at bounding box center [550, 243] width 12 height 12
click at [554, 243] on input "Select an option" at bounding box center [550, 243] width 12 height 12
click at [799, 415] on button "Next" at bounding box center [819, 414] width 58 height 29
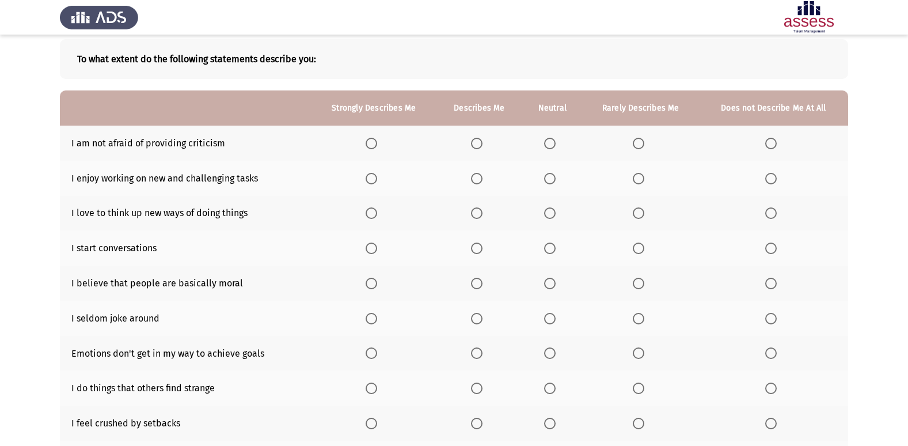
scroll to position [115, 0]
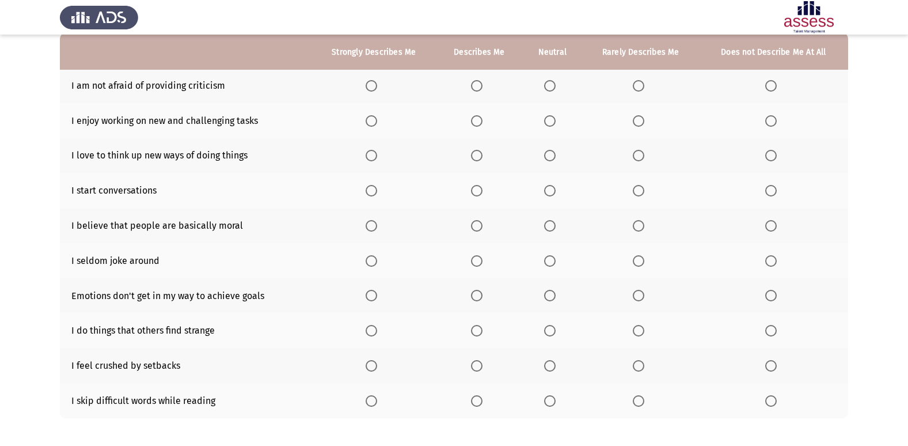
click at [487, 126] on label "Select an option" at bounding box center [479, 121] width 16 height 12
click at [482, 126] on input "Select an option" at bounding box center [477, 121] width 12 height 12
click at [550, 86] on span "Select an option" at bounding box center [550, 86] width 0 height 0
click at [551, 85] on input "Select an option" at bounding box center [550, 86] width 12 height 12
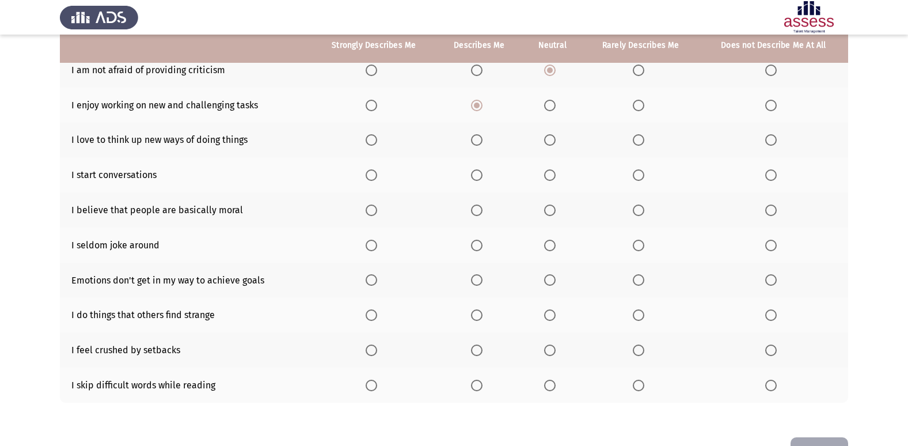
scroll to position [111, 0]
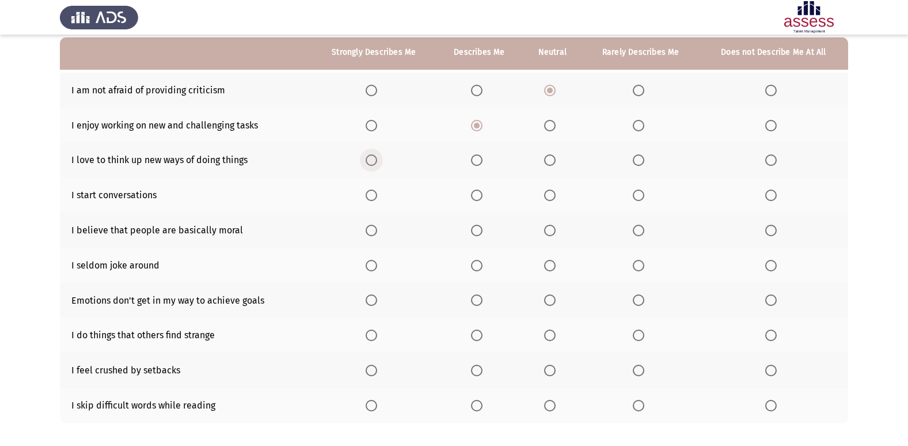
click at [370, 164] on span "Select an option" at bounding box center [372, 160] width 12 height 12
click at [370, 164] on input "Select an option" at bounding box center [372, 160] width 12 height 12
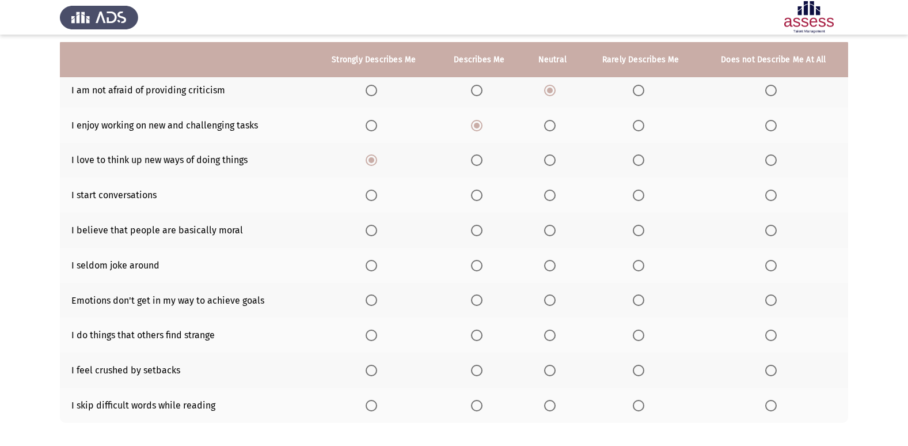
scroll to position [168, 0]
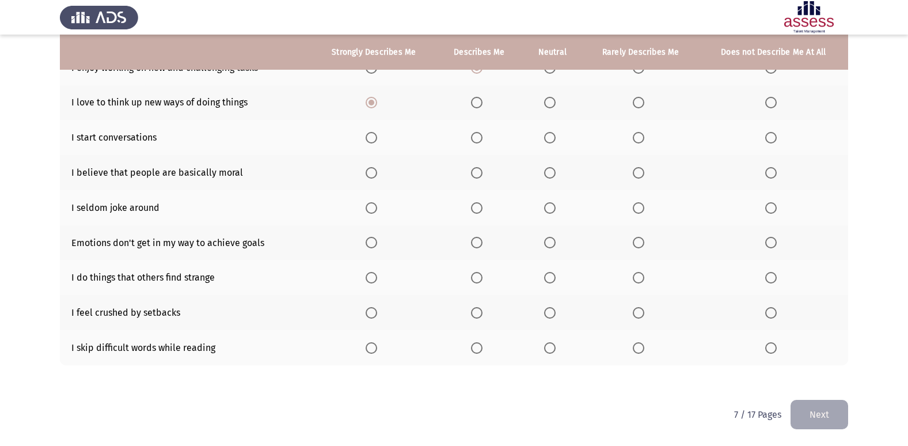
click at [374, 134] on span "Select an option" at bounding box center [372, 138] width 12 height 12
click at [374, 134] on input "Select an option" at bounding box center [372, 138] width 12 height 12
click at [377, 174] on span "Select an option" at bounding box center [372, 173] width 12 height 12
click at [377, 174] on input "Select an option" at bounding box center [372, 173] width 12 height 12
click at [771, 208] on span "Select an option" at bounding box center [771, 208] width 0 height 0
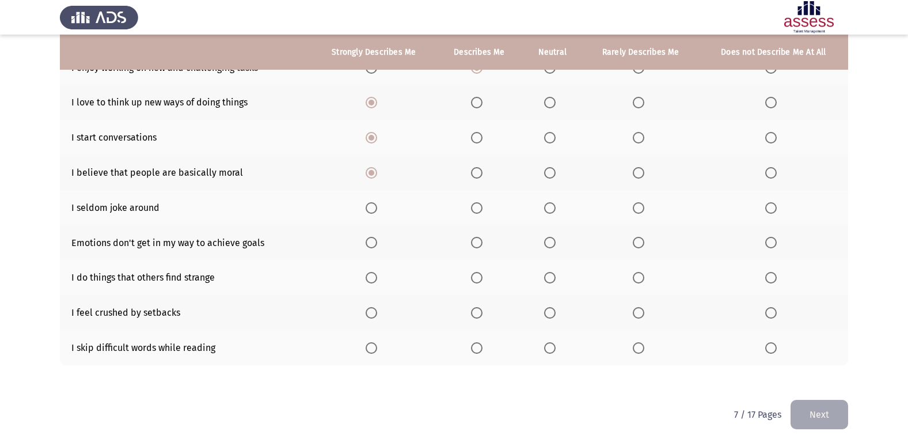
click at [771, 208] on input "Select an option" at bounding box center [771, 208] width 12 height 12
click at [472, 244] on span "Select an option" at bounding box center [477, 243] width 12 height 12
click at [472, 244] on input "Select an option" at bounding box center [477, 243] width 12 height 12
click at [372, 275] on span "Select an option" at bounding box center [372, 278] width 12 height 12
click at [372, 275] on input "Select an option" at bounding box center [372, 278] width 12 height 12
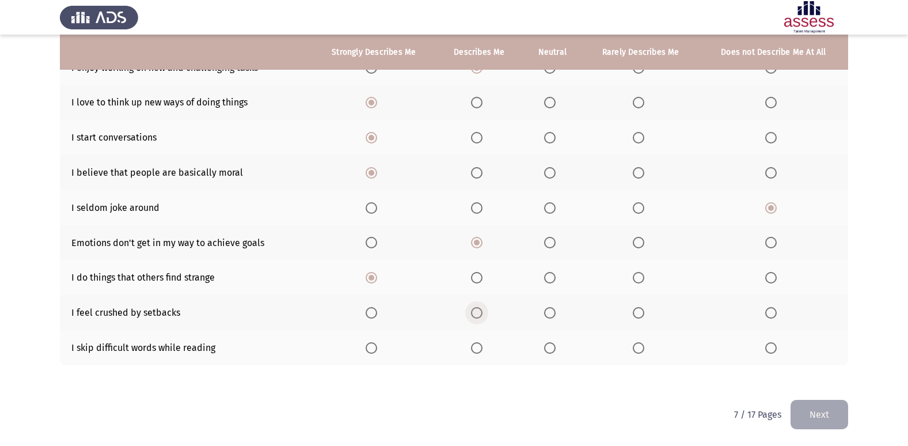
click at [482, 311] on span "Select an option" at bounding box center [477, 313] width 12 height 12
click at [482, 311] on input "Select an option" at bounding box center [477, 313] width 12 height 12
click at [368, 306] on mat-radio-button "Select an option" at bounding box center [374, 312] width 16 height 12
click at [367, 309] on span "Select an option" at bounding box center [372, 313] width 12 height 12
click at [367, 309] on input "Select an option" at bounding box center [372, 313] width 12 height 12
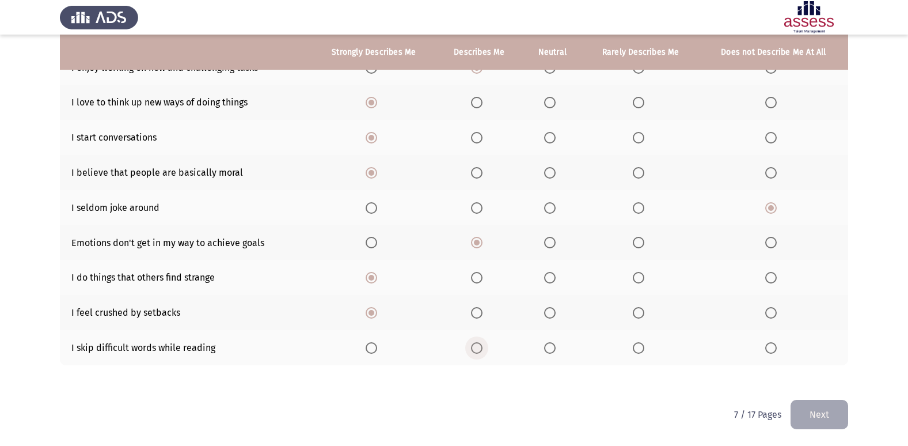
click at [482, 347] on span "Select an option" at bounding box center [477, 348] width 12 height 12
click at [482, 347] on input "Select an option" at bounding box center [477, 348] width 12 height 12
click at [823, 417] on button "Next" at bounding box center [819, 414] width 58 height 29
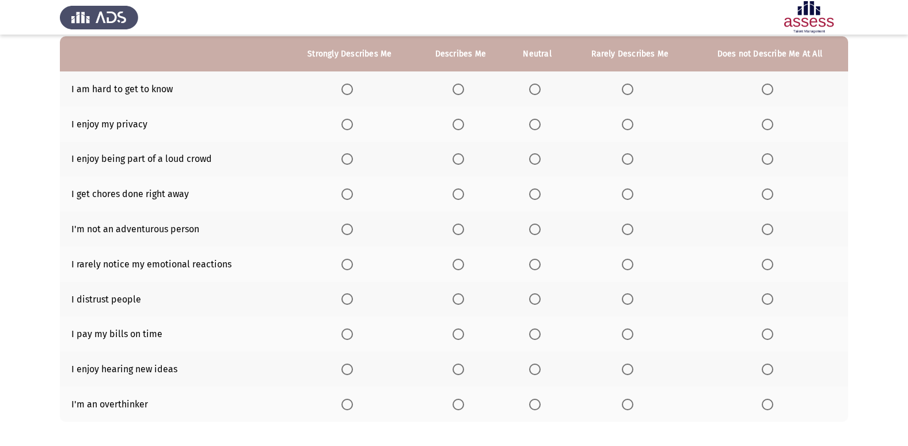
scroll to position [115, 0]
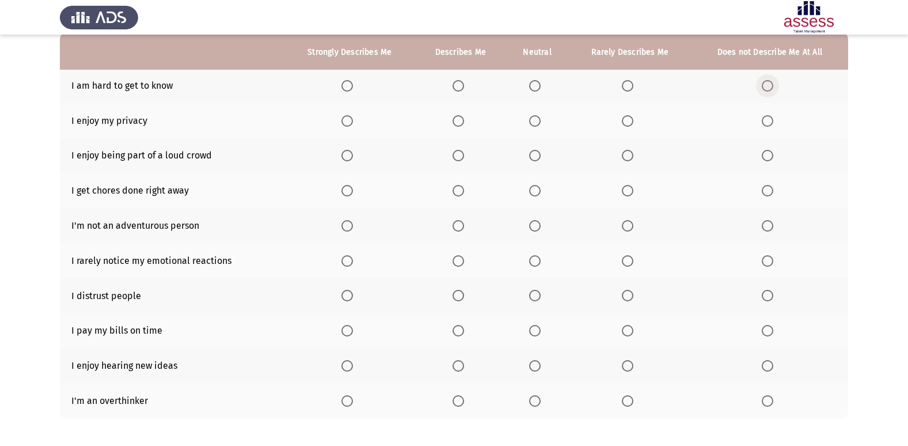
click at [771, 87] on span "Select an option" at bounding box center [768, 86] width 12 height 12
click at [771, 87] on input "Select an option" at bounding box center [768, 86] width 12 height 12
click at [343, 123] on span "Select an option" at bounding box center [347, 121] width 12 height 12
click at [343, 123] on input "Select an option" at bounding box center [347, 121] width 12 height 12
click at [764, 152] on span "Select an option" at bounding box center [768, 156] width 12 height 12
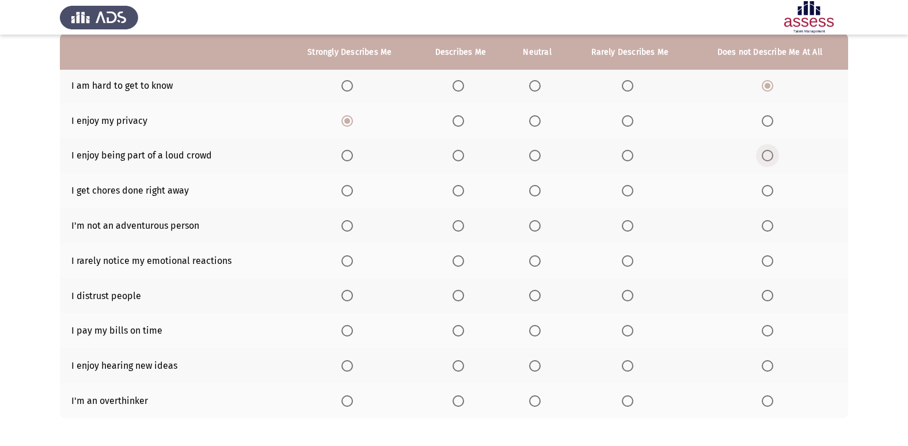
click at [764, 152] on input "Select an option" at bounding box center [768, 156] width 12 height 12
click at [343, 193] on span "Select an option" at bounding box center [347, 191] width 12 height 12
click at [343, 193] on input "Select an option" at bounding box center [347, 191] width 12 height 12
click at [530, 226] on span "Select an option" at bounding box center [535, 226] width 12 height 12
click at [530, 226] on input "Select an option" at bounding box center [535, 226] width 12 height 12
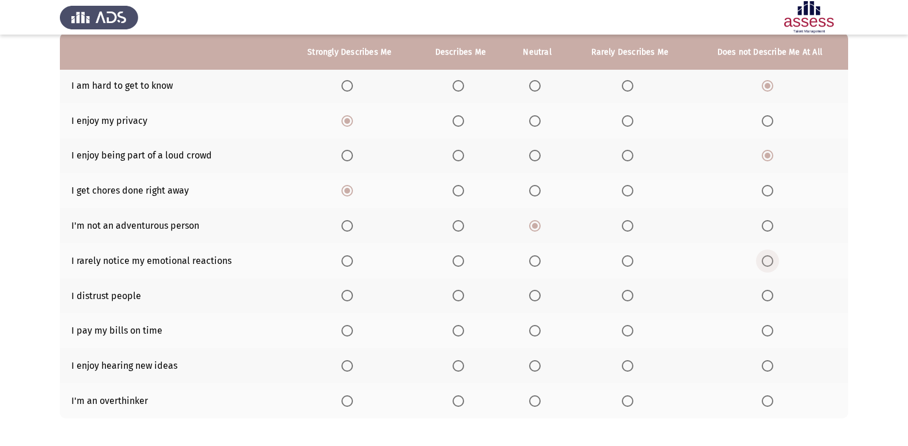
click at [769, 263] on span "Select an option" at bounding box center [768, 261] width 12 height 12
click at [769, 263] on input "Select an option" at bounding box center [768, 261] width 12 height 12
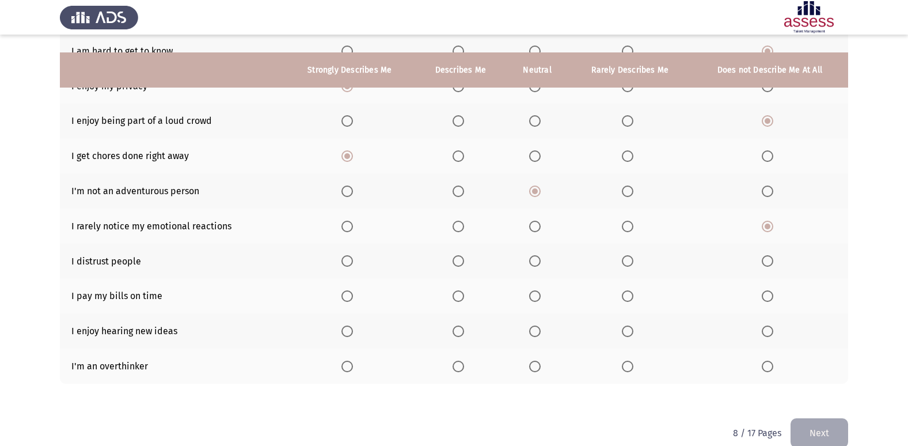
scroll to position [168, 0]
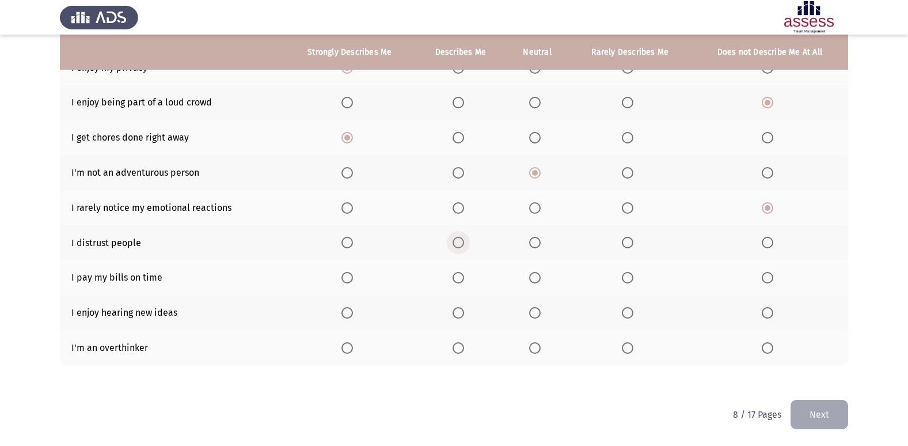
click at [458, 242] on span "Select an option" at bounding box center [458, 242] width 0 height 0
click at [458, 242] on input "Select an option" at bounding box center [459, 243] width 12 height 12
click at [348, 275] on span "Select an option" at bounding box center [347, 278] width 12 height 12
click at [348, 275] on input "Select an option" at bounding box center [347, 278] width 12 height 12
click at [345, 311] on span "Select an option" at bounding box center [347, 313] width 12 height 12
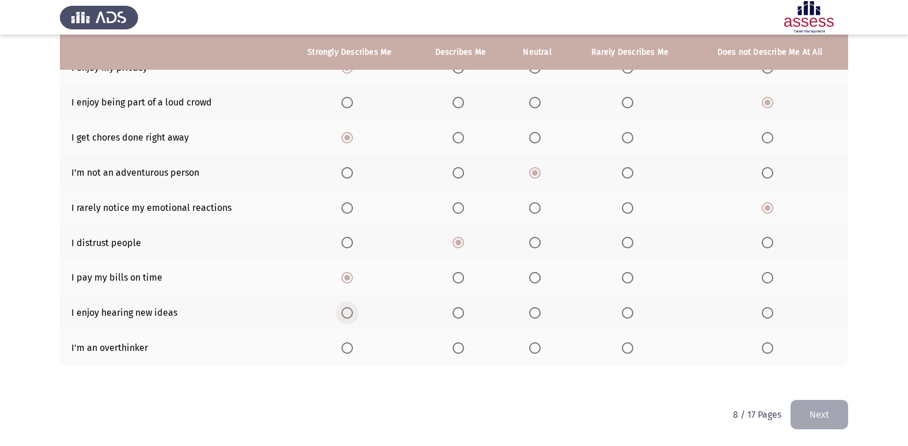
click at [345, 311] on input "Select an option" at bounding box center [347, 313] width 12 height 12
click at [466, 347] on label "Select an option" at bounding box center [461, 348] width 16 height 12
click at [464, 347] on input "Select an option" at bounding box center [459, 348] width 12 height 12
click at [816, 416] on button "Next" at bounding box center [819, 414] width 58 height 29
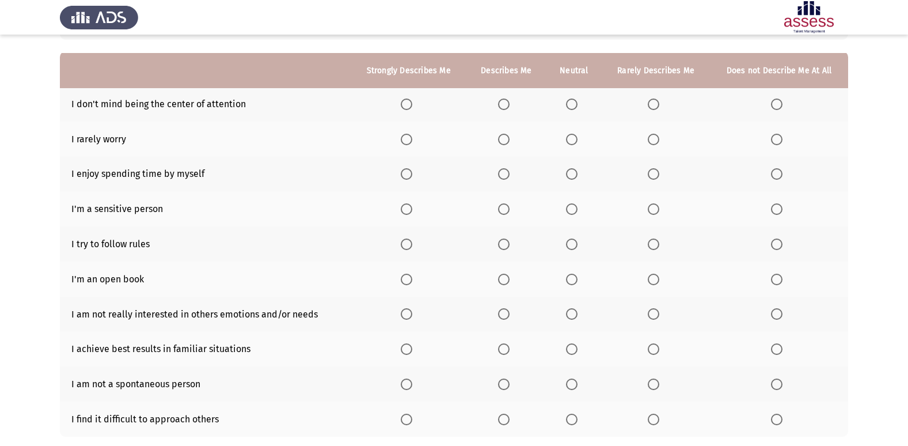
scroll to position [115, 0]
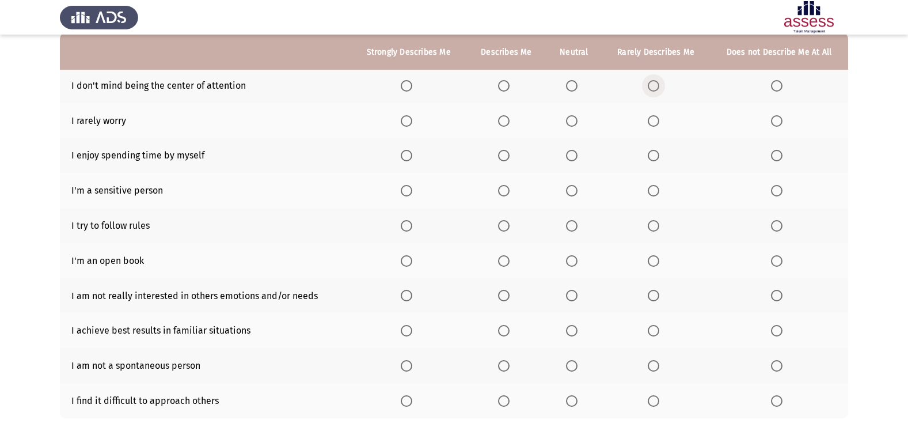
click at [649, 90] on span "Select an option" at bounding box center [654, 86] width 12 height 12
click at [649, 90] on input "Select an option" at bounding box center [654, 86] width 12 height 12
click at [510, 119] on span "Select an option" at bounding box center [504, 121] width 12 height 12
click at [510, 119] on input "Select an option" at bounding box center [504, 121] width 12 height 12
click at [499, 154] on th at bounding box center [506, 155] width 80 height 35
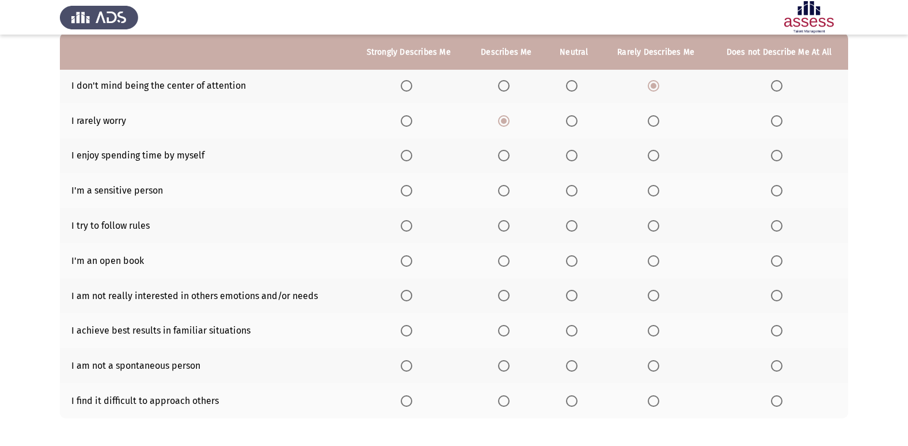
click at [505, 151] on span "Select an option" at bounding box center [504, 156] width 12 height 12
click at [505, 151] on input "Select an option" at bounding box center [504, 156] width 12 height 12
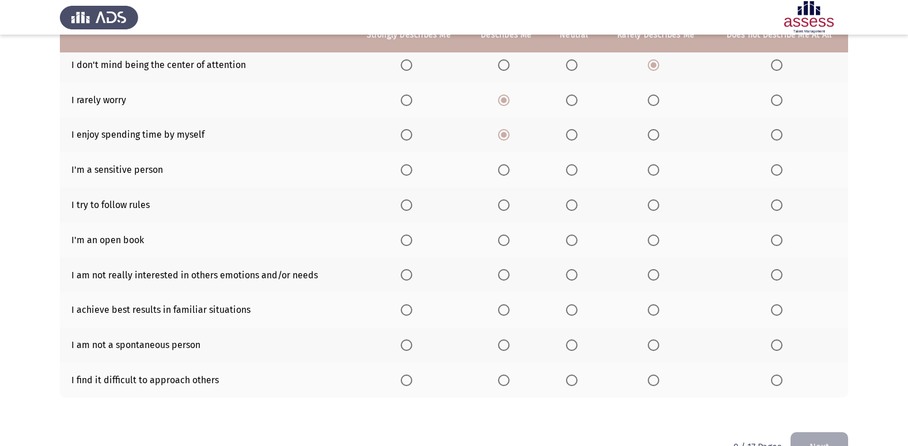
scroll to position [168, 0]
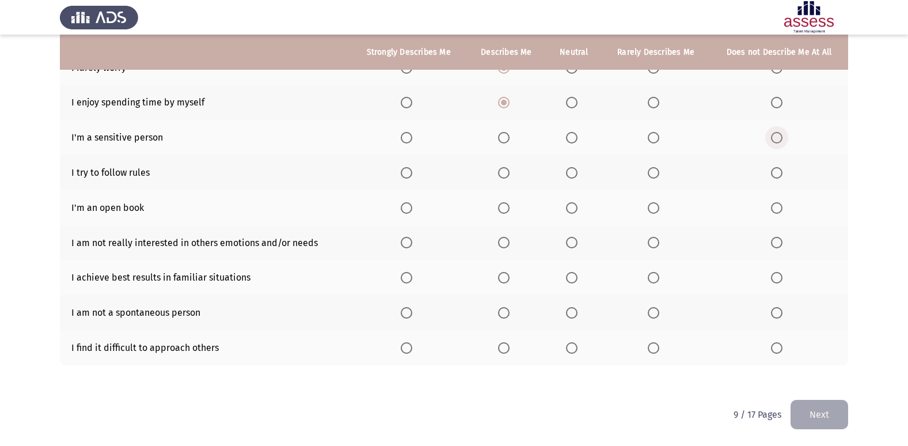
click at [786, 138] on label "Select an option" at bounding box center [779, 138] width 16 height 12
click at [782, 138] on input "Select an option" at bounding box center [777, 138] width 12 height 12
click at [411, 170] on span "Select an option" at bounding box center [407, 173] width 12 height 12
click at [411, 170] on input "Select an option" at bounding box center [407, 173] width 12 height 12
click at [781, 208] on span "Select an option" at bounding box center [777, 208] width 12 height 12
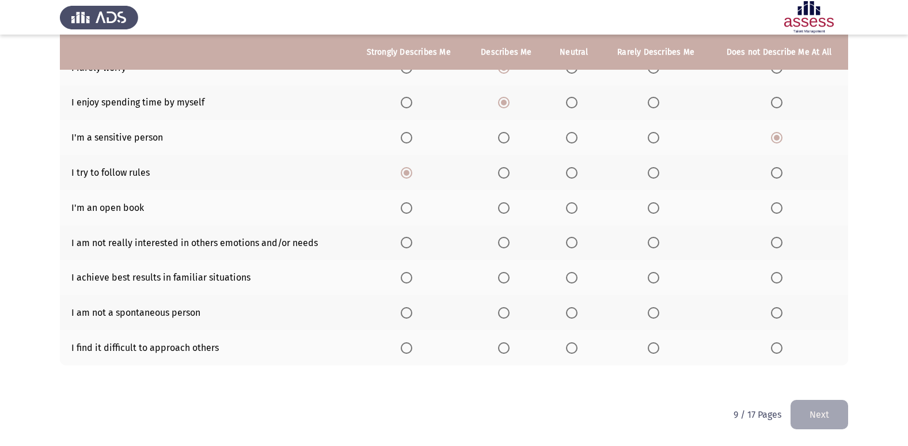
click at [781, 208] on input "Select an option" at bounding box center [777, 208] width 12 height 12
click at [662, 206] on label "Select an option" at bounding box center [656, 208] width 16 height 12
click at [659, 206] on input "Select an option" at bounding box center [654, 208] width 12 height 12
click at [775, 244] on span "Select an option" at bounding box center [777, 243] width 12 height 12
click at [775, 244] on input "Select an option" at bounding box center [777, 243] width 12 height 12
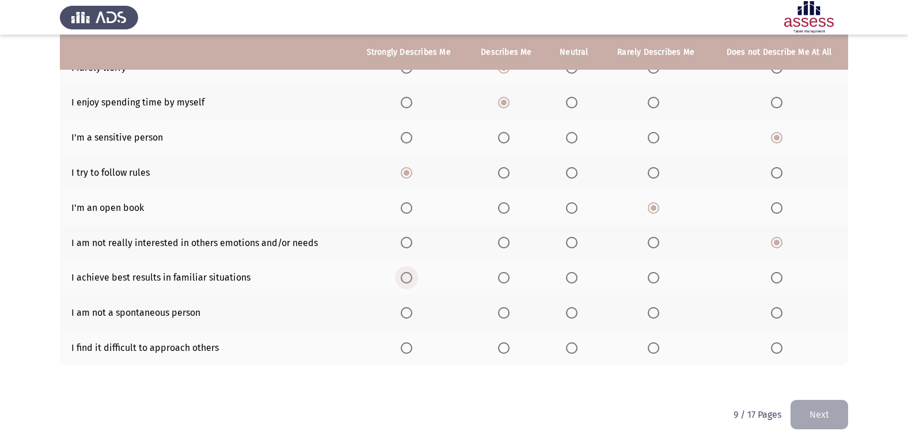
click at [412, 272] on span "Select an option" at bounding box center [407, 278] width 12 height 12
click at [412, 272] on input "Select an option" at bounding box center [407, 278] width 12 height 12
click at [569, 314] on span "Select an option" at bounding box center [572, 313] width 12 height 12
click at [569, 314] on input "Select an option" at bounding box center [572, 313] width 12 height 12
click at [780, 343] on span "Select an option" at bounding box center [777, 348] width 12 height 12
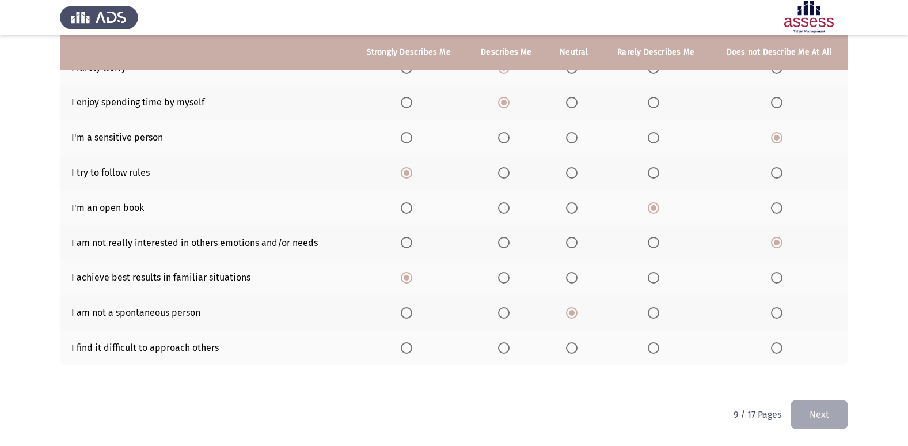
click at [780, 343] on input "Select an option" at bounding box center [777, 348] width 12 height 12
click at [828, 400] on button "Next" at bounding box center [819, 414] width 58 height 29
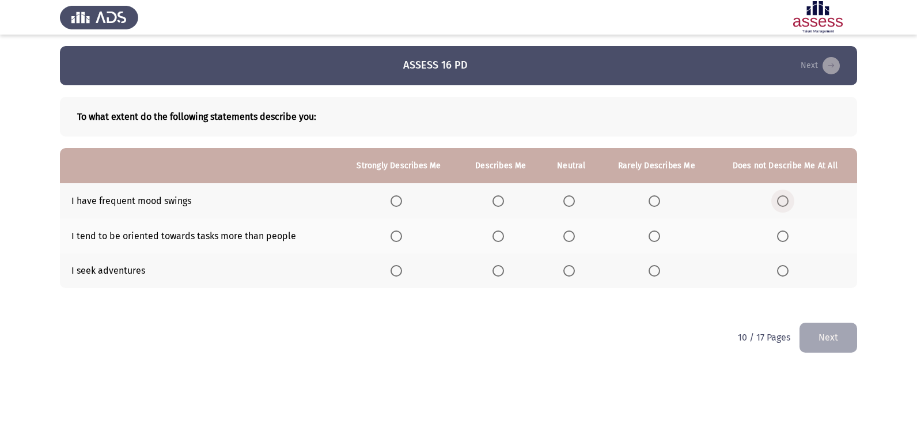
click at [783, 202] on span "Select an option" at bounding box center [783, 201] width 12 height 12
click at [783, 202] on input "Select an option" at bounding box center [783, 201] width 12 height 12
click at [402, 234] on span "Select an option" at bounding box center [396, 236] width 12 height 12
click at [402, 234] on input "Select an option" at bounding box center [396, 236] width 12 height 12
click at [573, 270] on span "Select an option" at bounding box center [569, 271] width 12 height 12
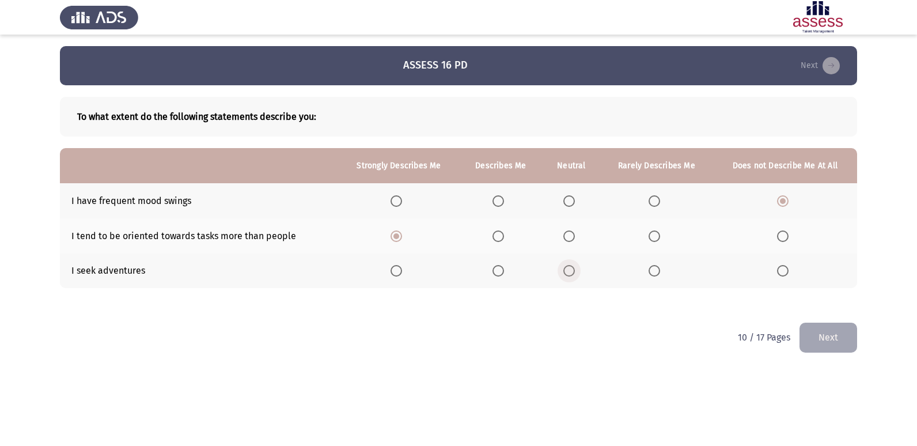
click at [573, 270] on input "Select an option" at bounding box center [569, 271] width 12 height 12
click at [826, 325] on button "Next" at bounding box center [828, 336] width 58 height 29
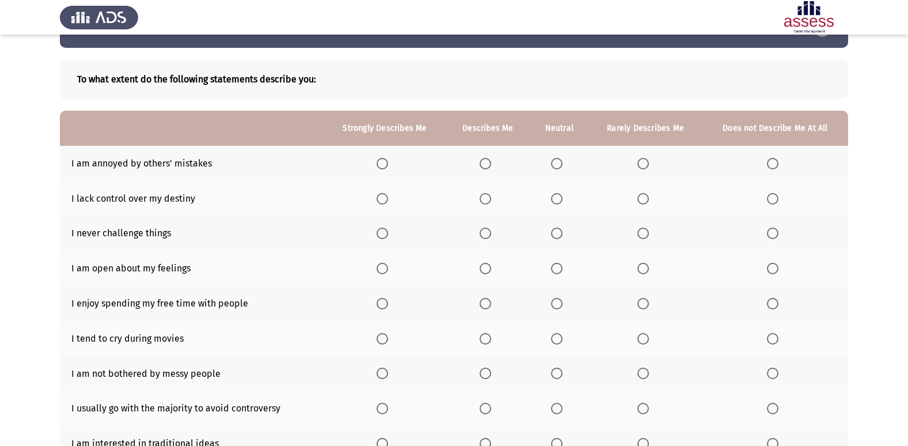
scroll to position [58, 0]
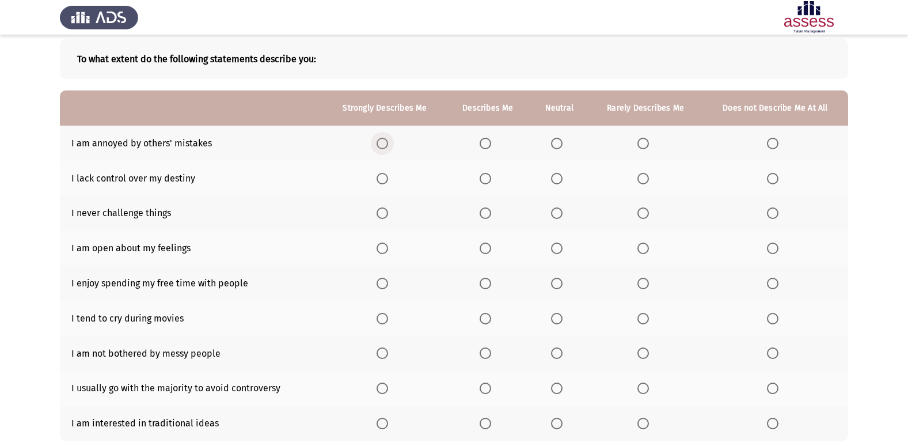
click at [388, 146] on span "Select an option" at bounding box center [383, 144] width 12 height 12
click at [388, 146] on input "Select an option" at bounding box center [383, 144] width 12 height 12
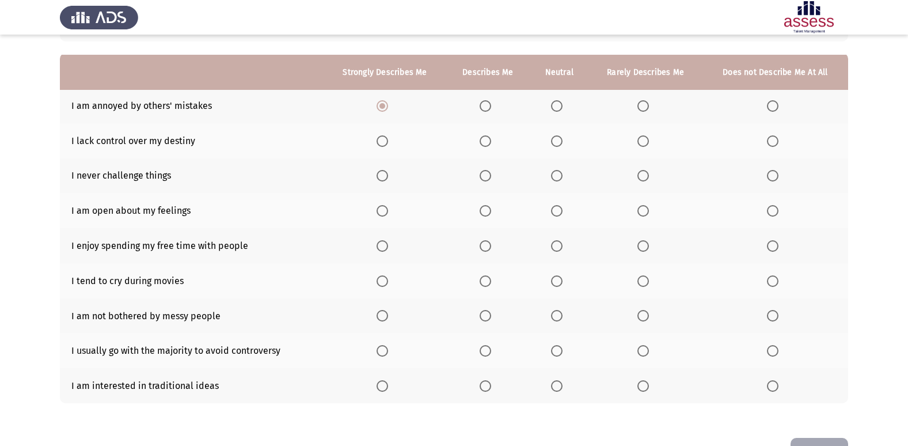
scroll to position [115, 0]
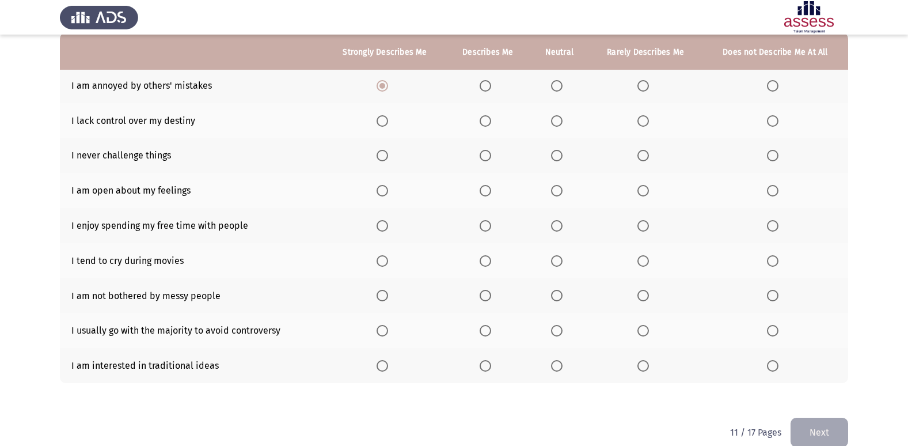
click at [638, 124] on span "Select an option" at bounding box center [643, 121] width 12 height 12
click at [638, 124] on input "Select an option" at bounding box center [643, 121] width 12 height 12
click at [774, 155] on span "Select an option" at bounding box center [773, 156] width 12 height 12
click at [774, 155] on input "Select an option" at bounding box center [773, 156] width 12 height 12
click at [773, 121] on span "Select an option" at bounding box center [773, 121] width 12 height 12
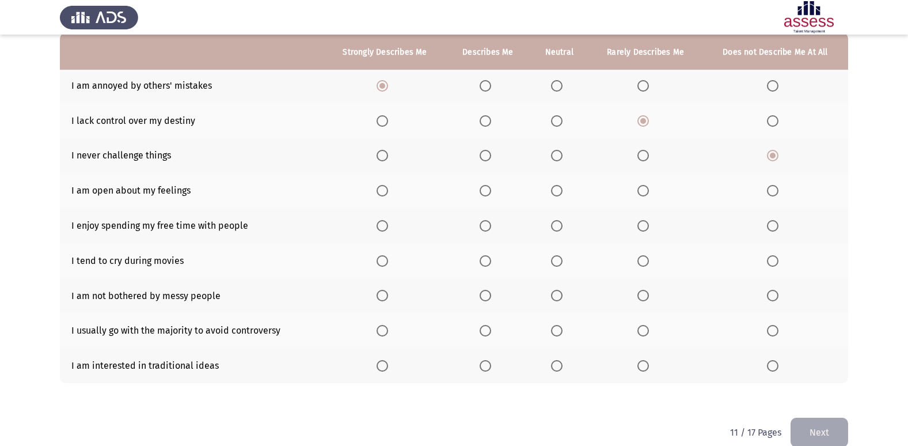
click at [773, 121] on input "Select an option" at bounding box center [773, 121] width 12 height 12
click at [554, 228] on span "Select an option" at bounding box center [557, 226] width 12 height 12
click at [554, 228] on input "Select an option" at bounding box center [557, 226] width 12 height 12
click at [491, 191] on span "Select an option" at bounding box center [486, 191] width 12 height 12
click at [491, 191] on input "Select an option" at bounding box center [486, 191] width 12 height 12
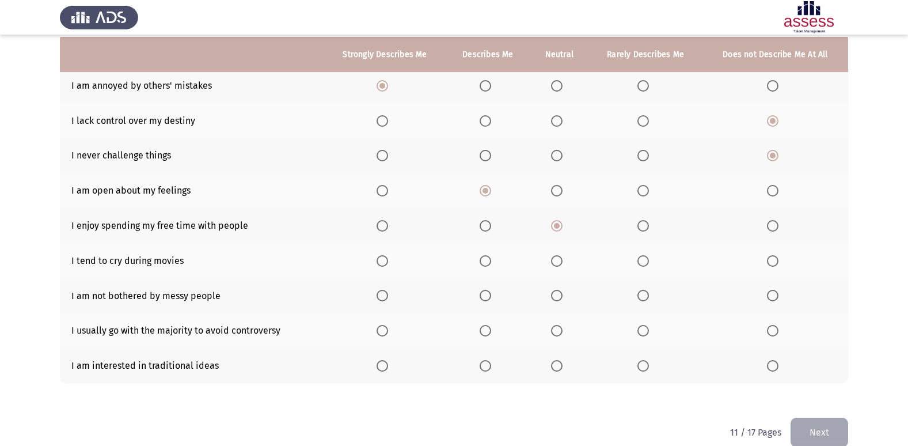
scroll to position [133, 0]
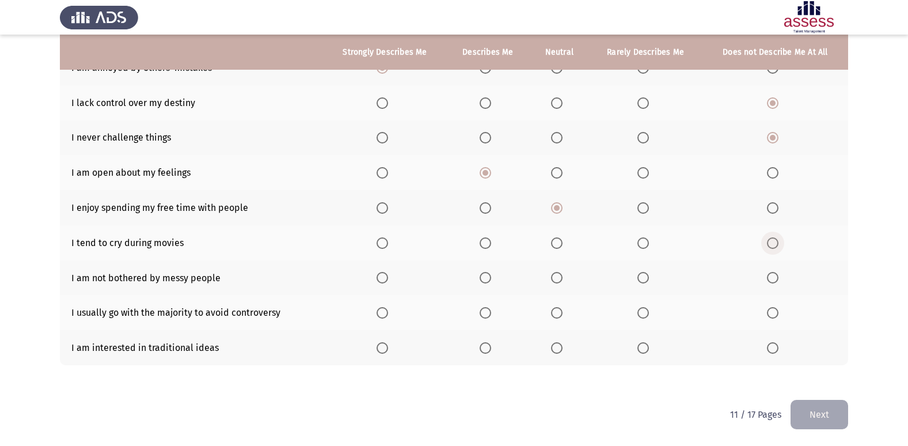
click at [778, 240] on span "Select an option" at bounding box center [773, 243] width 12 height 12
click at [778, 240] on input "Select an option" at bounding box center [773, 243] width 12 height 12
click at [650, 241] on label "Select an option" at bounding box center [645, 243] width 16 height 12
click at [649, 241] on input "Select an option" at bounding box center [643, 243] width 12 height 12
click at [776, 279] on span "Select an option" at bounding box center [773, 278] width 12 height 12
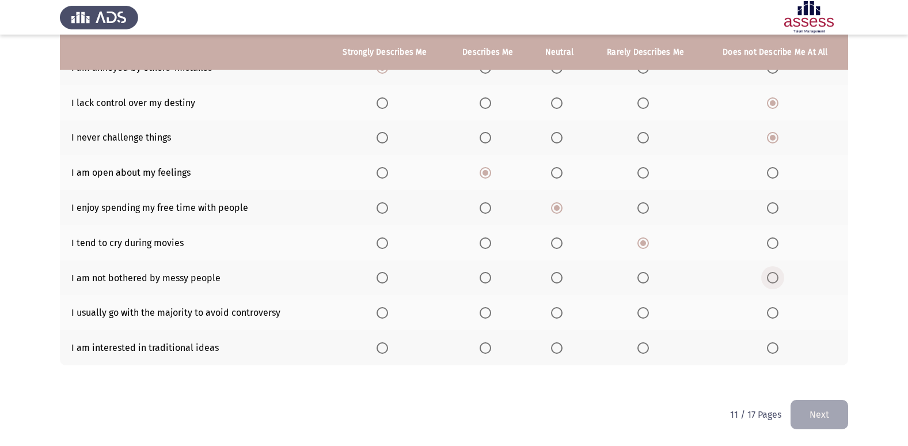
click at [776, 279] on input "Select an option" at bounding box center [773, 278] width 12 height 12
click at [649, 309] on span "Select an option" at bounding box center [643, 313] width 12 height 12
click at [649, 309] on input "Select an option" at bounding box center [643, 313] width 12 height 12
click at [649, 352] on span "Select an option" at bounding box center [643, 348] width 12 height 12
click at [649, 352] on input "Select an option" at bounding box center [643, 348] width 12 height 12
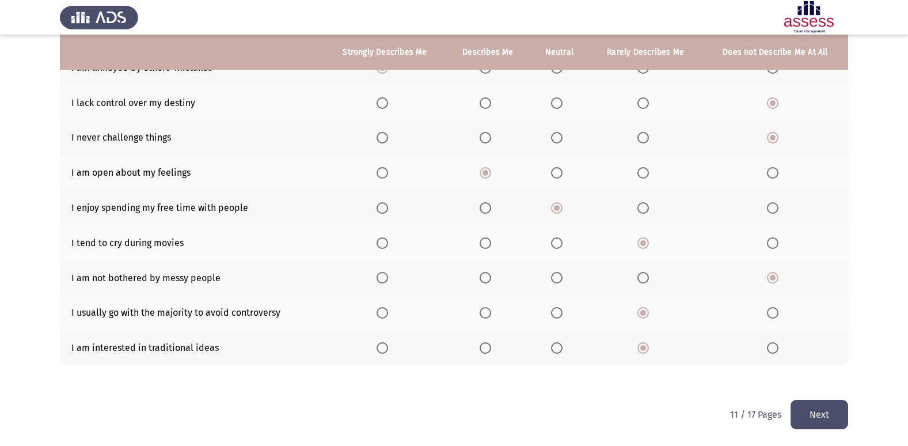
click at [809, 401] on button "Next" at bounding box center [819, 414] width 58 height 29
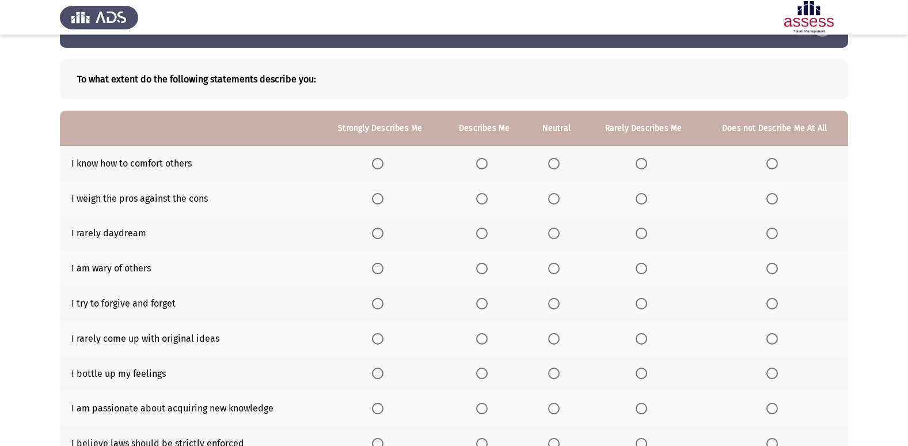
scroll to position [58, 0]
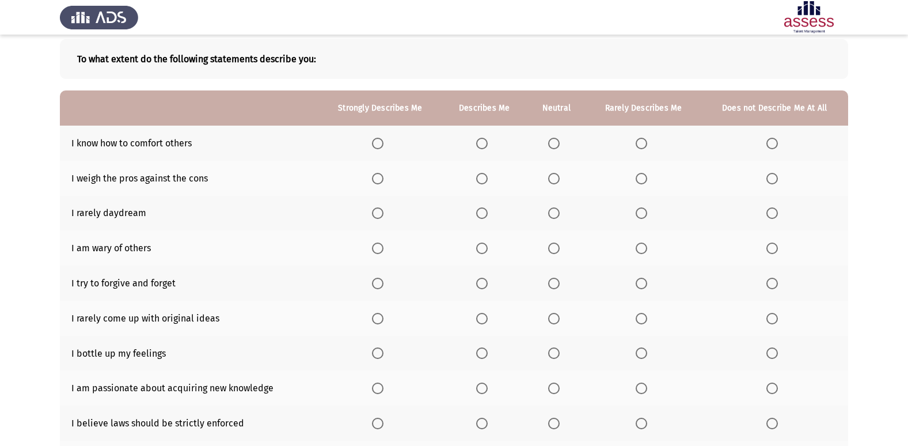
click at [380, 143] on span "Select an option" at bounding box center [378, 144] width 12 height 12
click at [380, 143] on input "Select an option" at bounding box center [378, 144] width 12 height 12
click at [381, 180] on span "Select an option" at bounding box center [378, 179] width 12 height 12
click at [381, 180] on input "Select an option" at bounding box center [378, 179] width 12 height 12
click at [770, 208] on span "Select an option" at bounding box center [772, 213] width 12 height 12
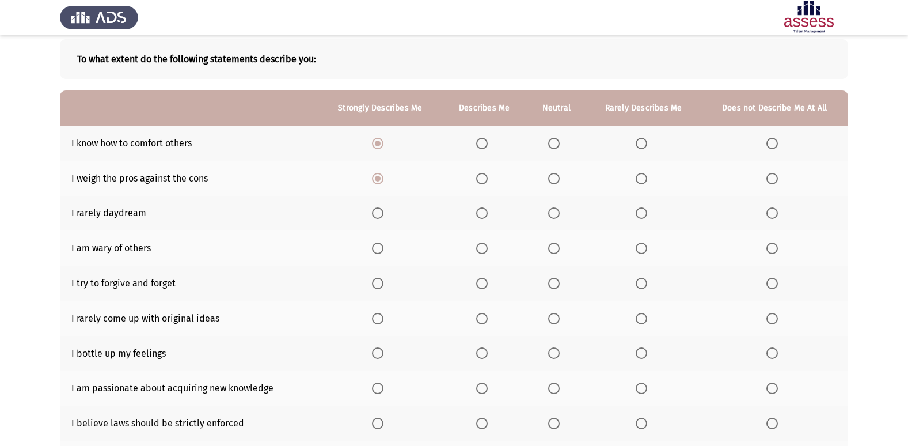
click at [770, 208] on input "Select an option" at bounding box center [772, 213] width 12 height 12
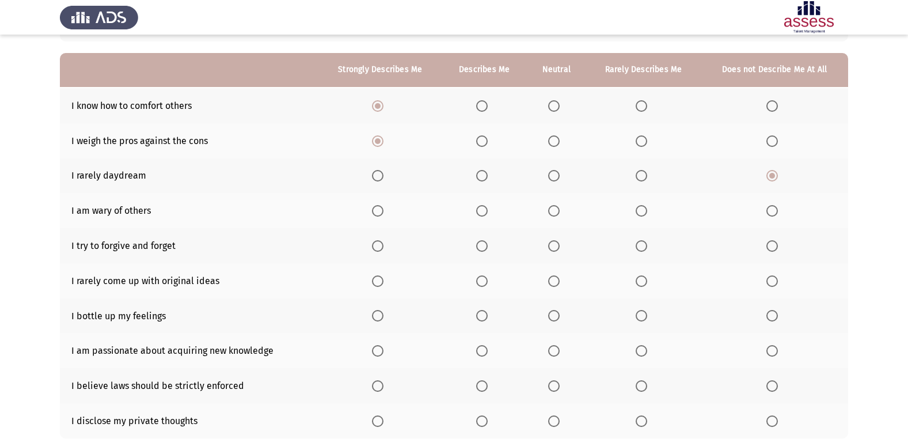
scroll to position [115, 0]
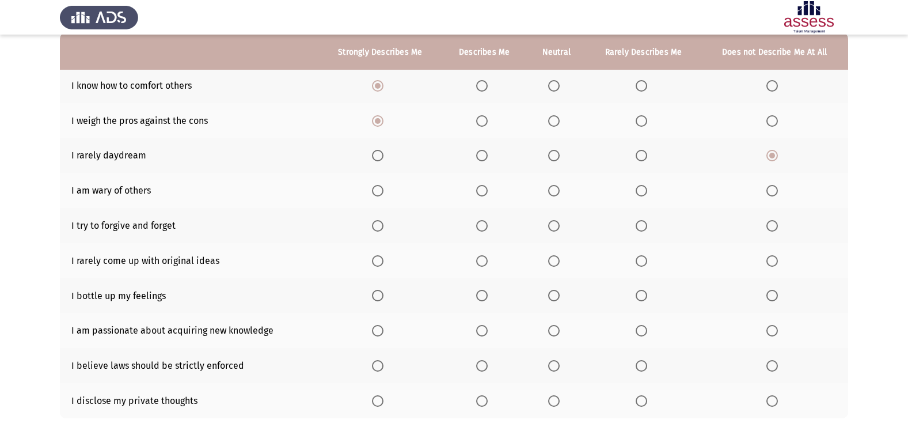
click at [379, 187] on span "Select an option" at bounding box center [378, 191] width 12 height 12
click at [379, 187] on input "Select an option" at bounding box center [378, 191] width 12 height 12
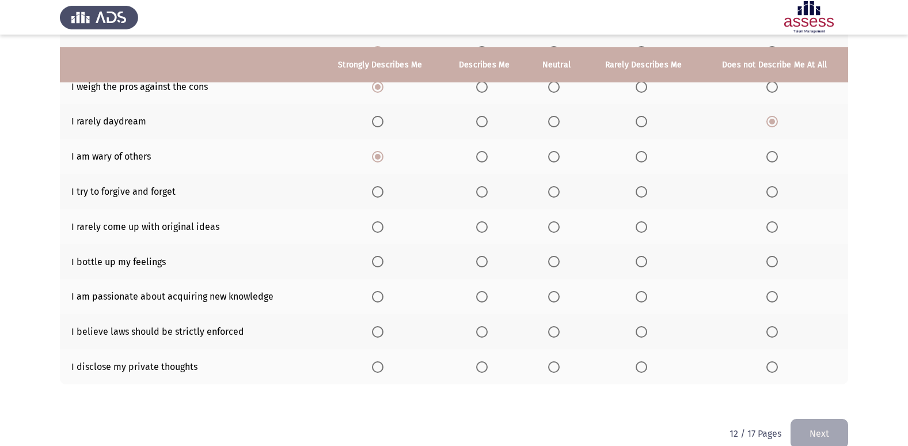
scroll to position [168, 0]
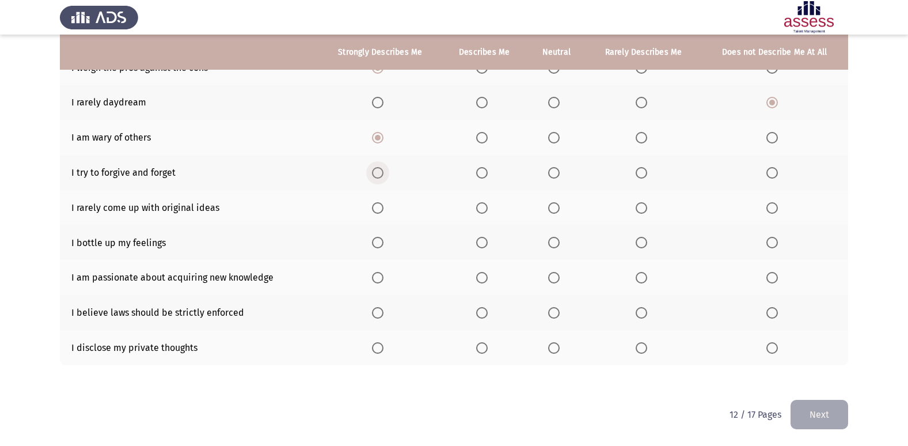
click at [382, 175] on span "Select an option" at bounding box center [378, 173] width 12 height 12
click at [382, 175] on input "Select an option" at bounding box center [378, 173] width 12 height 12
click at [772, 210] on span "Select an option" at bounding box center [772, 208] width 12 height 12
click at [772, 210] on input "Select an option" at bounding box center [772, 208] width 12 height 12
click at [639, 235] on th at bounding box center [643, 242] width 115 height 35
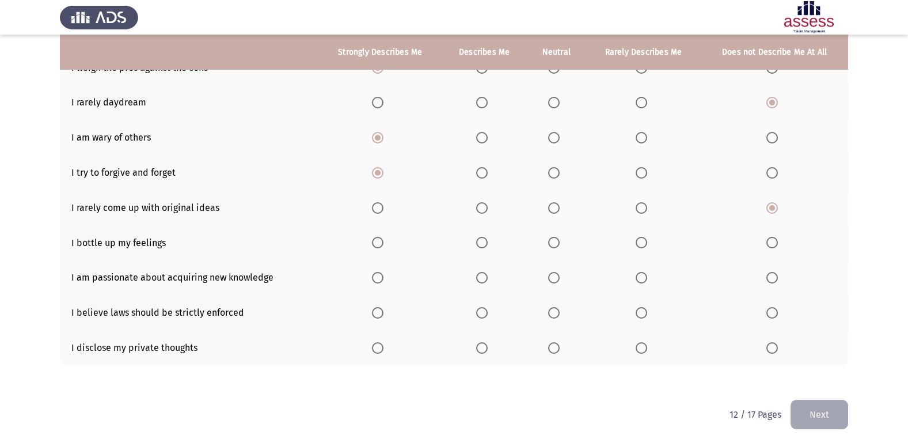
click at [645, 247] on span "Select an option" at bounding box center [642, 243] width 12 height 12
click at [645, 247] on input "Select an option" at bounding box center [642, 243] width 12 height 12
click at [379, 279] on span "Select an option" at bounding box center [378, 278] width 12 height 12
click at [379, 279] on input "Select an option" at bounding box center [378, 278] width 12 height 12
click at [382, 308] on span "Select an option" at bounding box center [378, 313] width 12 height 12
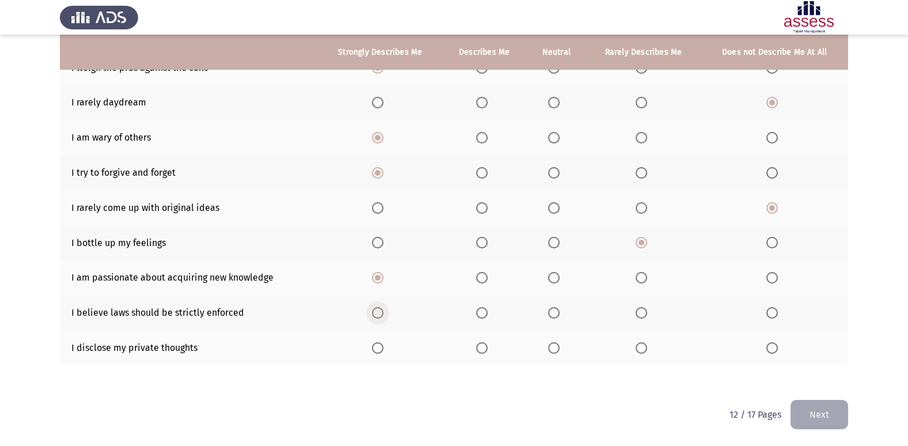
click at [382, 308] on input "Select an option" at bounding box center [378, 313] width 12 height 12
click at [386, 342] on label "Select an option" at bounding box center [380, 348] width 16 height 12
click at [383, 342] on input "Select an option" at bounding box center [378, 348] width 12 height 12
click at [492, 348] on label "Select an option" at bounding box center [484, 348] width 16 height 12
click at [488, 348] on input "Select an option" at bounding box center [482, 348] width 12 height 12
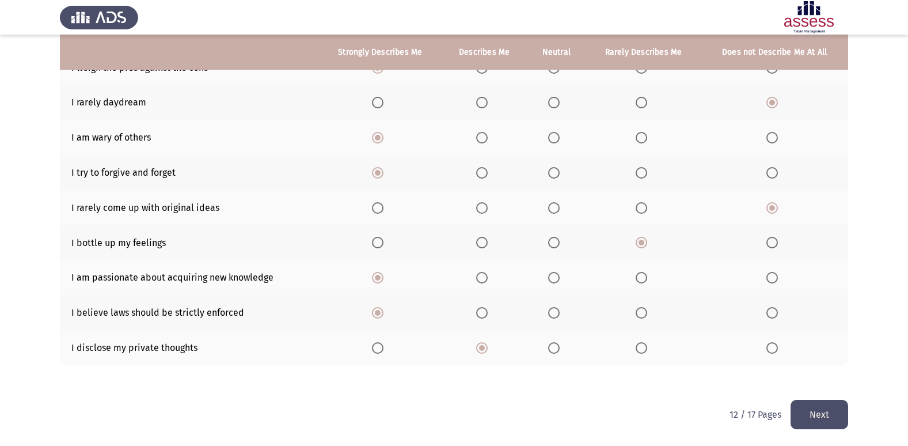
click at [839, 420] on button "Next" at bounding box center [819, 414] width 58 height 29
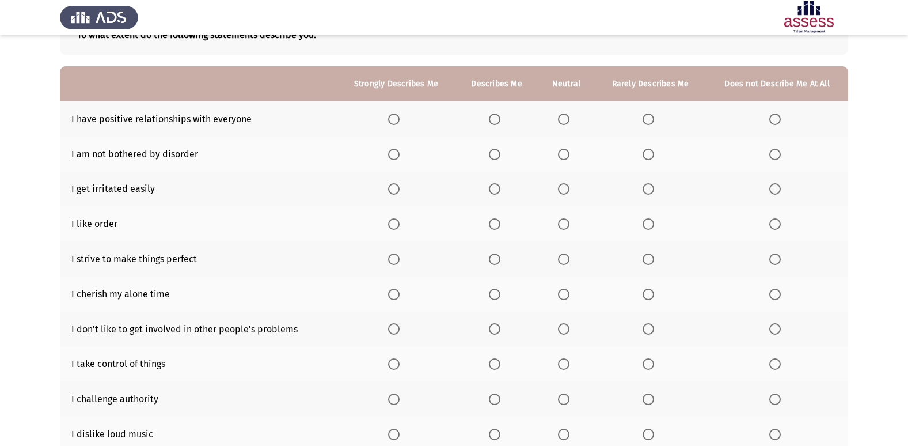
scroll to position [53, 0]
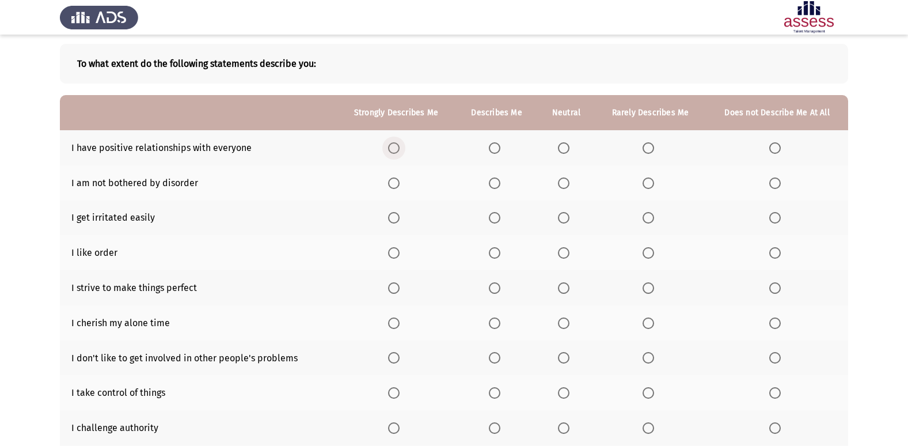
click at [400, 145] on label "Select an option" at bounding box center [396, 148] width 16 height 12
click at [400, 145] on input "Select an option" at bounding box center [394, 148] width 12 height 12
click at [773, 181] on span "Select an option" at bounding box center [775, 183] width 12 height 12
click at [773, 181] on input "Select an option" at bounding box center [775, 183] width 12 height 12
click at [573, 212] on label "Select an option" at bounding box center [566, 218] width 16 height 12
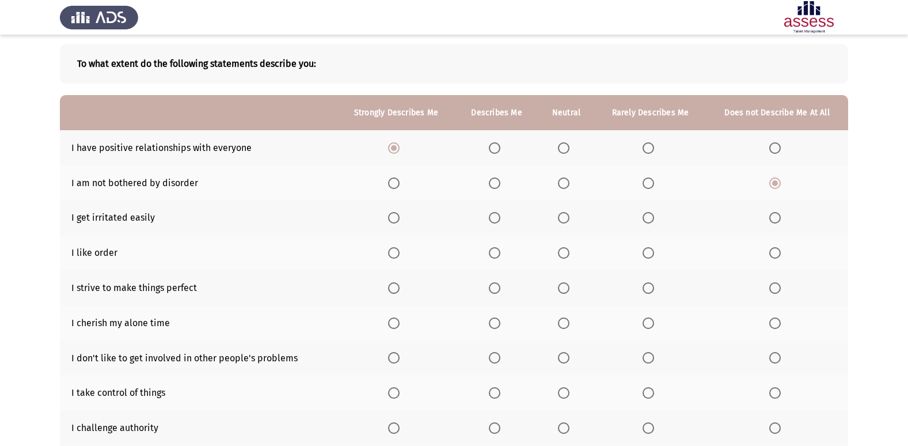
click at [569, 212] on input "Select an option" at bounding box center [564, 218] width 12 height 12
click at [643, 216] on span "Select an option" at bounding box center [649, 218] width 12 height 12
click at [643, 216] on input "Select an option" at bounding box center [649, 218] width 12 height 12
click at [393, 254] on span "Select an option" at bounding box center [394, 253] width 12 height 12
click at [393, 254] on input "Select an option" at bounding box center [394, 253] width 12 height 12
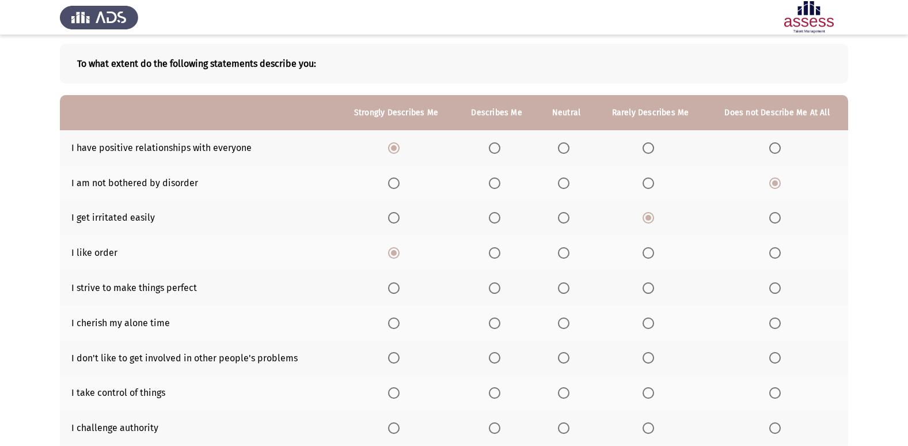
click at [507, 257] on th at bounding box center [496, 252] width 82 height 35
click at [500, 254] on span "Select an option" at bounding box center [495, 253] width 12 height 12
click at [500, 254] on input "Select an option" at bounding box center [495, 253] width 12 height 12
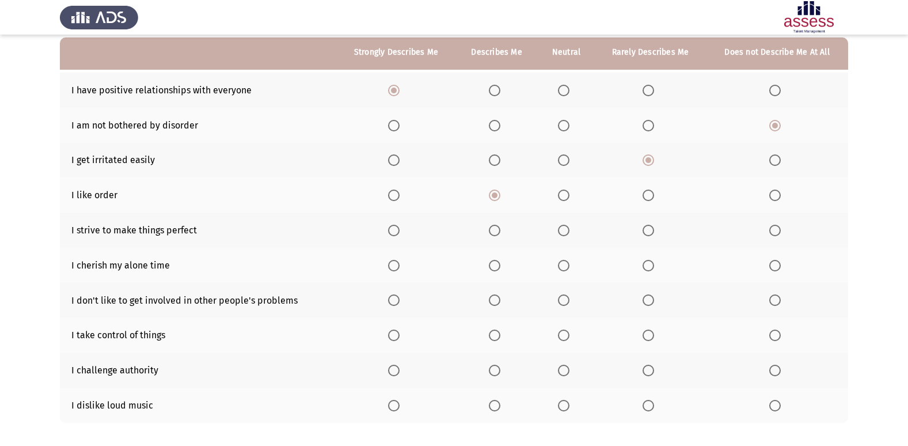
click at [399, 227] on span "Select an option" at bounding box center [394, 231] width 12 height 12
click at [399, 227] on input "Select an option" at bounding box center [394, 231] width 12 height 12
click at [560, 267] on span "Select an option" at bounding box center [564, 266] width 12 height 12
click at [560, 267] on input "Select an option" at bounding box center [564, 266] width 12 height 12
click at [768, 298] on th at bounding box center [777, 300] width 142 height 35
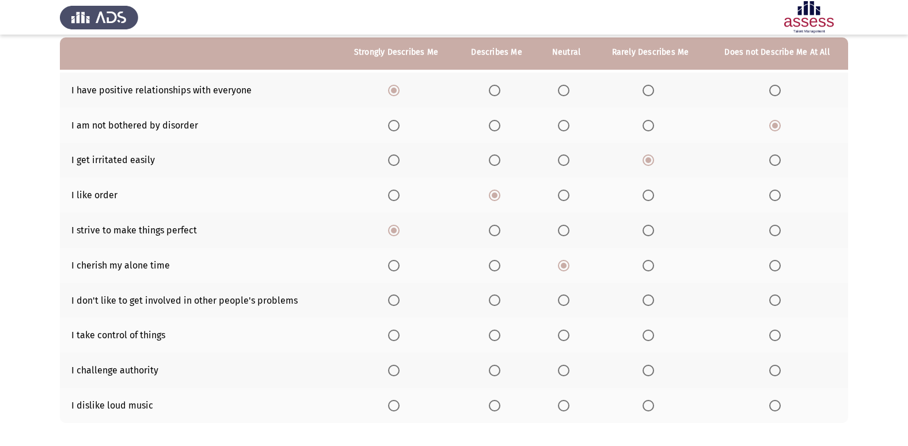
click at [770, 298] on span "Select an option" at bounding box center [775, 300] width 12 height 12
click at [770, 298] on input "Select an option" at bounding box center [775, 300] width 12 height 12
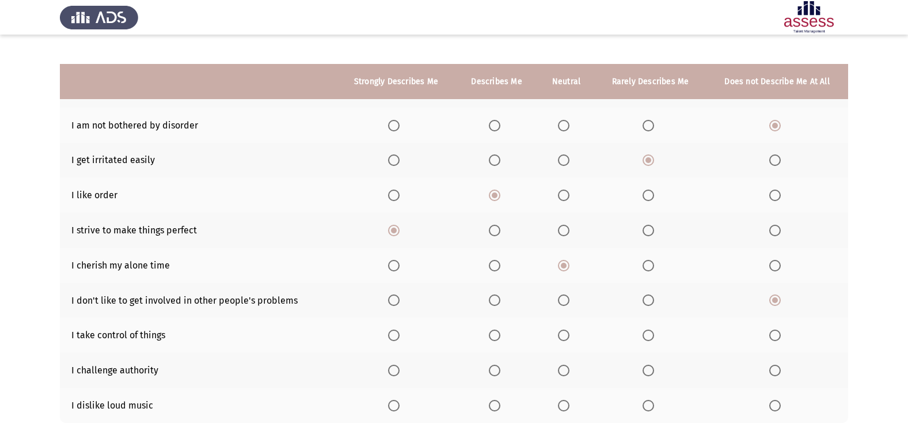
scroll to position [168, 0]
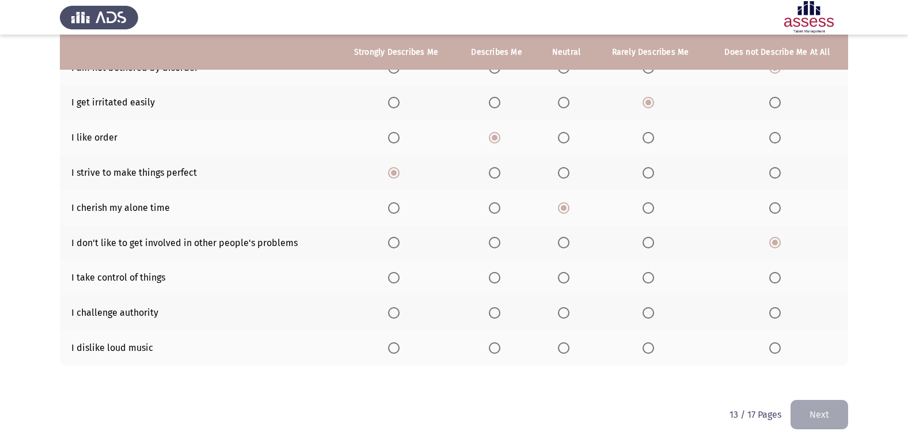
click at [397, 284] on th at bounding box center [396, 277] width 119 height 35
click at [391, 279] on span "Select an option" at bounding box center [394, 278] width 12 height 12
click at [391, 279] on input "Select an option" at bounding box center [394, 278] width 12 height 12
click at [562, 318] on span "Select an option" at bounding box center [564, 313] width 12 height 12
click at [562, 318] on input "Select an option" at bounding box center [564, 313] width 12 height 12
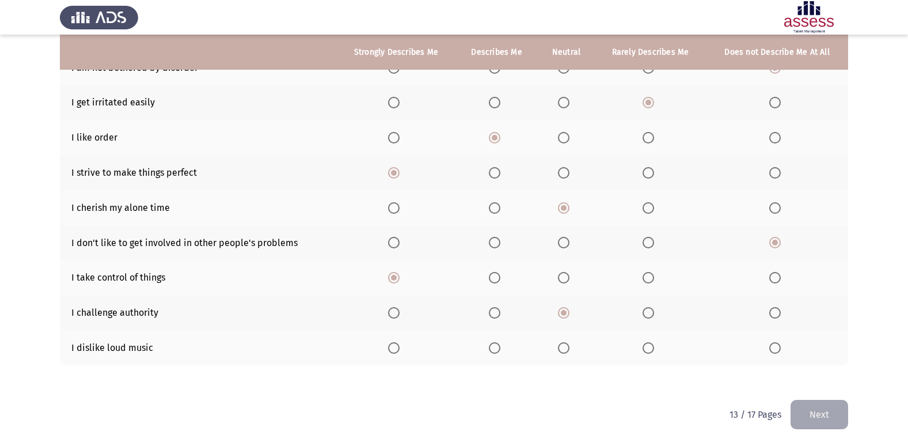
click at [392, 348] on span "Select an option" at bounding box center [394, 348] width 12 height 12
click at [392, 348] on input "Select an option" at bounding box center [394, 348] width 12 height 12
click at [800, 415] on button "Next" at bounding box center [819, 414] width 58 height 29
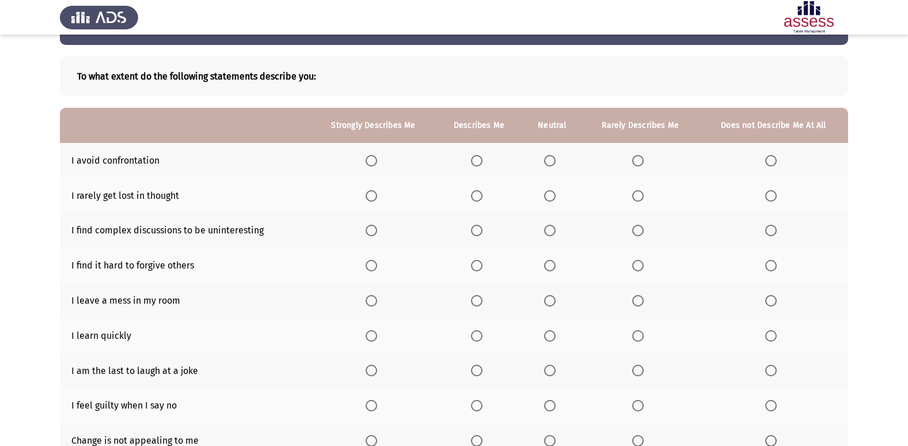
scroll to position [58, 0]
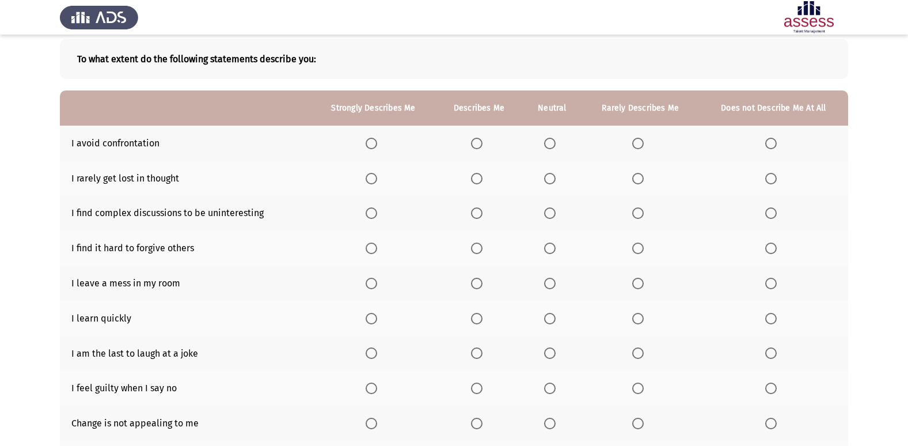
click at [550, 142] on span "Select an option" at bounding box center [550, 144] width 12 height 12
click at [550, 142] on input "Select an option" at bounding box center [550, 144] width 12 height 12
click at [637, 180] on span "Select an option" at bounding box center [638, 179] width 12 height 12
click at [637, 180] on input "Select an option" at bounding box center [638, 179] width 12 height 12
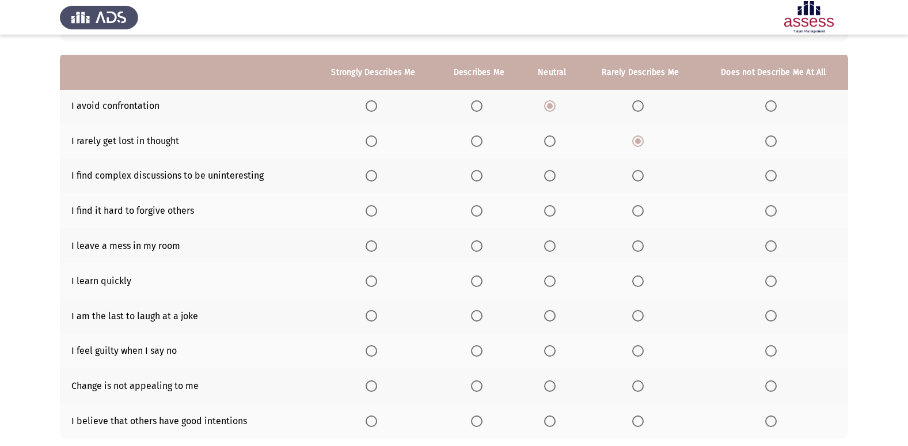
scroll to position [115, 0]
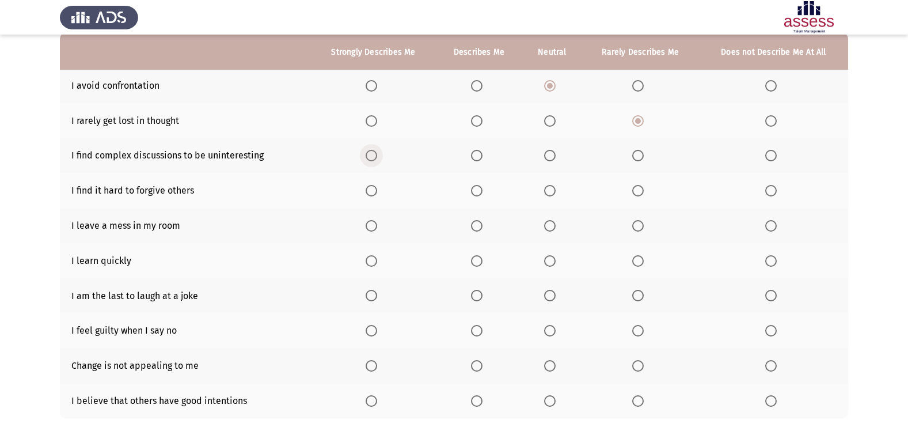
click at [374, 154] on span "Select an option" at bounding box center [372, 156] width 12 height 12
click at [374, 154] on input "Select an option" at bounding box center [372, 156] width 12 height 12
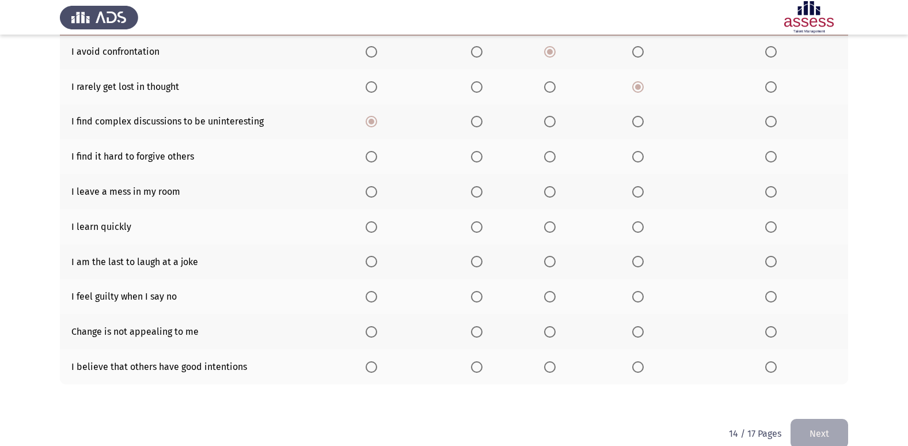
scroll to position [168, 0]
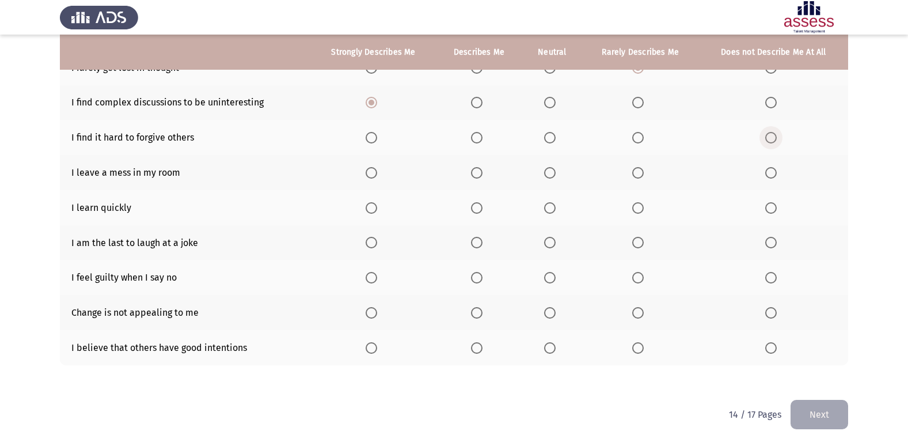
click at [770, 135] on span "Select an option" at bounding box center [771, 138] width 12 height 12
click at [770, 135] on input "Select an option" at bounding box center [771, 138] width 12 height 12
click at [766, 168] on span "Select an option" at bounding box center [771, 173] width 12 height 12
click at [766, 168] on input "Select an option" at bounding box center [771, 173] width 12 height 12
click at [377, 204] on span "Select an option" at bounding box center [372, 208] width 12 height 12
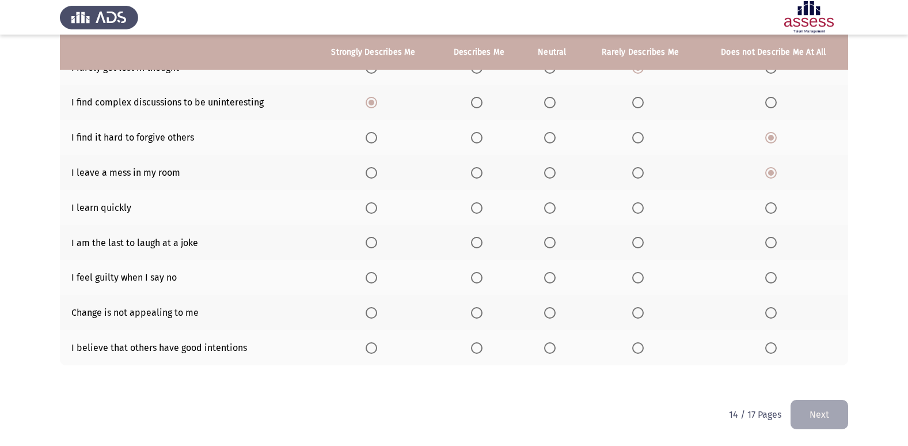
click at [377, 204] on input "Select an option" at bounding box center [372, 208] width 12 height 12
click at [480, 208] on span "Select an option" at bounding box center [477, 208] width 12 height 12
click at [480, 208] on input "Select an option" at bounding box center [477, 208] width 12 height 12
click at [368, 244] on span "Select an option" at bounding box center [372, 243] width 12 height 12
click at [368, 244] on input "Select an option" at bounding box center [372, 243] width 12 height 12
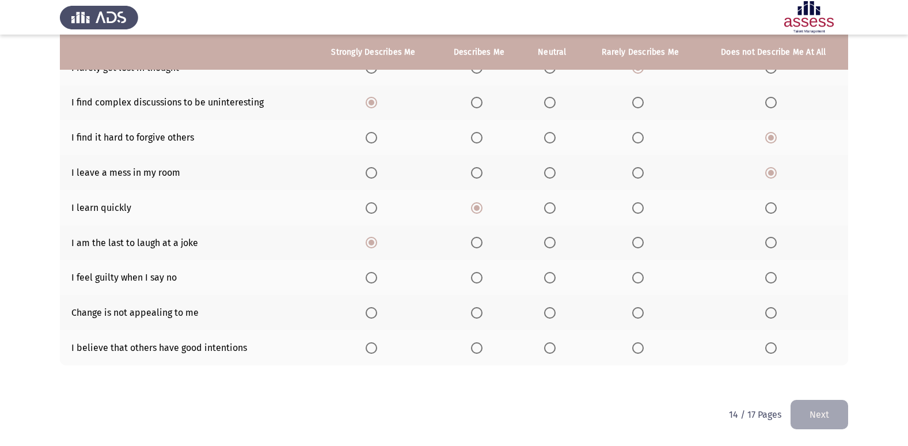
click at [374, 276] on span "Select an option" at bounding box center [372, 278] width 12 height 12
click at [374, 276] on input "Select an option" at bounding box center [372, 278] width 12 height 12
click at [481, 317] on span "Select an option" at bounding box center [477, 313] width 12 height 12
click at [481, 317] on input "Select an option" at bounding box center [477, 313] width 12 height 12
click at [549, 311] on span "Select an option" at bounding box center [550, 313] width 12 height 12
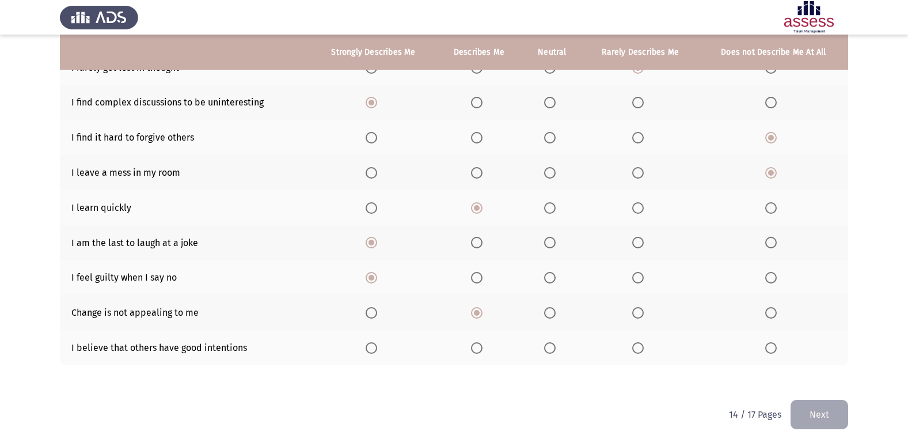
click at [549, 311] on input "Select an option" at bounding box center [550, 313] width 12 height 12
click at [549, 341] on th at bounding box center [552, 347] width 60 height 35
click at [548, 342] on span "Select an option" at bounding box center [550, 348] width 12 height 12
click at [548, 342] on input "Select an option" at bounding box center [550, 348] width 12 height 12
click at [834, 418] on button "Next" at bounding box center [819, 414] width 58 height 29
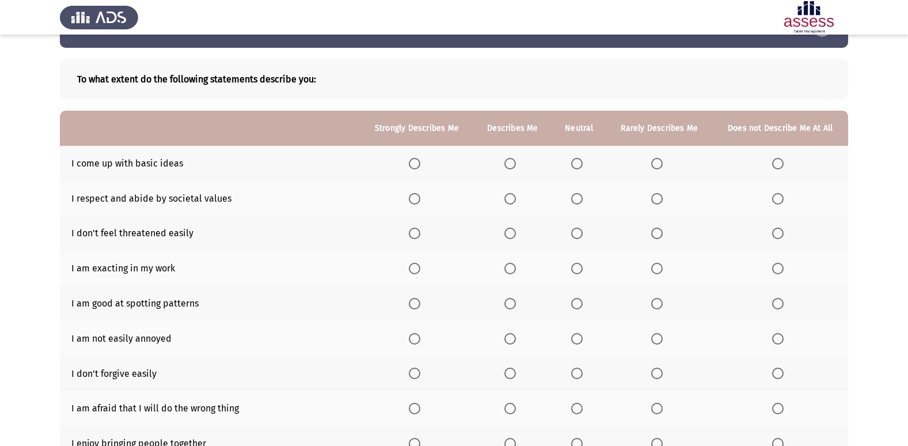
scroll to position [58, 0]
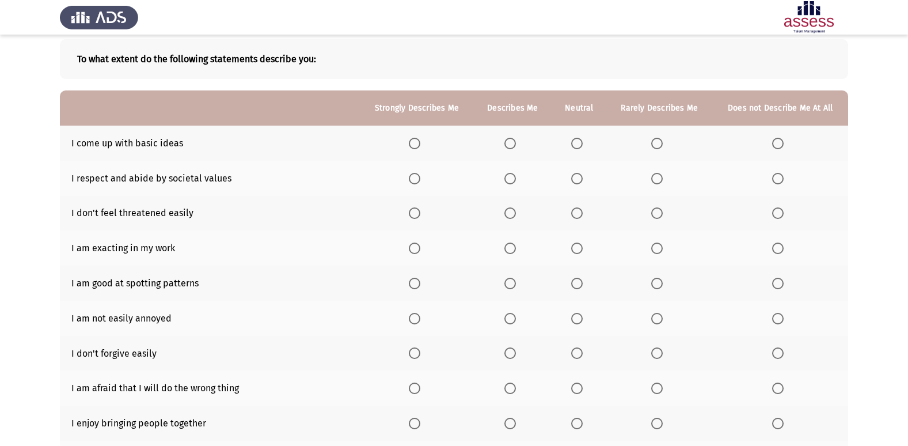
click at [654, 145] on span "Select an option" at bounding box center [657, 144] width 12 height 12
click at [654, 145] on input "Select an option" at bounding box center [657, 144] width 12 height 12
click at [773, 143] on span "Select an option" at bounding box center [778, 144] width 12 height 12
click at [773, 143] on input "Select an option" at bounding box center [778, 144] width 12 height 12
click at [414, 184] on span "Select an option" at bounding box center [415, 179] width 12 height 12
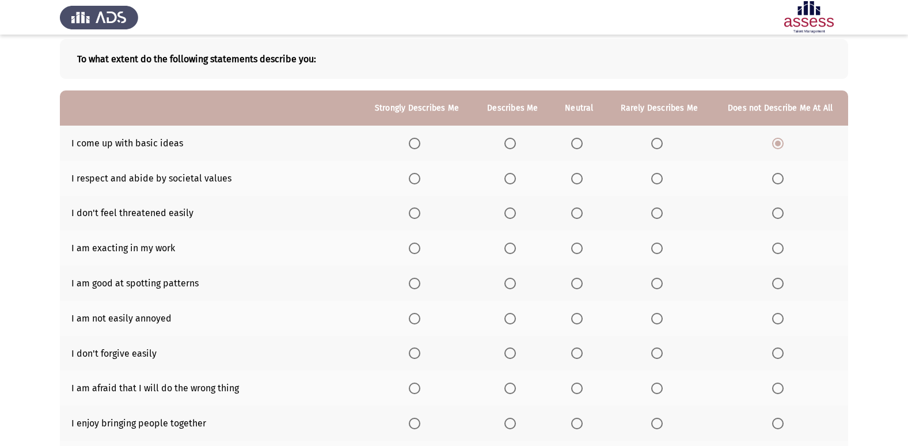
click at [414, 184] on input "Select an option" at bounding box center [415, 179] width 12 height 12
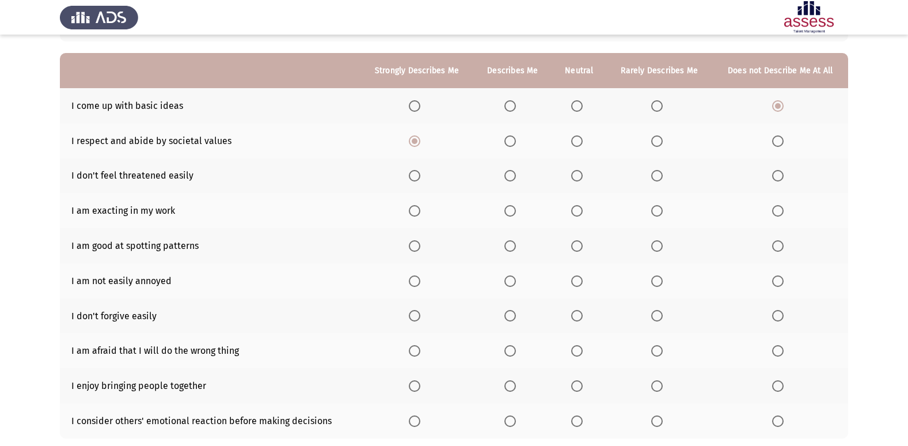
scroll to position [115, 0]
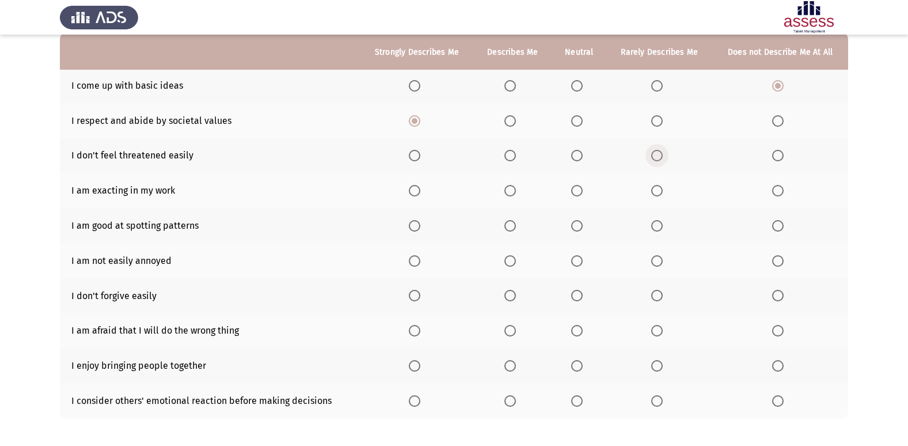
click at [656, 155] on span "Select an option" at bounding box center [657, 156] width 12 height 12
click at [656, 155] on input "Select an option" at bounding box center [657, 156] width 12 height 12
click at [513, 197] on th at bounding box center [512, 190] width 78 height 35
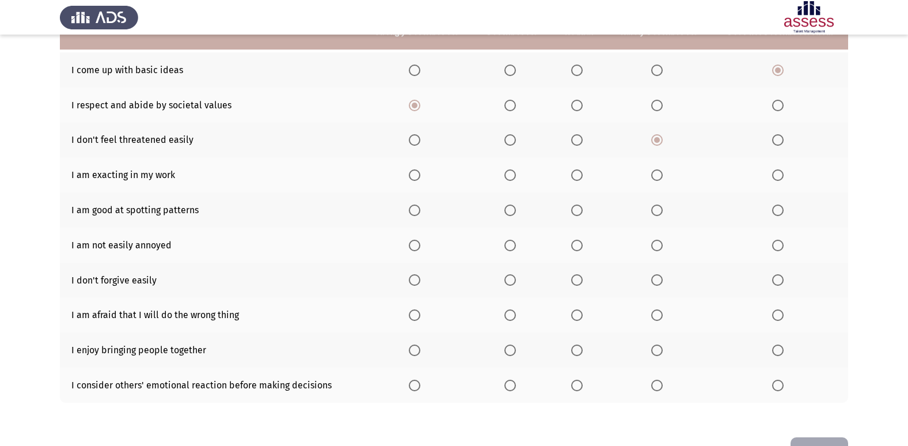
scroll to position [111, 0]
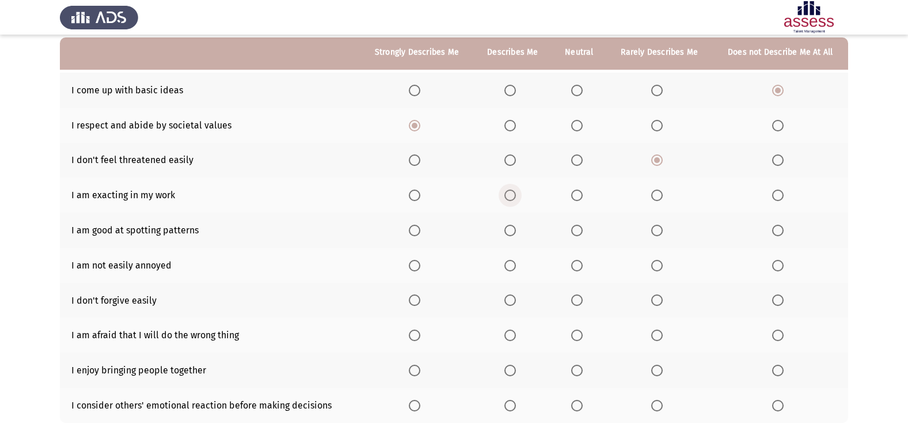
click at [516, 198] on span "Select an option" at bounding box center [510, 195] width 12 height 12
click at [516, 198] on input "Select an option" at bounding box center [510, 195] width 12 height 12
click at [404, 229] on th at bounding box center [416, 229] width 113 height 35
click at [412, 229] on span "Select an option" at bounding box center [415, 231] width 12 height 12
click at [412, 229] on input "Select an option" at bounding box center [415, 231] width 12 height 12
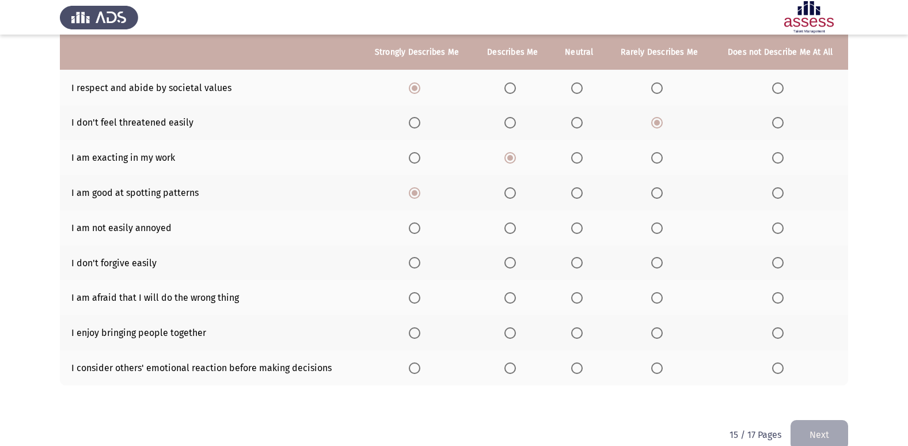
scroll to position [168, 0]
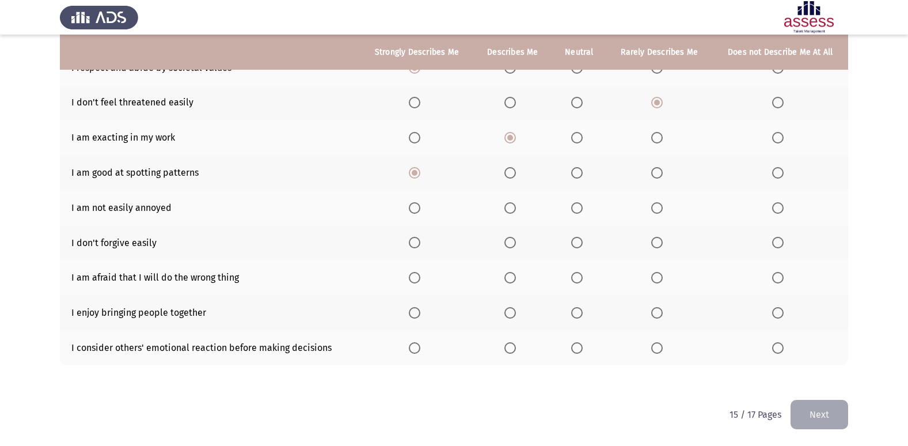
click at [412, 209] on span "Select an option" at bounding box center [415, 208] width 12 height 12
click at [412, 209] on input "Select an option" at bounding box center [415, 208] width 12 height 12
click at [776, 238] on span "Select an option" at bounding box center [778, 243] width 12 height 12
click at [776, 238] on input "Select an option" at bounding box center [778, 243] width 12 height 12
click at [516, 275] on span "Select an option" at bounding box center [510, 278] width 12 height 12
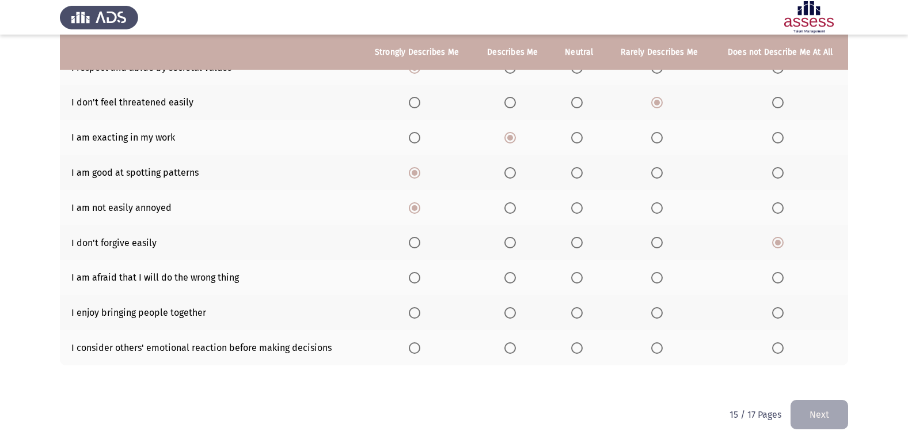
click at [516, 275] on input "Select an option" at bounding box center [510, 278] width 12 height 12
click at [419, 310] on span "Select an option" at bounding box center [415, 313] width 12 height 12
click at [419, 310] on input "Select an option" at bounding box center [415, 313] width 12 height 12
click at [417, 344] on span "Select an option" at bounding box center [415, 348] width 12 height 12
click at [417, 344] on input "Select an option" at bounding box center [415, 348] width 12 height 12
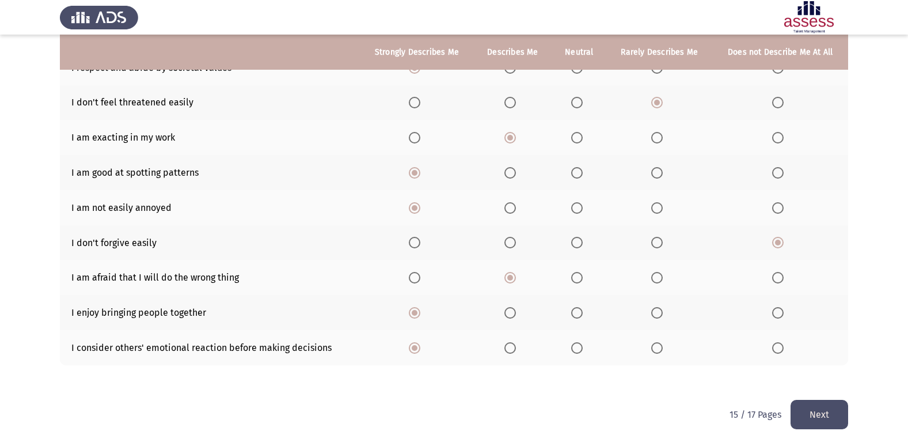
click at [824, 402] on button "Next" at bounding box center [819, 414] width 58 height 29
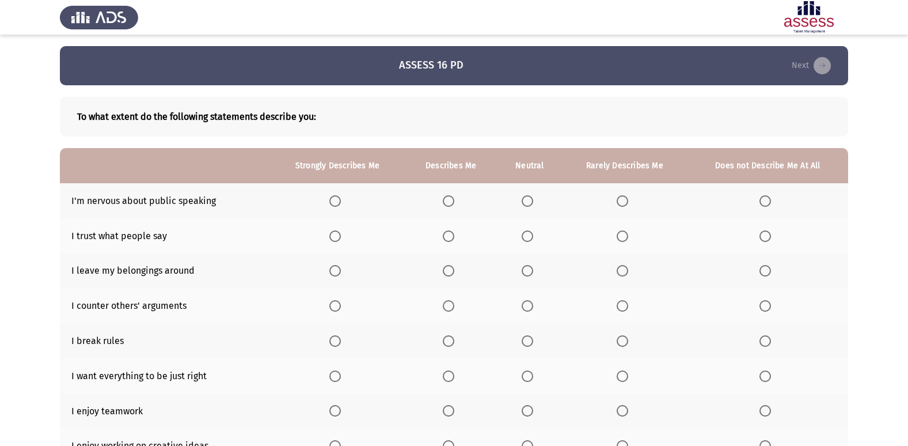
click at [763, 201] on span "Select an option" at bounding box center [765, 201] width 12 height 12
click at [763, 201] on input "Select an option" at bounding box center [765, 201] width 12 height 12
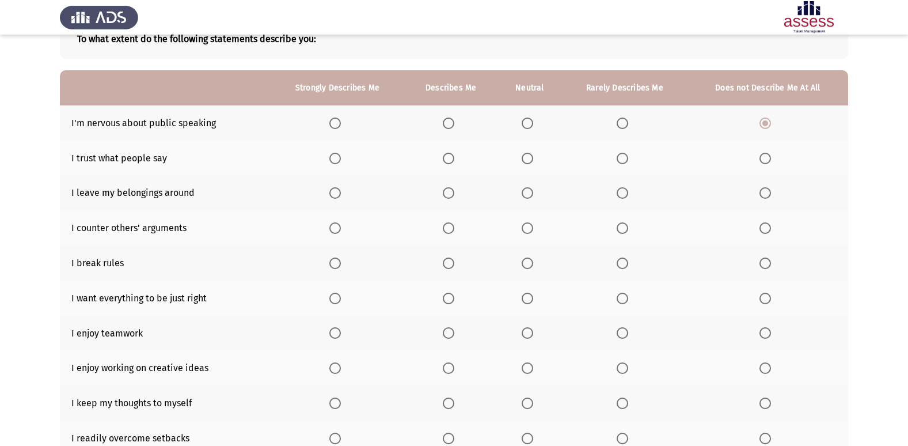
scroll to position [58, 0]
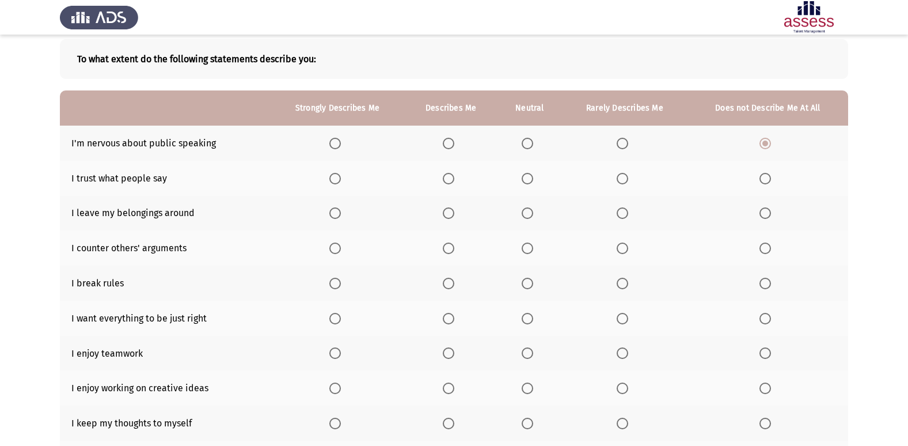
click at [766, 181] on span "Select an option" at bounding box center [765, 179] width 12 height 12
click at [766, 181] on input "Select an option" at bounding box center [765, 179] width 12 height 12
click at [632, 182] on label "Select an option" at bounding box center [625, 179] width 16 height 12
click at [628, 182] on input "Select an option" at bounding box center [623, 179] width 12 height 12
click at [625, 209] on span "Select an option" at bounding box center [623, 213] width 12 height 12
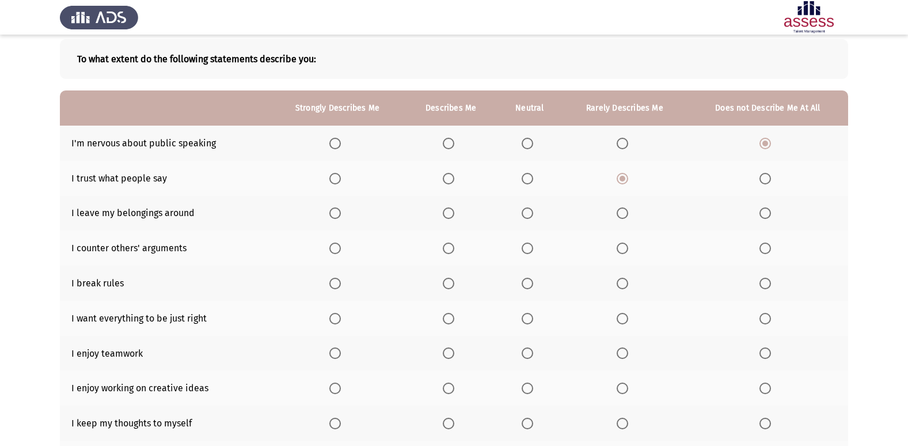
click at [625, 209] on input "Select an option" at bounding box center [623, 213] width 12 height 12
click at [767, 210] on span "Select an option" at bounding box center [765, 213] width 12 height 12
click at [767, 210] on input "Select an option" at bounding box center [765, 213] width 12 height 12
click at [529, 249] on span "Select an option" at bounding box center [528, 248] width 12 height 12
click at [529, 249] on input "Select an option" at bounding box center [528, 248] width 12 height 12
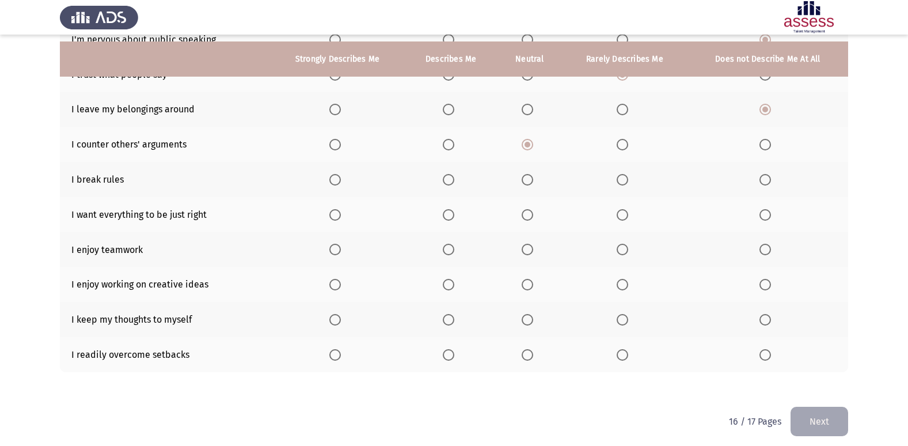
scroll to position [168, 0]
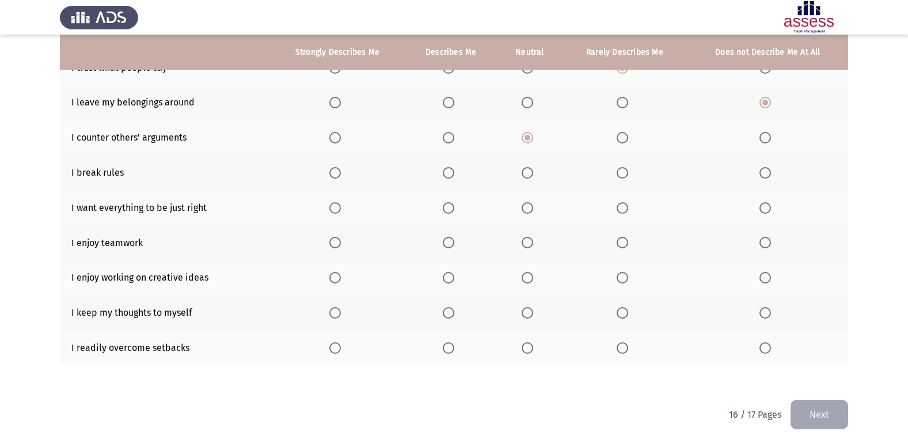
click at [763, 167] on span "Select an option" at bounding box center [765, 173] width 12 height 12
click at [763, 167] on input "Select an option" at bounding box center [765, 173] width 12 height 12
click at [449, 204] on span "Select an option" at bounding box center [449, 208] width 12 height 12
click at [449, 204] on input "Select an option" at bounding box center [449, 208] width 12 height 12
click at [333, 237] on span "Select an option" at bounding box center [335, 243] width 12 height 12
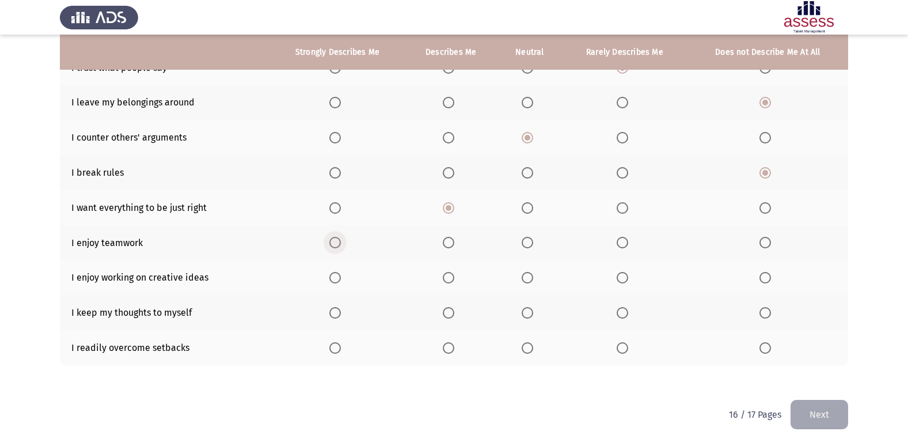
click at [333, 237] on input "Select an option" at bounding box center [335, 243] width 12 height 12
click at [338, 272] on span "Select an option" at bounding box center [335, 278] width 12 height 12
click at [338, 272] on input "Select an option" at bounding box center [335, 278] width 12 height 12
click at [628, 308] on span "Select an option" at bounding box center [623, 313] width 12 height 12
click at [628, 308] on input "Select an option" at bounding box center [623, 313] width 12 height 12
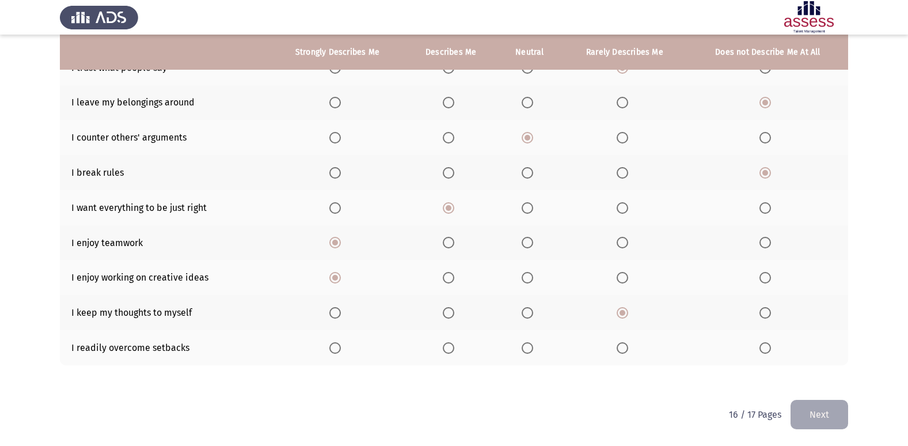
click at [768, 314] on span "Select an option" at bounding box center [765, 313] width 12 height 12
click at [768, 314] on input "Select an option" at bounding box center [765, 313] width 12 height 12
click at [452, 351] on span "Select an option" at bounding box center [449, 348] width 12 height 12
click at [452, 351] on input "Select an option" at bounding box center [449, 348] width 12 height 12
click at [813, 402] on button "Next" at bounding box center [819, 414] width 58 height 29
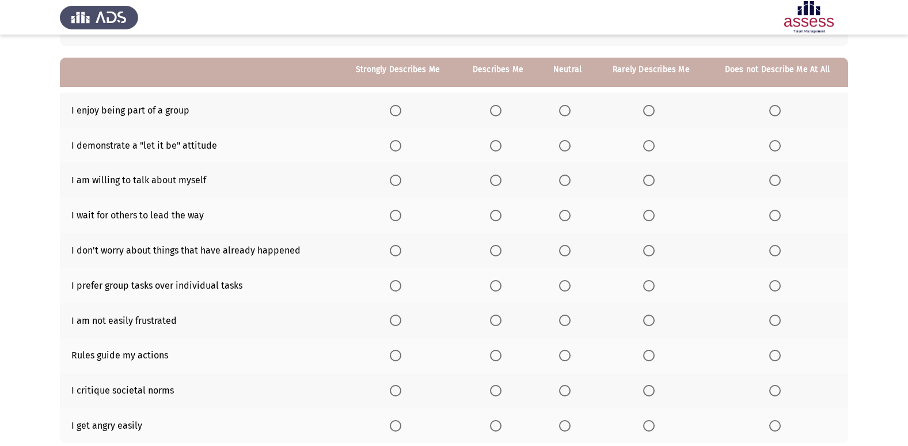
scroll to position [111, 0]
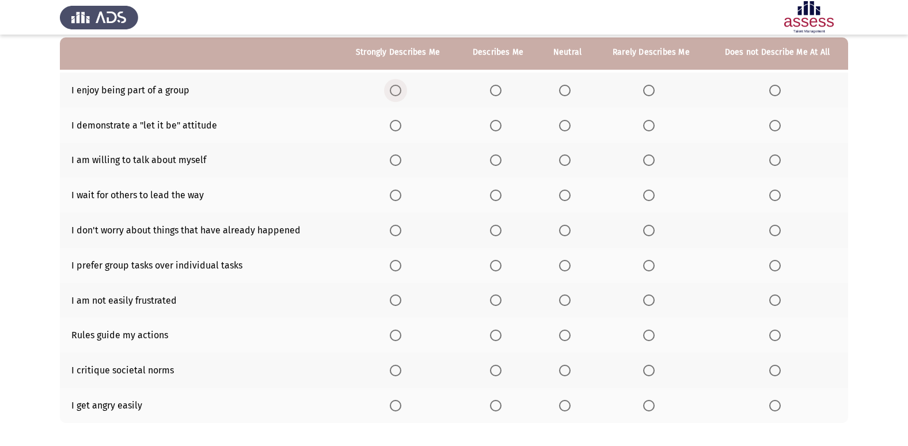
click at [404, 88] on label "Select an option" at bounding box center [398, 91] width 16 height 12
click at [401, 88] on input "Select an option" at bounding box center [396, 91] width 12 height 12
click at [564, 120] on span "Select an option" at bounding box center [565, 126] width 12 height 12
click at [564, 120] on input "Select an option" at bounding box center [565, 126] width 12 height 12
click at [501, 159] on span "Select an option" at bounding box center [496, 160] width 12 height 12
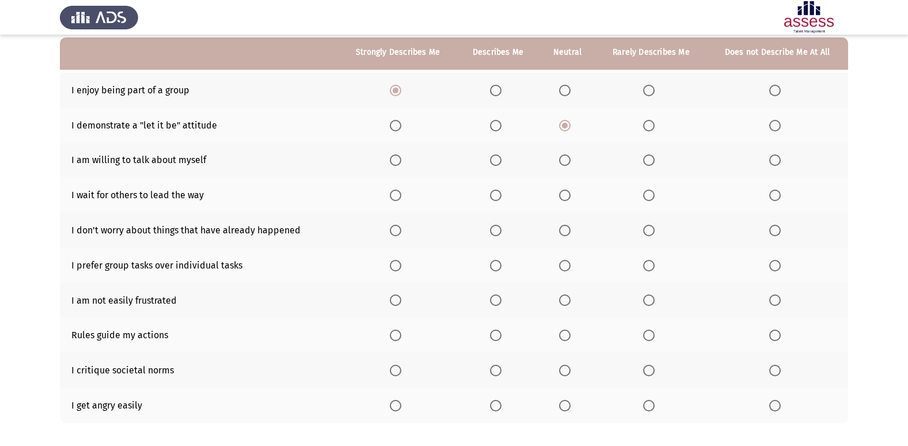
click at [501, 159] on input "Select an option" at bounding box center [496, 160] width 12 height 12
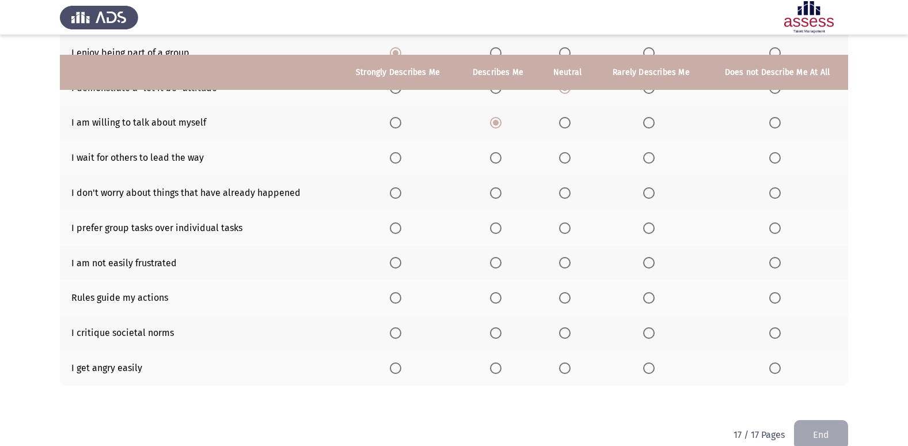
scroll to position [168, 0]
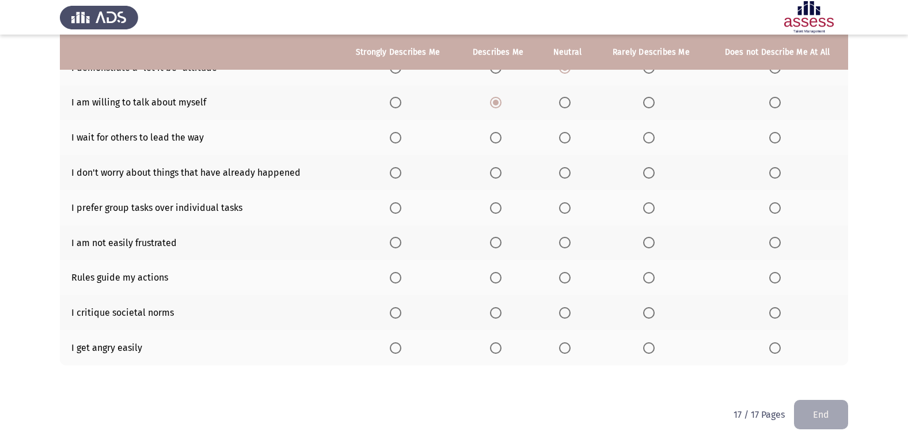
click at [771, 131] on mat-radio-button "Select an option" at bounding box center [777, 137] width 16 height 12
click at [774, 135] on span "Select an option" at bounding box center [775, 138] width 12 height 12
click at [774, 135] on input "Select an option" at bounding box center [775, 138] width 12 height 12
click at [646, 172] on span "Select an option" at bounding box center [649, 173] width 12 height 12
click at [646, 172] on input "Select an option" at bounding box center [649, 173] width 12 height 12
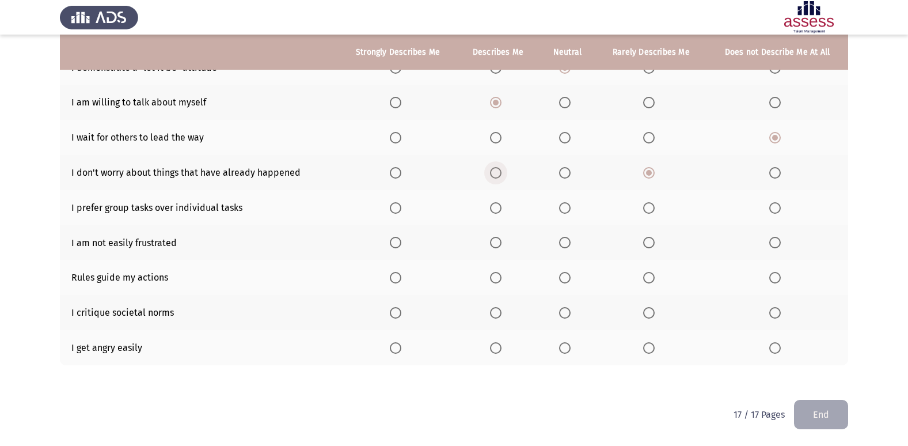
click at [506, 177] on label "Select an option" at bounding box center [498, 173] width 16 height 12
click at [501, 177] on input "Select an option" at bounding box center [496, 173] width 12 height 12
click at [396, 211] on span "Select an option" at bounding box center [396, 208] width 12 height 12
click at [396, 211] on input "Select an option" at bounding box center [396, 208] width 12 height 12
click at [393, 243] on span "Select an option" at bounding box center [396, 243] width 12 height 12
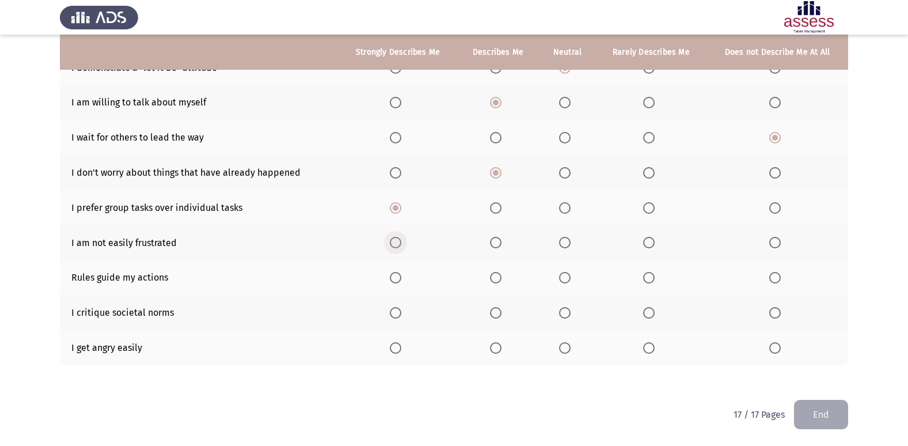
click at [393, 243] on input "Select an option" at bounding box center [396, 243] width 12 height 12
click at [396, 278] on span "Select an option" at bounding box center [396, 278] width 12 height 12
click at [396, 278] on input "Select an option" at bounding box center [396, 278] width 12 height 12
click at [569, 309] on span "Select an option" at bounding box center [565, 313] width 12 height 12
click at [569, 309] on input "Select an option" at bounding box center [565, 313] width 12 height 12
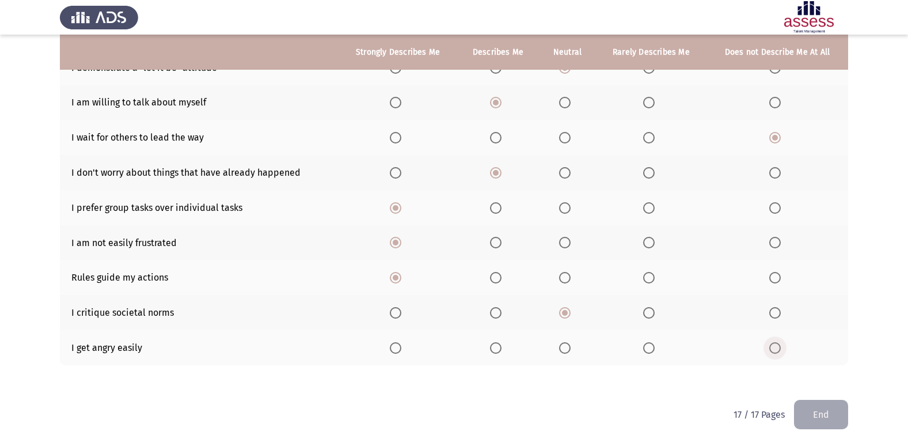
click at [772, 348] on span "Select an option" at bounding box center [775, 348] width 12 height 12
click at [772, 348] on input "Select an option" at bounding box center [775, 348] width 12 height 12
click at [821, 410] on button "End" at bounding box center [821, 414] width 54 height 29
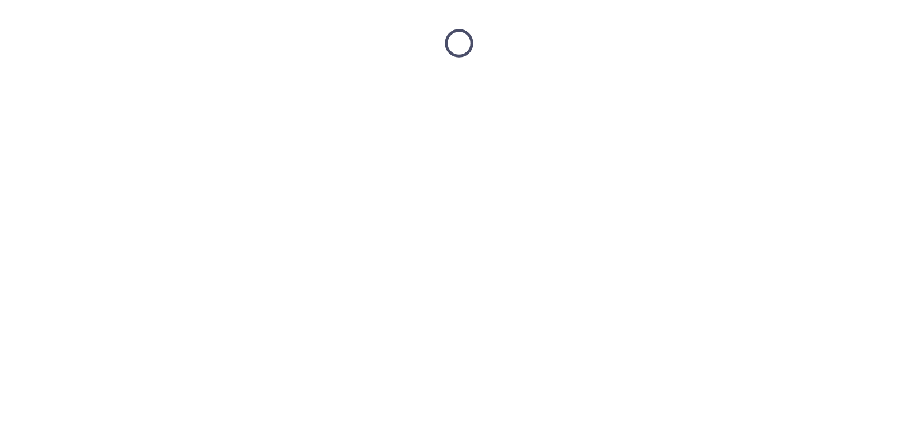
scroll to position [0, 0]
